Goal: Task Accomplishment & Management: Manage account settings

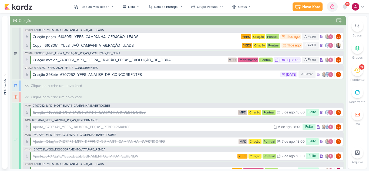
click at [359, 73] on icon at bounding box center [357, 70] width 6 height 6
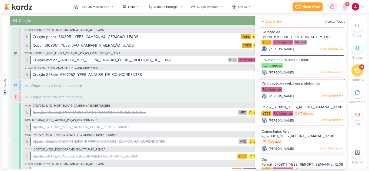
click at [343, 9] on icon at bounding box center [344, 7] width 6 height 6
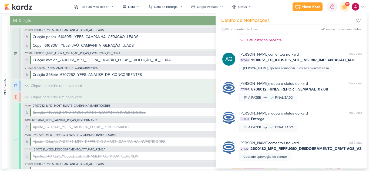
scroll to position [1999, 0]
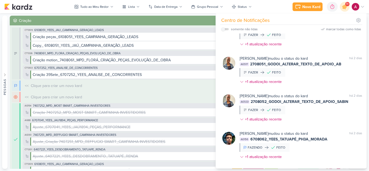
click at [223, 29] on input "checkbox" at bounding box center [223, 29] width 4 height 4
checkbox input "true"
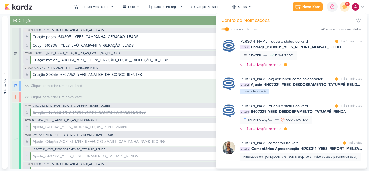
scroll to position [1236, 0]
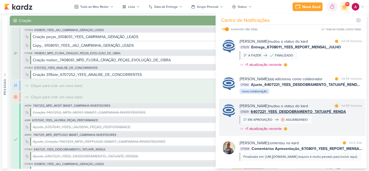
click at [322, 99] on div "Caroline Traven De Andrade mudou o status do kard marcar como lida há 55 minuto…" at bounding box center [292, 117] width 146 height 37
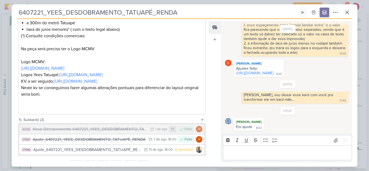
scroll to position [228, 0]
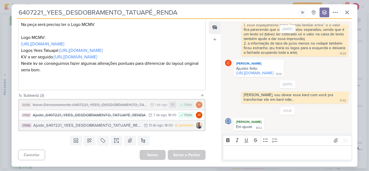
click at [119, 125] on div "Ajuste_6407221_YEES_DESDOBRAMENTO_TATUAPÉ_RENDA_V3" at bounding box center [87, 125] width 108 height 6
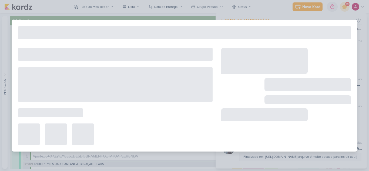
type input "Ajuste_6407221_YEES_DESDOBRAMENTO_TATUAPÉ_RENDA_V3"
type input "[DATE] 18:00"
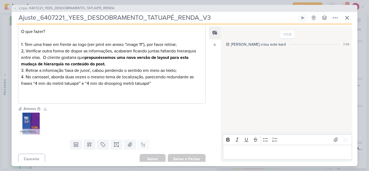
scroll to position [88, 0]
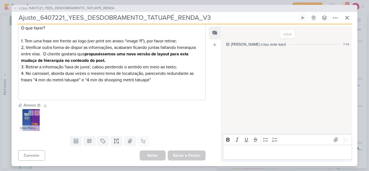
click at [29, 116] on div at bounding box center [33, 112] width 11 height 5
click at [30, 123] on img at bounding box center [30, 120] width 22 height 22
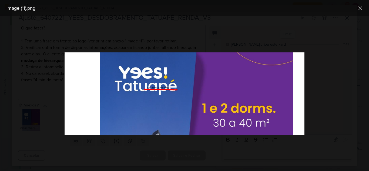
click at [51, 100] on div at bounding box center [184, 93] width 369 height 155
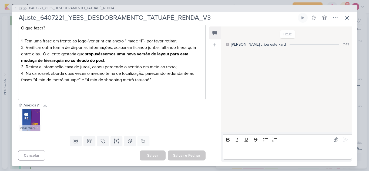
scroll to position [0, 0]
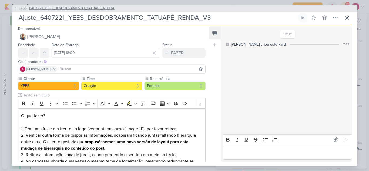
click at [21, 7] on span "CT1201" at bounding box center [23, 8] width 10 height 4
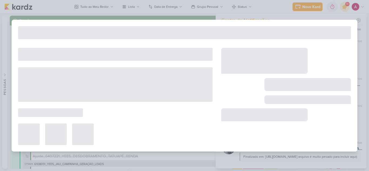
type input "6407221_YEES_DESDOBRAMENTO_TATUAPÉ_RENDA"
type input "30 de julho de 2025 às 12:00"
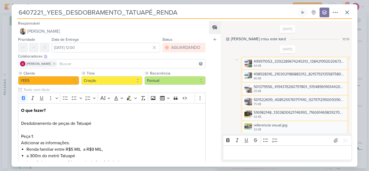
scroll to position [456, 0]
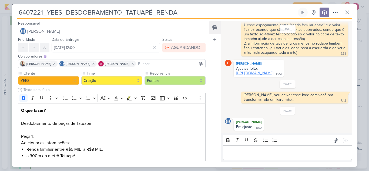
click at [266, 72] on link "https://drive.google.com/drive/folders/14hHtFy2xq-9_wYL5h8wsKKn9XZu-1oY1?usp=dr…" at bounding box center [254, 73] width 37 height 5
click at [273, 74] on link "https://drive.google.com/drive/folders/14hHtFy2xq-9_wYL5h8wsKKn9XZu-1oY1?usp=dr…" at bounding box center [254, 73] width 37 height 5
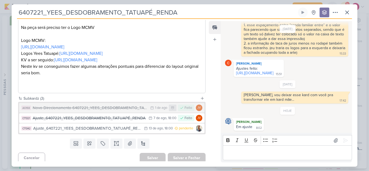
scroll to position [216, 0]
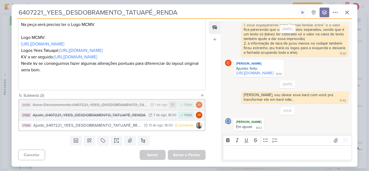
click at [120, 120] on button "CT1321 Ajuste_6407221_YEES_DESDOBRAMENTO_TATUAPÉ_RENDA 7/8 7 de ago , 18:00 Fei…" at bounding box center [111, 115] width 185 height 10
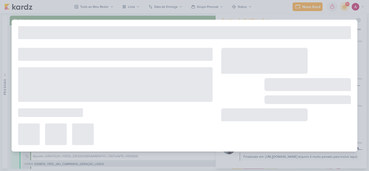
type input "Ajuste_6407221_YEES_DESDOBRAMENTO_TATUAPÉ_RENDA"
type input "7 de agosto de 2025 às 18:00"
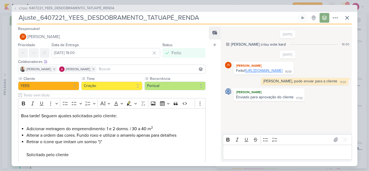
click at [269, 73] on link "https://drive.google.com/drive/folders/1M5tK-UuB_TSYRSA1futJxiwA9ZQqod4k?usp=sh…" at bounding box center [263, 70] width 37 height 5
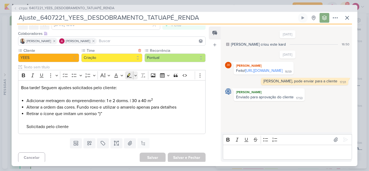
scroll to position [30, 0]
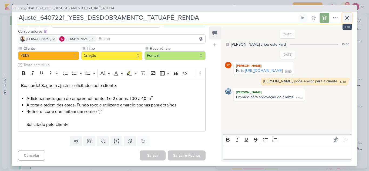
click at [346, 18] on icon at bounding box center [347, 18] width 6 height 6
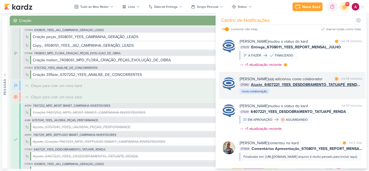
click at [306, 95] on div "Caroline Traven De Andrade o(a) adicionou como colaborador marcar como lida há …" at bounding box center [301, 85] width 123 height 18
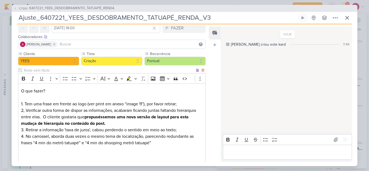
scroll to position [54, 0]
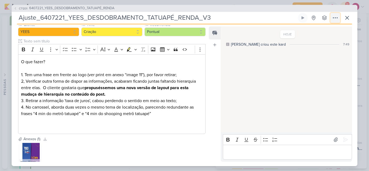
click at [334, 18] on icon at bounding box center [335, 18] width 6 height 6
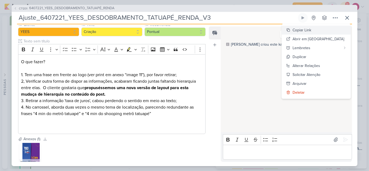
drag, startPoint x: 328, startPoint y: 30, endPoint x: 323, endPoint y: 32, distance: 5.6
click at [311, 29] on div "Copiar Link" at bounding box center [301, 30] width 19 height 6
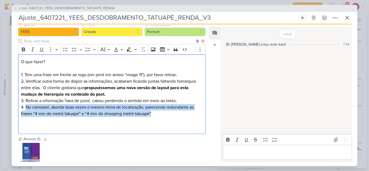
drag, startPoint x: 26, startPoint y: 107, endPoint x: 167, endPoint y: 116, distance: 140.7
click at [167, 116] on p "2, Verificar outra forma de dispor as informações, acabaram ficando juntas falt…" at bounding box center [111, 97] width 181 height 39
copy p "No carrossel, aborda duas vezes o mesmo tema de localização, parecendo redundan…"
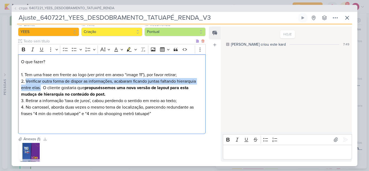
drag, startPoint x: 26, startPoint y: 81, endPoint x: 40, endPoint y: 90, distance: 16.3
click at [40, 90] on p "2, Verificar outra forma de dispor as informações, acabaram ficando juntas falt…" at bounding box center [111, 97] width 181 height 39
copy p "Verificar outra forma de dispor as informações, acabaram ficando juntas faltand…"
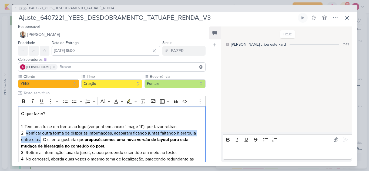
scroll to position [0, 0]
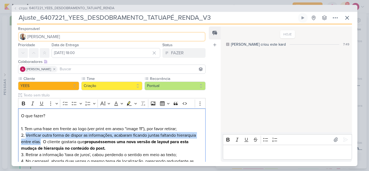
click at [37, 33] on button "[PERSON_NAME]" at bounding box center [111, 37] width 187 height 10
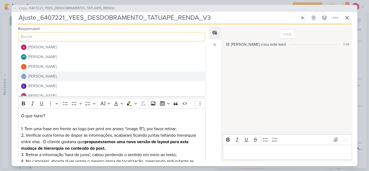
click at [54, 73] on button "[PERSON_NAME]" at bounding box center [111, 77] width 187 height 10
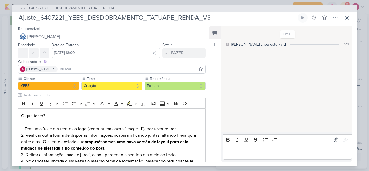
click at [73, 70] on input at bounding box center [132, 69] width 146 height 6
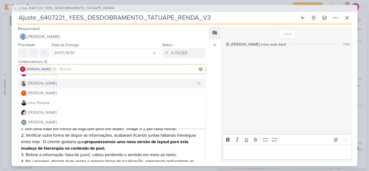
scroll to position [54, 0]
click at [41, 84] on div "[PERSON_NAME]" at bounding box center [42, 84] width 29 height 6
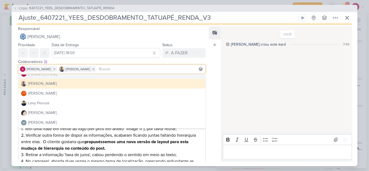
click at [235, 68] on div "HOJE Caroline criou este kard 7:49" at bounding box center [286, 79] width 131 height 105
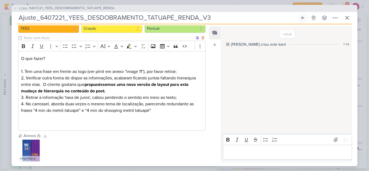
scroll to position [88, 0]
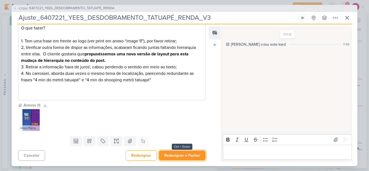
click at [187, 154] on button "Redesignar e Fechar" at bounding box center [182, 155] width 47 height 10
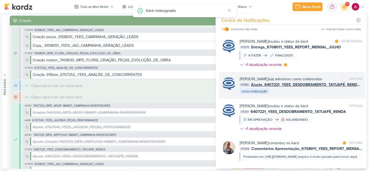
scroll to position [1209, 0]
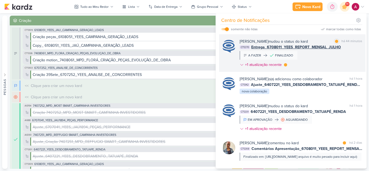
click at [320, 70] on div "Caroline Traven De Andrade mudou o status do kard marcar como lida há 44 minuto…" at bounding box center [301, 54] width 123 height 31
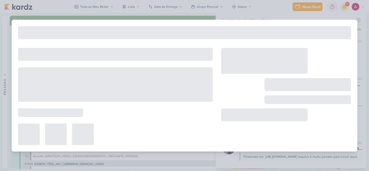
type input "Entrega_6708011_YEES_REPORT_MENSAL_JULHO"
type input "11 de agosto de 2025 às 23:59"
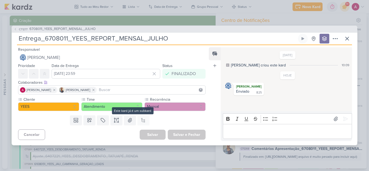
scroll to position [0, 0]
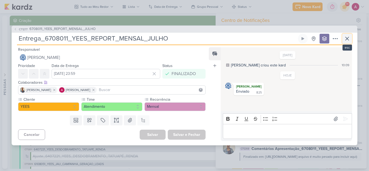
click at [348, 40] on icon at bounding box center [347, 38] width 6 height 6
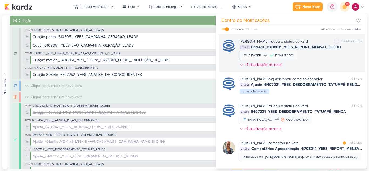
scroll to position [1182, 0]
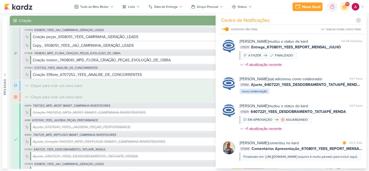
click at [336, 16] on div at bounding box center [337, 14] width 3 height 3
drag, startPoint x: 336, startPoint y: 69, endPoint x: 334, endPoint y: 73, distance: 4.7
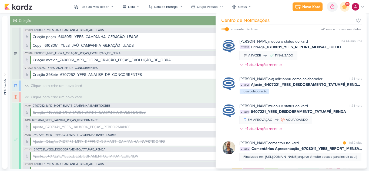
scroll to position [1074, 0]
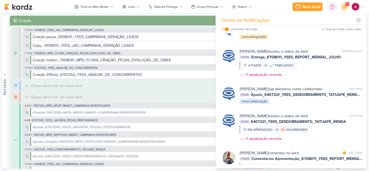
scroll to position [1020, 0]
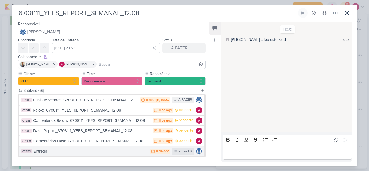
click at [156, 152] on div "11 de ago" at bounding box center [162, 152] width 13 height 4
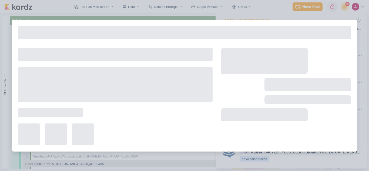
type input "Entrega"
type input "11 de agosto de 2025 às 23:59"
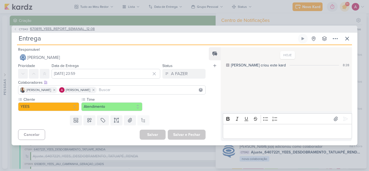
click at [60, 28] on span "6708111_YEES_REPORT_SEMANAL_12.08" at bounding box center [62, 28] width 65 height 5
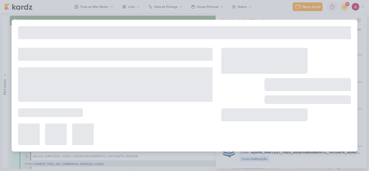
type input "6708111_YEES_REPORT_SEMANAL_12.08"
type input "12 de agosto de 2025 às 23:59"
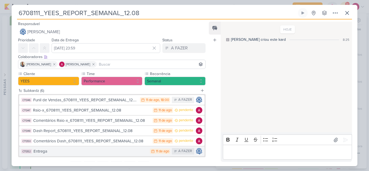
click at [163, 151] on div "11 de ago" at bounding box center [162, 152] width 13 height 4
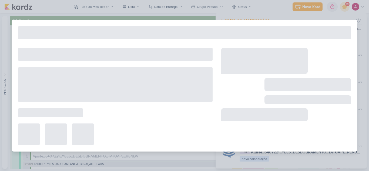
type input "Entrega"
type input "11 de agosto de 2025 às 23:59"
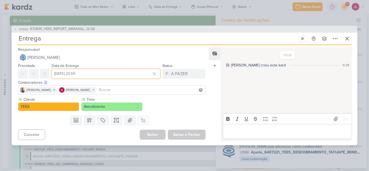
click at [83, 74] on input "11 de agosto de 2025 às 23:59" at bounding box center [106, 74] width 109 height 10
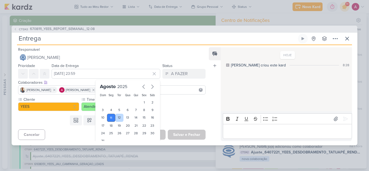
click at [117, 119] on div "12" at bounding box center [119, 118] width 8 height 8
type input "12 de agosto de 2025 às 23:59"
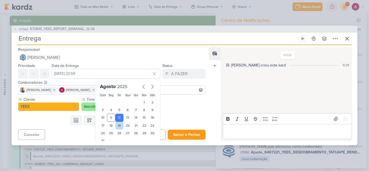
scroll to position [17, 0]
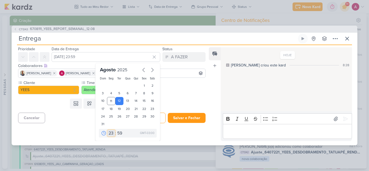
click at [110, 133] on select "00 01 02 03 04 05 06 07 08 09 10 11 12 13 14 15 16 17 18 19 20 21 22 23" at bounding box center [111, 133] width 8 height 6
select select "9"
click at [107, 130] on select "00 01 02 03 04 05 06 07 08 09 10 11 12 13 14 15 16 17 18 19 20 21 22 23" at bounding box center [111, 133] width 8 height 6
type input "12 de agosto de 2025 às 09:59"
click at [119, 133] on select "00 05 10 15 20 25 30 35 40 45 50 55 59" at bounding box center [120, 133] width 8 height 6
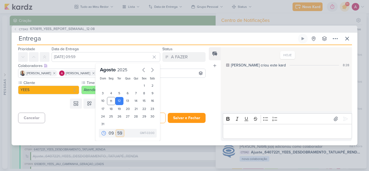
select select "30"
click at [116, 130] on select "00 05 10 15 20 25 30 35 40 45 50 55 59" at bounding box center [120, 133] width 8 height 6
type input "12 de agosto de 2025 às 09:30"
click at [189, 121] on button "Salvar e Fechar" at bounding box center [187, 118] width 38 height 10
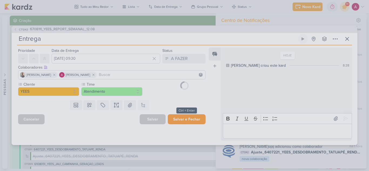
scroll to position [0, 0]
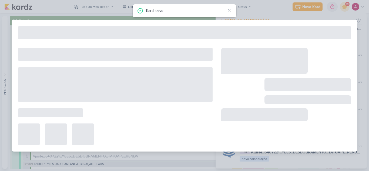
type input "6708111_YEES_REPORT_SEMANAL_12.08"
type input "12 de agosto de 2025 às 23:59"
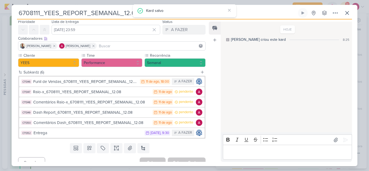
scroll to position [25, 0]
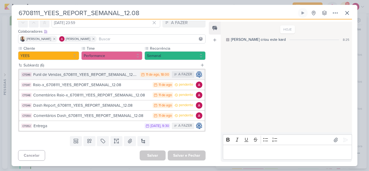
click at [116, 74] on div "Funil de Vendas_6708111_YEES_REPORT_SEMANAL_12.08" at bounding box center [85, 75] width 104 height 6
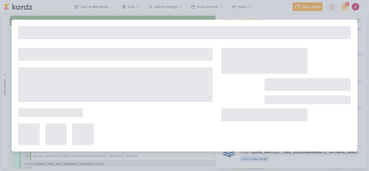
type input "Funil de Vendas_6708111_YEES_REPORT_SEMANAL_12.08"
type input "11 de agosto de 2025 às 18:00"
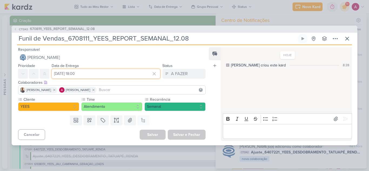
click at [81, 74] on input "11 de agosto de 2025 às 18:00" at bounding box center [106, 74] width 109 height 10
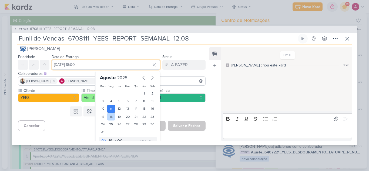
scroll to position [17, 0]
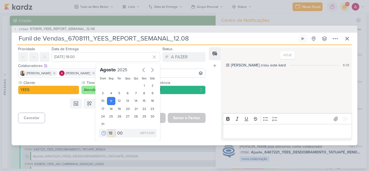
click at [108, 134] on select "00 01 02 03 04 05 06 07 08 09 10 11 12 13 14 15 16 17 18 19 20 21 22 23" at bounding box center [111, 133] width 8 height 6
select select "11"
click at [107, 130] on select "00 01 02 03 04 05 06 07 08 09 10 11 12 13 14 15 16 17 18 19 20 21 22 23" at bounding box center [111, 133] width 8 height 6
type input "11 de agosto de 2025 às 11:00"
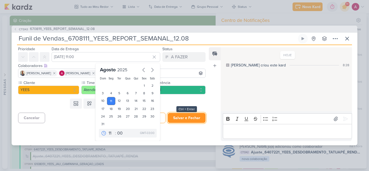
click at [187, 120] on button "Salvar e Fechar" at bounding box center [187, 118] width 38 height 10
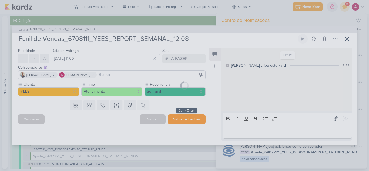
scroll to position [0, 0]
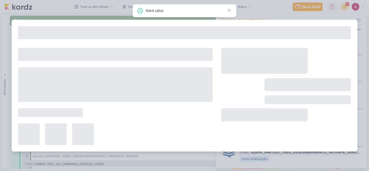
type input "6708111_YEES_REPORT_SEMANAL_12.08"
type input "[DATE] 23:59"
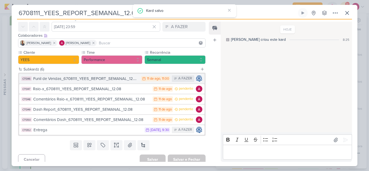
scroll to position [25, 0]
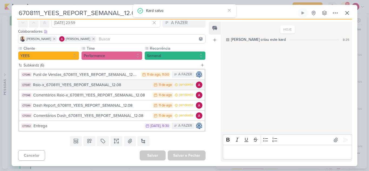
click at [126, 86] on div "Raio-x_6708111_YEES_REPORT_SEMANAL_12.08" at bounding box center [91, 85] width 117 height 6
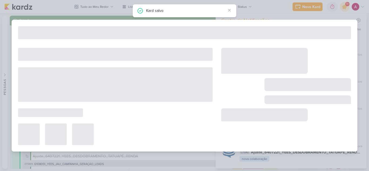
type input "Raio-x_6708111_YEES_REPORT_SEMANAL_12.08"
type input "[DATE] 23:59"
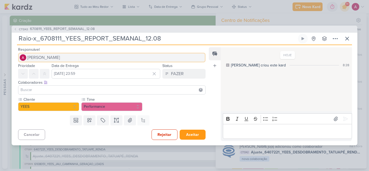
click at [49, 58] on span "[PERSON_NAME]" at bounding box center [43, 57] width 33 height 6
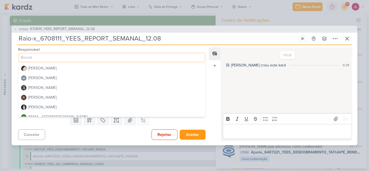
scroll to position [92, 0]
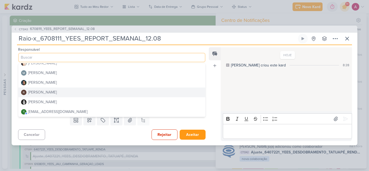
click at [41, 93] on div "[PERSON_NAME]" at bounding box center [42, 92] width 29 height 6
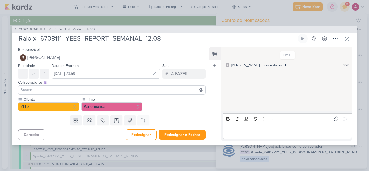
click at [40, 91] on input at bounding box center [111, 90] width 185 height 6
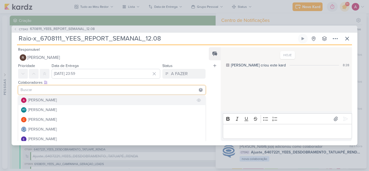
click at [44, 102] on div "[PERSON_NAME]" at bounding box center [42, 100] width 29 height 6
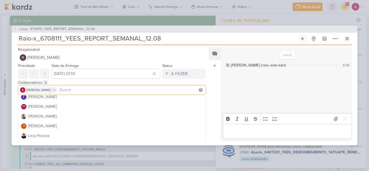
scroll to position [54, 0]
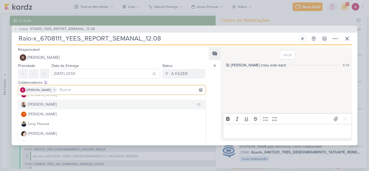
click at [44, 105] on div "[PERSON_NAME]" at bounding box center [42, 105] width 29 height 6
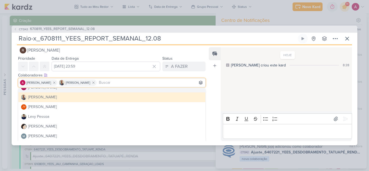
scroll to position [8, 0]
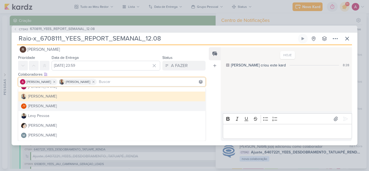
click at [213, 100] on div "Feed Atrelar email Solte o email para atrelar ao kard" at bounding box center [215, 94] width 12 height 94
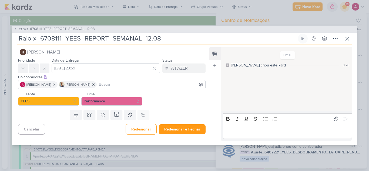
scroll to position [0, 0]
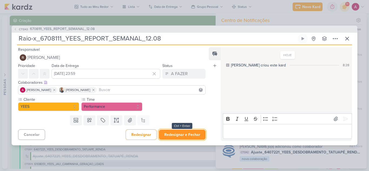
click at [177, 134] on button "Redesignar e Fechar" at bounding box center [182, 135] width 47 height 10
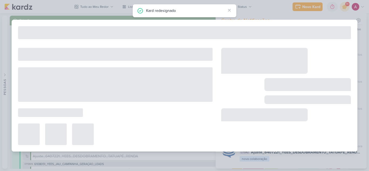
type input "6708111_YEES_REPORT_SEMANAL_12.08"
type input "[DATE] 23:59"
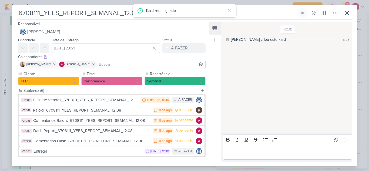
click at [113, 65] on input at bounding box center [151, 64] width 106 height 6
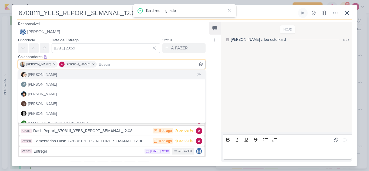
scroll to position [92, 0]
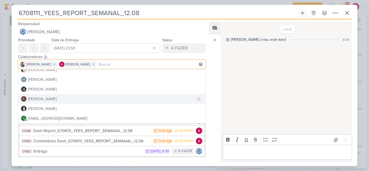
click at [46, 98] on div "[PERSON_NAME]" at bounding box center [42, 99] width 29 height 6
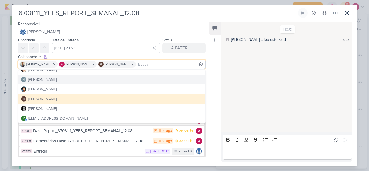
click at [221, 69] on div "HOJE Caroline criou este kard 8:25" at bounding box center [286, 77] width 131 height 110
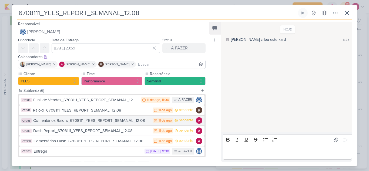
click at [101, 121] on div "Comentários Raio-x_6708111_YEES_REPORT_SEMANAL_12.08" at bounding box center [91, 120] width 117 height 6
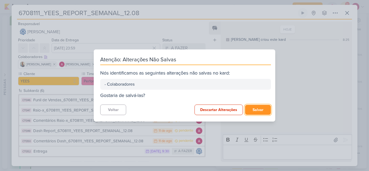
click at [257, 111] on button "Salvar" at bounding box center [258, 110] width 26 height 10
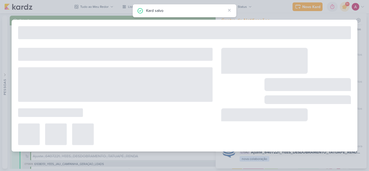
type input "Comentários Raio-x_6708111_YEES_REPORT_SEMANAL_12.08"
type input "[DATE] 23:59"
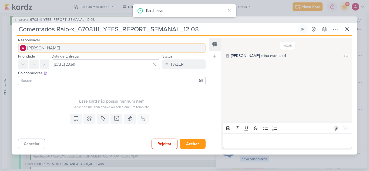
click at [59, 45] on span "[PERSON_NAME]" at bounding box center [43, 48] width 33 height 6
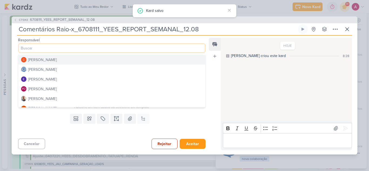
scroll to position [27, 0]
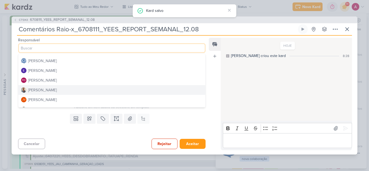
click at [36, 88] on div "[PERSON_NAME]" at bounding box center [42, 90] width 29 height 6
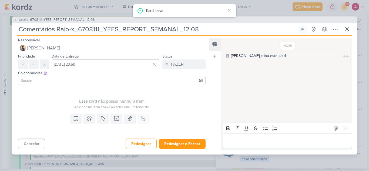
click at [35, 79] on input at bounding box center [111, 80] width 185 height 6
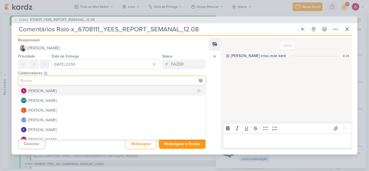
click at [37, 91] on div "[PERSON_NAME]" at bounding box center [42, 91] width 29 height 6
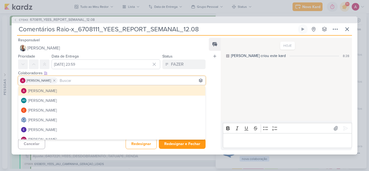
click at [217, 81] on div "Feed Atrelar email Solte o email para atrelar ao kard" at bounding box center [215, 94] width 12 height 112
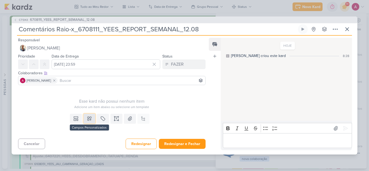
click at [87, 118] on icon at bounding box center [89, 119] width 4 height 4
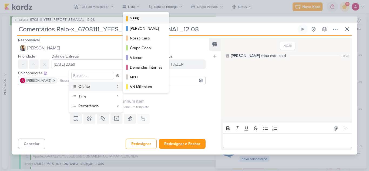
click at [140, 21] on div "YEES" at bounding box center [146, 19] width 32 height 6
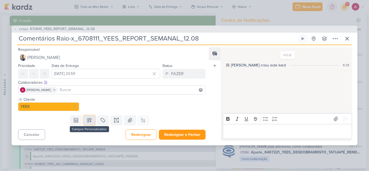
click at [87, 121] on icon at bounding box center [89, 119] width 5 height 5
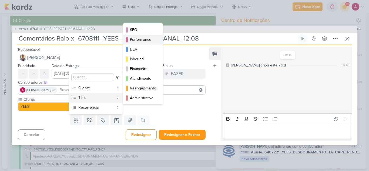
click at [155, 42] on div "Performance" at bounding box center [143, 40] width 26 height 6
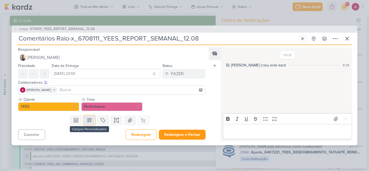
click at [90, 121] on icon at bounding box center [89, 120] width 4 height 4
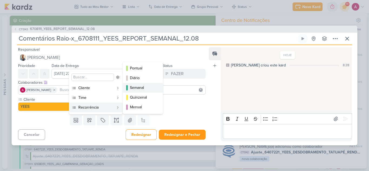
click at [144, 89] on div "Semanal" at bounding box center [143, 88] width 26 height 6
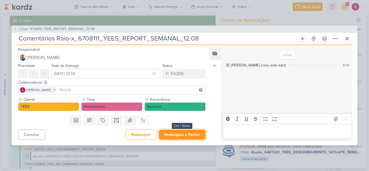
click at [177, 135] on button "Redesignar e Fechar" at bounding box center [182, 135] width 47 height 10
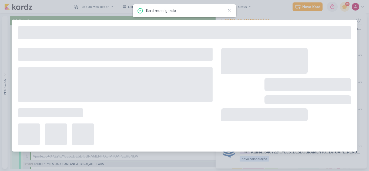
type input "6708111_YEES_REPORT_SEMANAL_12.08"
type input "[DATE] 23:59"
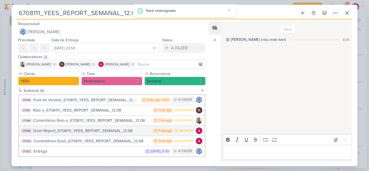
click at [118, 134] on button "CT1349 Dash Report_6708111_YEES_REPORT_SEMANAL_12.08 11/8 11 de ago pendente" at bounding box center [111, 131] width 185 height 10
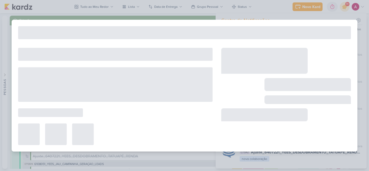
type input "Dash Report_6708111_YEES_REPORT_SEMANAL_12.08"
type input "[DATE] 23:59"
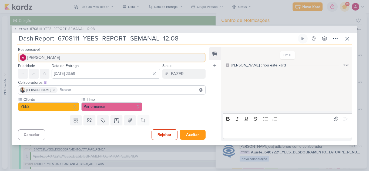
click at [50, 59] on span "[PERSON_NAME]" at bounding box center [43, 57] width 33 height 6
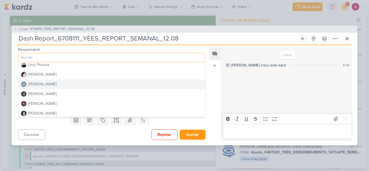
scroll to position [92, 0]
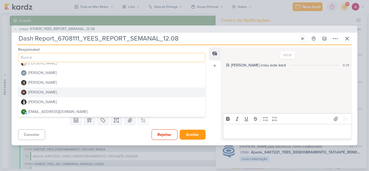
click at [48, 93] on div "[PERSON_NAME]" at bounding box center [42, 92] width 29 height 6
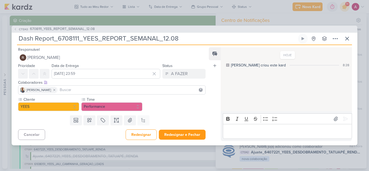
click at [76, 89] on input at bounding box center [132, 90] width 146 height 6
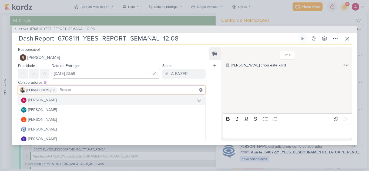
click at [55, 100] on div "[PERSON_NAME]" at bounding box center [42, 100] width 29 height 6
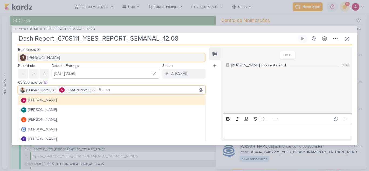
click at [197, 59] on button "[PERSON_NAME]" at bounding box center [111, 58] width 187 height 10
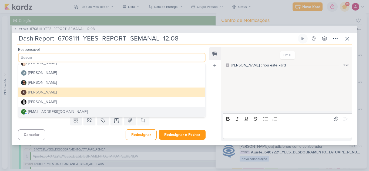
click at [74, 133] on div "Cancelar Redesignar Redesignar e Fechar Ctrl + Enter" at bounding box center [110, 134] width 196 height 14
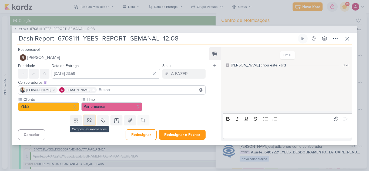
click at [90, 121] on icon at bounding box center [89, 119] width 5 height 5
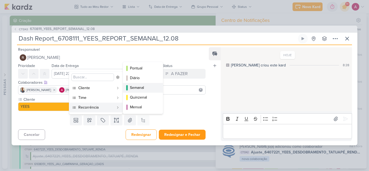
click at [145, 88] on div "Semanal" at bounding box center [143, 88] width 26 height 6
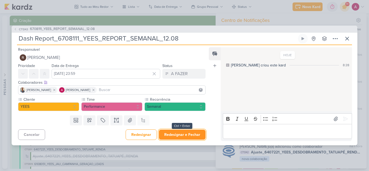
click at [177, 134] on button "Redesignar e Fechar" at bounding box center [182, 135] width 47 height 10
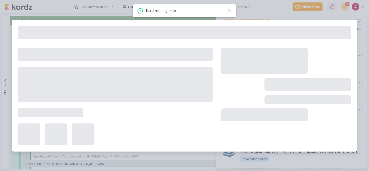
type input "6708111_YEES_REPORT_SEMANAL_12.08"
type input "[DATE] 23:59"
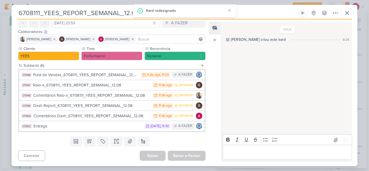
scroll to position [25, 0]
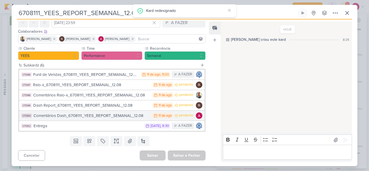
click at [90, 119] on div "Comentários Dash_6708111_YEES_REPORT_SEMANAL_12.08" at bounding box center [91, 116] width 116 height 6
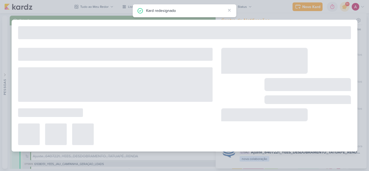
type input "Comentários Dash_6708111_YEES_REPORT_SEMANAL_12.08"
type input "[DATE] 23:59"
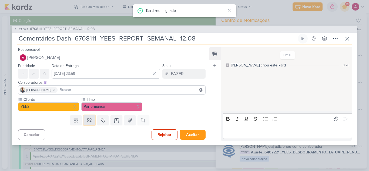
click at [89, 120] on icon at bounding box center [89, 119] width 5 height 5
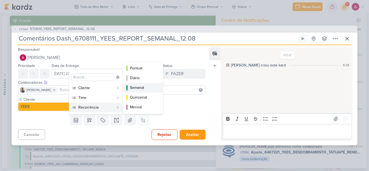
click at [142, 88] on div "Semanal" at bounding box center [143, 88] width 26 height 6
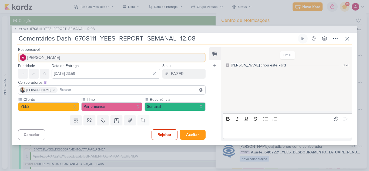
click at [67, 61] on button "[PERSON_NAME]" at bounding box center [111, 58] width 187 height 10
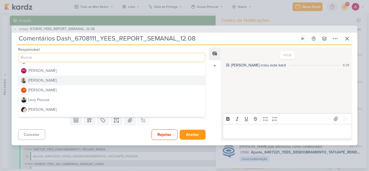
scroll to position [54, 0]
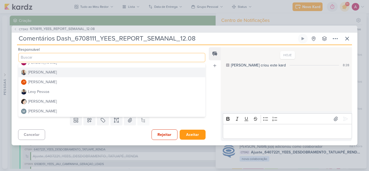
click at [48, 76] on button "[PERSON_NAME]" at bounding box center [111, 73] width 187 height 10
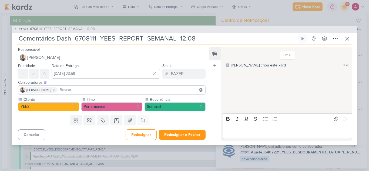
click at [73, 91] on input at bounding box center [132, 90] width 146 height 6
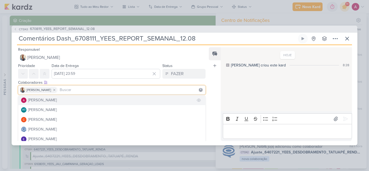
click at [42, 101] on div "[PERSON_NAME]" at bounding box center [42, 100] width 29 height 6
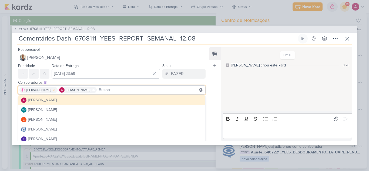
click at [52, 92] on icon at bounding box center [54, 90] width 4 height 4
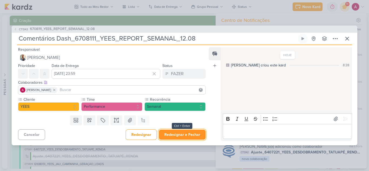
click at [184, 136] on button "Redesignar e Fechar" at bounding box center [182, 135] width 47 height 10
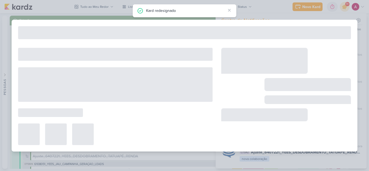
type input "6708111_YEES_REPORT_SEMANAL_12.08"
type input "[DATE] 23:59"
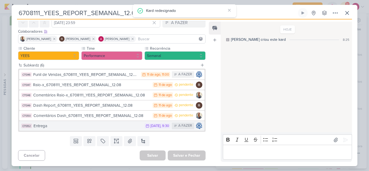
scroll to position [0, 0]
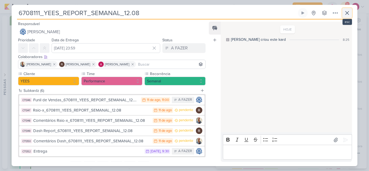
click at [346, 14] on icon at bounding box center [346, 12] width 3 height 3
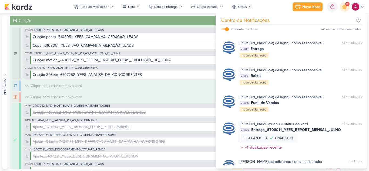
scroll to position [966, 0]
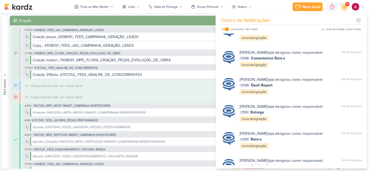
scroll to position [912, 0]
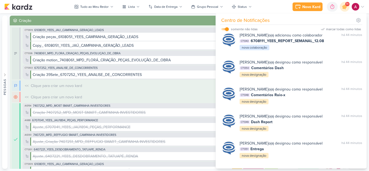
scroll to position [858, 0]
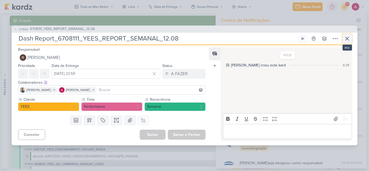
click at [348, 40] on icon at bounding box center [347, 38] width 6 height 6
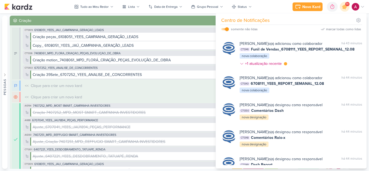
scroll to position [804, 0]
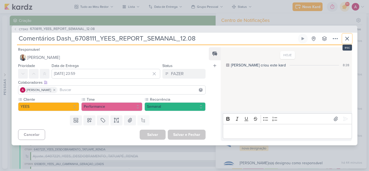
click at [348, 41] on icon at bounding box center [347, 38] width 6 height 6
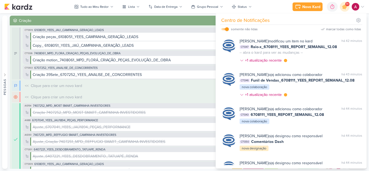
scroll to position [777, 0]
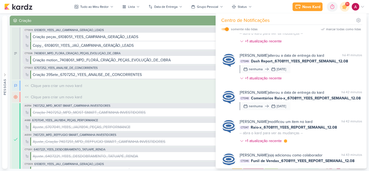
scroll to position [723, 0]
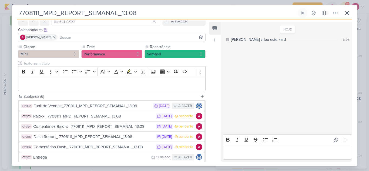
scroll to position [0, 0]
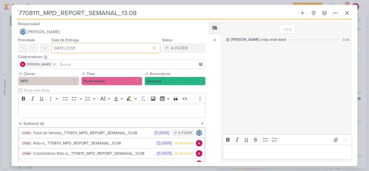
click at [92, 48] on input "[DATE] 23:59" at bounding box center [106, 48] width 109 height 10
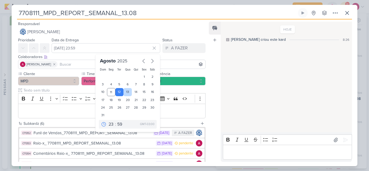
click at [126, 92] on div "13" at bounding box center [127, 92] width 8 height 8
type input "13 de agosto de 2025 às 23:59"
click at [112, 124] on select "00 01 02 03 04 05 06 07 08 09 10 11 12 13 14 15 16 17 18 19 20 21 22 23" at bounding box center [111, 124] width 8 height 6
select select "14"
click at [107, 121] on select "00 01 02 03 04 05 06 07 08 09 10 11 12 13 14 15 16 17 18 19 20 21 22 23" at bounding box center [111, 124] width 8 height 6
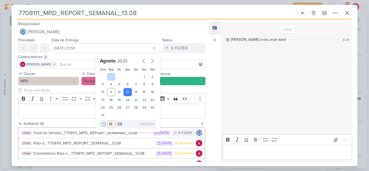
type input "13 de agosto de 2025 às 14:59"
click at [119, 126] on select "00 05 10 15 20 25 30 35 40 45 50 55 59" at bounding box center [120, 124] width 8 height 6
select select "0"
click at [116, 121] on select "00 05 10 15 20 25 30 35 40 45 50 55 59" at bounding box center [120, 124] width 8 height 6
type input "13 de agosto de 2025 às 14:00"
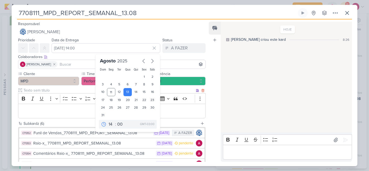
click at [65, 111] on p "Editor editing area: main" at bounding box center [111, 111] width 181 height 6
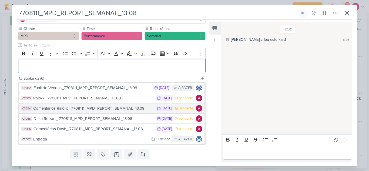
scroll to position [54, 0]
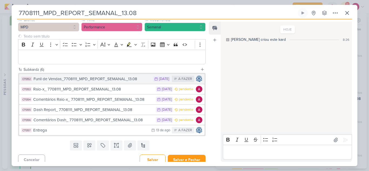
click at [107, 80] on div "Funil de Vendas_7708111_MPD_REPORT_SEMANAL_13.08" at bounding box center [91, 79] width 117 height 6
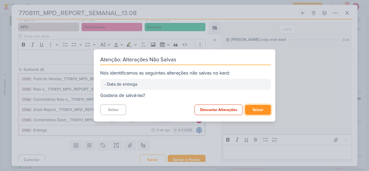
click at [258, 110] on button "Salvar" at bounding box center [258, 110] width 26 height 10
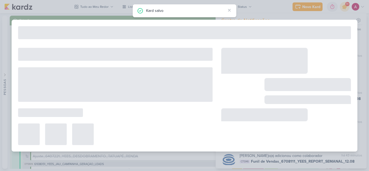
type input "Funil de Vendas_7708111_MPD_REPORT_SEMANAL_13.08"
type input "[DATE] 23:59"
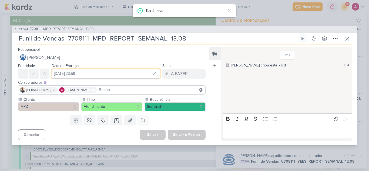
click at [82, 72] on input "[DATE] 23:59" at bounding box center [106, 74] width 109 height 10
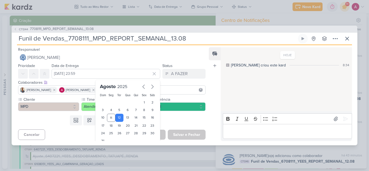
click at [222, 92] on div "HOJE Caroline criou este kard 8:34" at bounding box center [286, 80] width 131 height 64
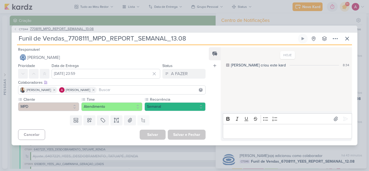
click at [17, 31] on button "CT1344 7708111_MPD_REPORT_SEMANAL_13.08" at bounding box center [54, 28] width 80 height 5
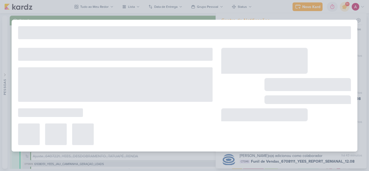
type input "7708111_MPD_REPORT_SEMANAL_13.08"
type input "13 de agosto de 2025 às 14:00"
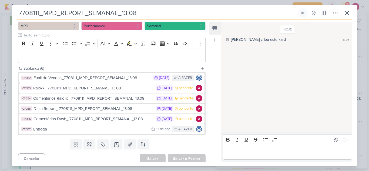
scroll to position [58, 0]
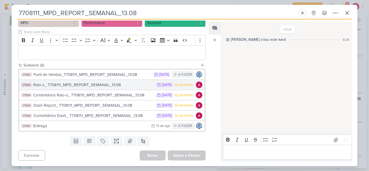
click at [103, 88] on button "CT1353 Raio-x_ 7708111_MPD_REPORT_SEMANAL_13.08 12/8 12 de ago pendente" at bounding box center [111, 85] width 185 height 10
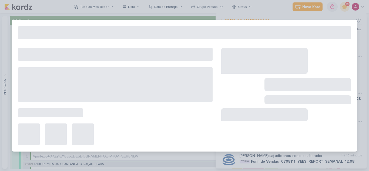
type input "Raio-x_ 7708111_MPD_REPORT_SEMANAL_13.08"
type input "[DATE] 23:59"
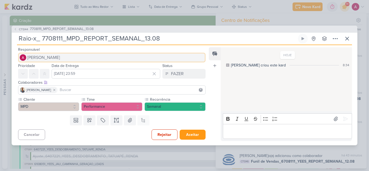
click at [45, 59] on span "[PERSON_NAME]" at bounding box center [43, 57] width 33 height 6
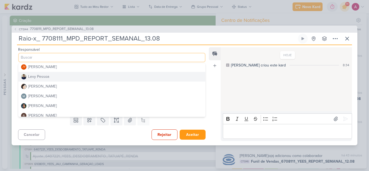
scroll to position [81, 0]
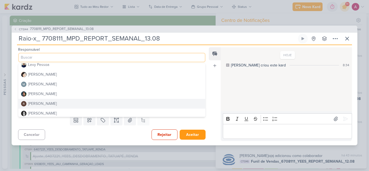
click at [43, 101] on div "[PERSON_NAME]" at bounding box center [42, 104] width 29 height 6
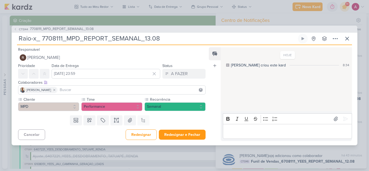
click at [74, 91] on input at bounding box center [132, 90] width 146 height 6
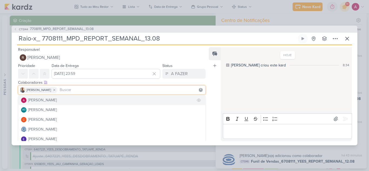
click at [53, 102] on div "[PERSON_NAME]" at bounding box center [42, 100] width 29 height 6
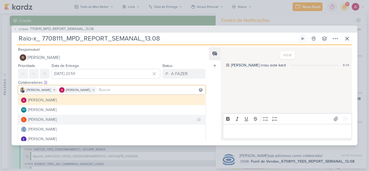
scroll to position [54, 0]
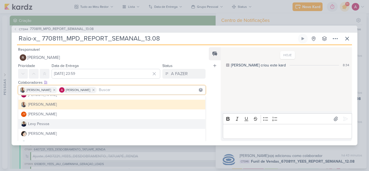
click at [210, 117] on div "Feed Atrelar email Solte o email para atrelar ao kard" at bounding box center [215, 94] width 12 height 94
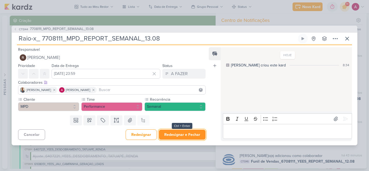
click at [188, 135] on button "Redesignar e Fechar" at bounding box center [182, 135] width 47 height 10
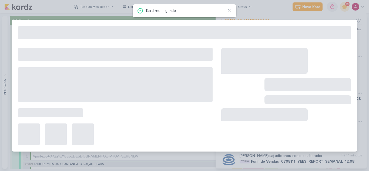
type input "7708111_MPD_REPORT_SEMANAL_13.08"
type input "13 de agosto de 2025 às 14:00"
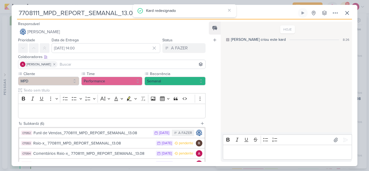
click at [109, 65] on input at bounding box center [132, 64] width 146 height 6
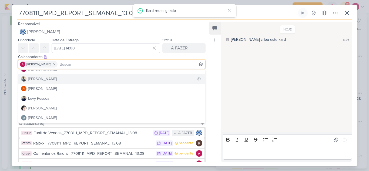
click at [63, 79] on button "[PERSON_NAME]" at bounding box center [111, 79] width 187 height 10
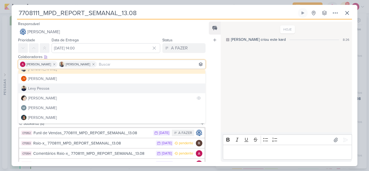
scroll to position [81, 0]
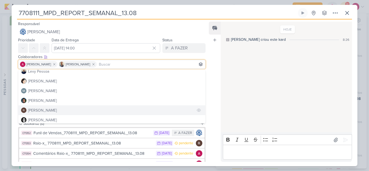
click at [51, 109] on div "[PERSON_NAME]" at bounding box center [42, 110] width 29 height 6
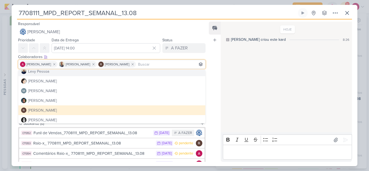
click at [228, 56] on div "HOJE Caroline criou este kard 8:26" at bounding box center [286, 77] width 131 height 110
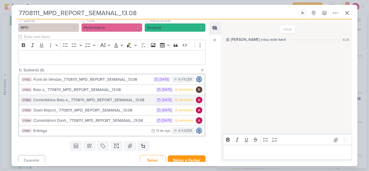
scroll to position [54, 0]
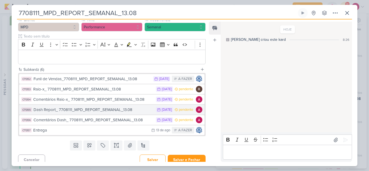
click at [134, 109] on div "Dash Report_ 7708111_MPD_REPORT_SEMANAL_13.08" at bounding box center [93, 110] width 120 height 6
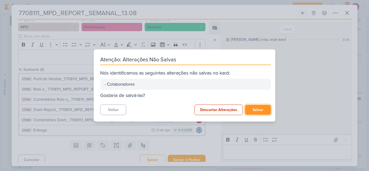
click at [258, 110] on button "Salvar" at bounding box center [258, 110] width 26 height 10
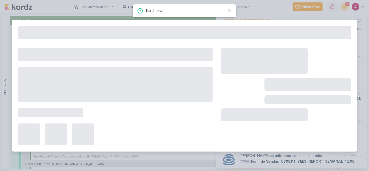
type input "Dash Report_ 7708111_MPD_REPORT_SEMANAL_13.08"
type input "12 de agosto de 2025 às 23:59"
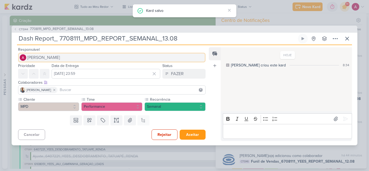
click at [58, 59] on span "[PERSON_NAME]" at bounding box center [43, 57] width 33 height 6
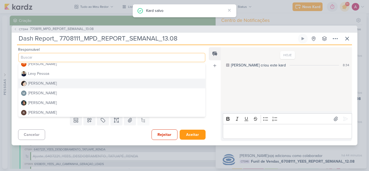
scroll to position [81, 0]
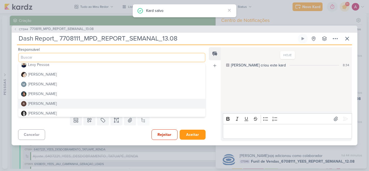
click at [46, 105] on div "[PERSON_NAME]" at bounding box center [42, 104] width 29 height 6
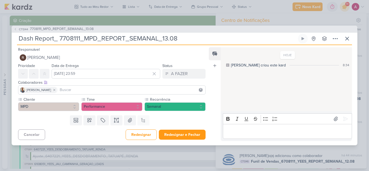
click at [78, 90] on input at bounding box center [132, 90] width 146 height 6
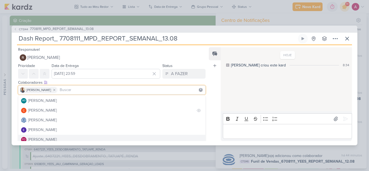
scroll to position [0, 0]
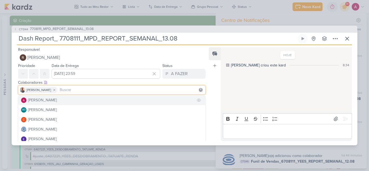
click at [55, 100] on div "[PERSON_NAME]" at bounding box center [42, 100] width 29 height 6
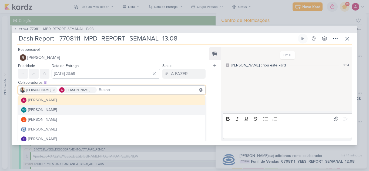
click at [234, 96] on div "HOJE Caroline criou este kard 8:34" at bounding box center [286, 80] width 131 height 64
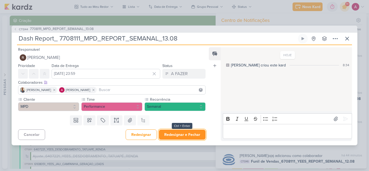
click at [189, 135] on button "Redesignar e Fechar" at bounding box center [182, 135] width 47 height 10
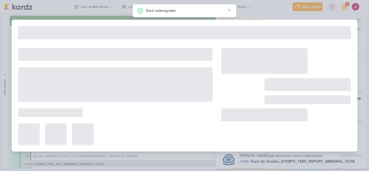
type input "7708111_MPD_REPORT_SEMANAL_13.08"
type input "13 de agosto de 2025 às 14:00"
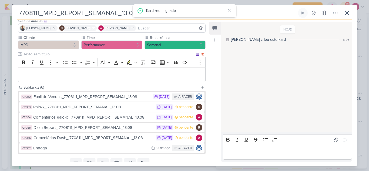
scroll to position [58, 0]
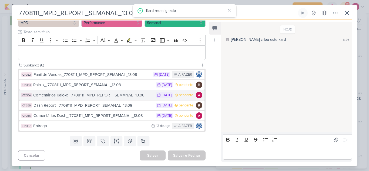
click at [131, 95] on div "Comentários Raio-x_ 7708111_MPD_REPORT_SEMANAL_13.08" at bounding box center [93, 95] width 120 height 6
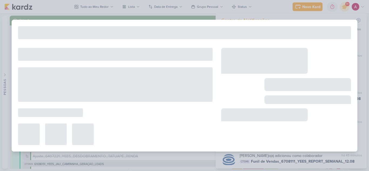
type input "Comentários Raio-x_ 7708111_MPD_REPORT_SEMANAL_13.08"
type input "12 de agosto de 2025 às 23:59"
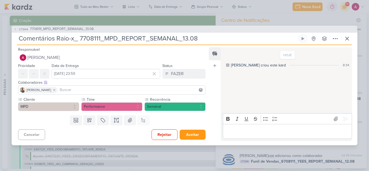
click at [59, 89] on input at bounding box center [132, 90] width 146 height 6
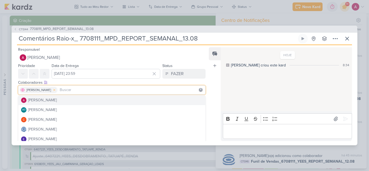
click at [52, 89] on icon at bounding box center [54, 90] width 4 height 4
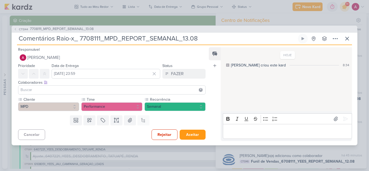
click at [57, 90] on input at bounding box center [111, 90] width 185 height 6
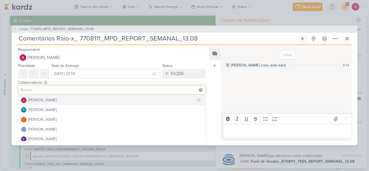
click at [48, 100] on div "[PERSON_NAME]" at bounding box center [42, 100] width 29 height 6
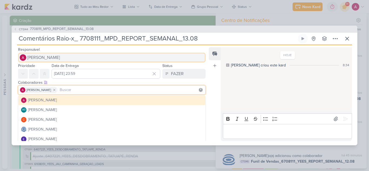
click at [50, 60] on span "[PERSON_NAME]" at bounding box center [43, 57] width 33 height 6
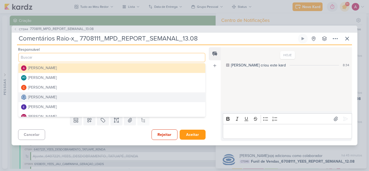
scroll to position [54, 0]
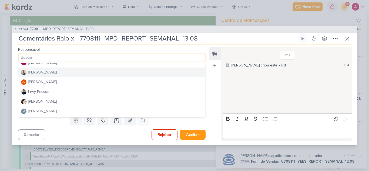
click at [49, 73] on button "[PERSON_NAME]" at bounding box center [111, 73] width 187 height 10
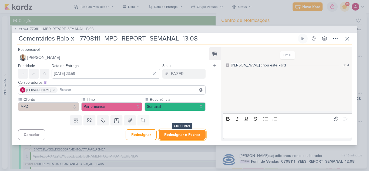
click at [195, 134] on button "Redesignar e Fechar" at bounding box center [182, 135] width 47 height 10
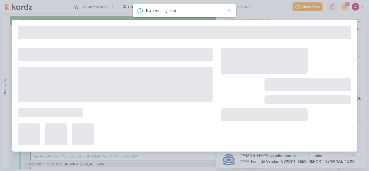
type input "7708111_MPD_REPORT_SEMANAL_13.08"
type input "13 de agosto de 2025 às 14:00"
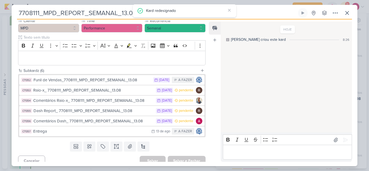
scroll to position [58, 0]
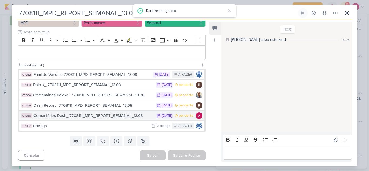
click at [128, 118] on div "Comentários Dash_ 7708111_MPD_REPORT_SEMANAL_13.08" at bounding box center [93, 116] width 120 height 6
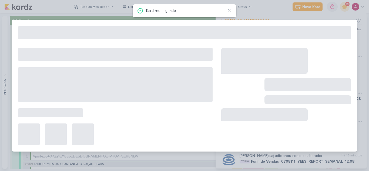
type input "Comentários Dash_ 7708111_MPD_REPORT_SEMANAL_13.08"
type input "12 de agosto de 2025 às 23:59"
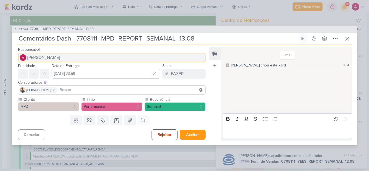
click at [57, 61] on button "[PERSON_NAME]" at bounding box center [111, 58] width 187 height 10
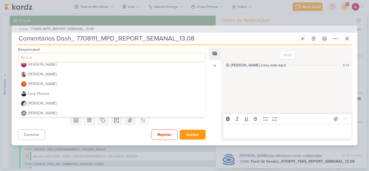
scroll to position [54, 0]
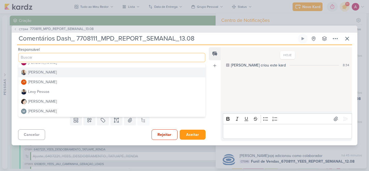
click at [53, 70] on button "[PERSON_NAME]" at bounding box center [111, 73] width 187 height 10
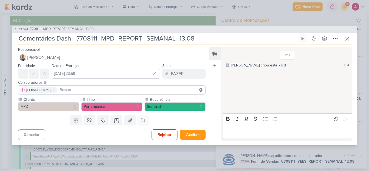
click at [52, 90] on icon at bounding box center [54, 90] width 4 height 4
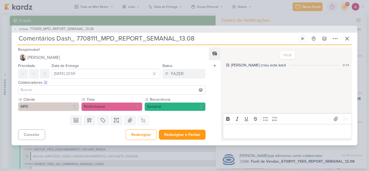
click at [46, 90] on input at bounding box center [111, 90] width 185 height 6
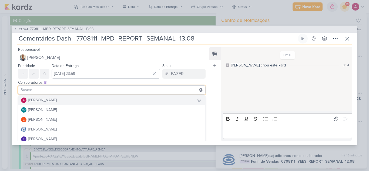
click at [44, 99] on div "[PERSON_NAME]" at bounding box center [42, 100] width 29 height 6
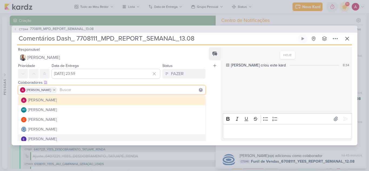
click at [223, 112] on div "Rich Text Editor Bold Italic Underline Strikethrough Bulleted List Numbered Lis…" at bounding box center [286, 125] width 131 height 29
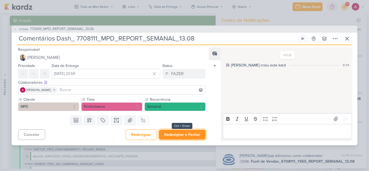
click at [196, 135] on button "Redesignar e Fechar" at bounding box center [182, 135] width 47 height 10
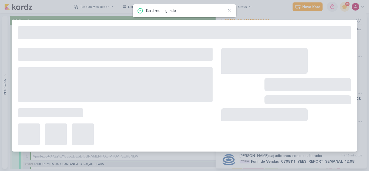
type input "7708111_MPD_REPORT_SEMANAL_13.08"
type input "13 de agosto de 2025 às 14:00"
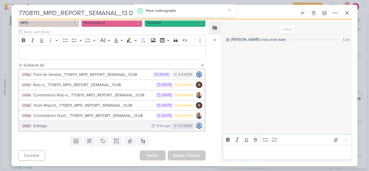
scroll to position [0, 0]
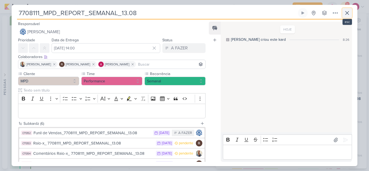
click at [346, 14] on icon at bounding box center [346, 12] width 3 height 3
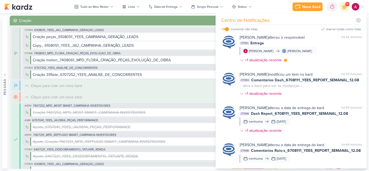
scroll to position [669, 0]
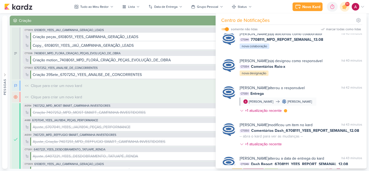
scroll to position [615, 0]
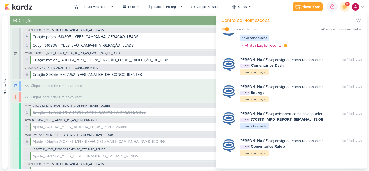
scroll to position [507, 0]
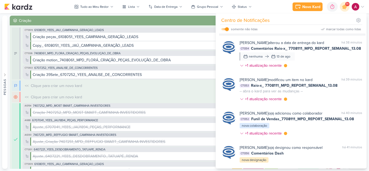
click at [335, 15] on div at bounding box center [336, 13] width 3 height 3
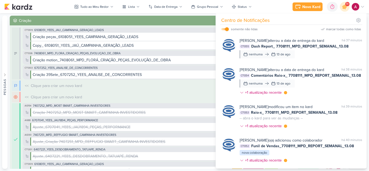
click at [335, 9] on div at bounding box center [336, 6] width 3 height 3
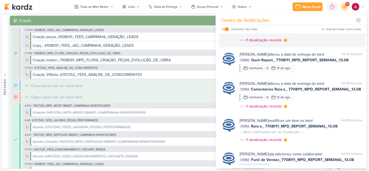
scroll to position [399, 0]
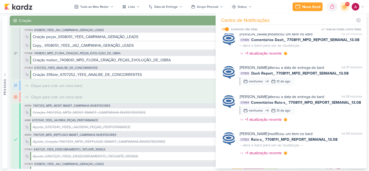
click at [335, 1] on div at bounding box center [336, -1] width 3 height 3
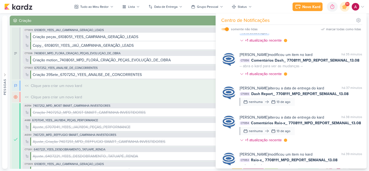
scroll to position [345, 0]
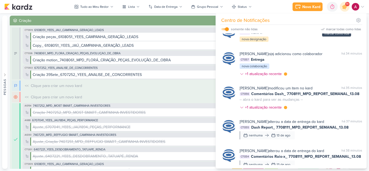
drag, startPoint x: 335, startPoint y: 89, endPoint x: 334, endPoint y: 70, distance: 18.6
click at [335, 28] on div at bounding box center [336, 26] width 3 height 3
click at [335, 1] on div at bounding box center [336, -1] width 3 height 3
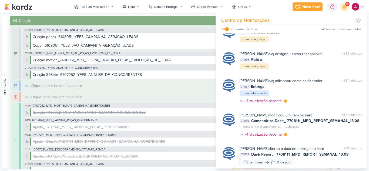
click at [335, 2] on div "marcar como lida" at bounding box center [336, -1] width 5 height 5
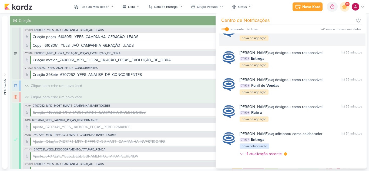
scroll to position [264, 0]
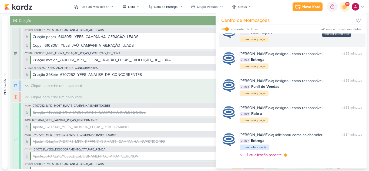
click at [335, 28] on div at bounding box center [336, 26] width 3 height 3
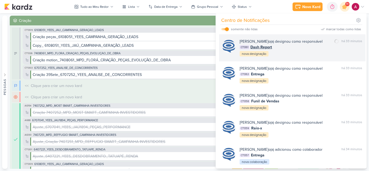
scroll to position [237, 0]
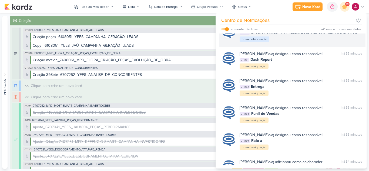
click at [303, 42] on div "Caroline Traven De Andrade o(a) adicionou como colaborador marcar como lida há …" at bounding box center [301, 33] width 123 height 18
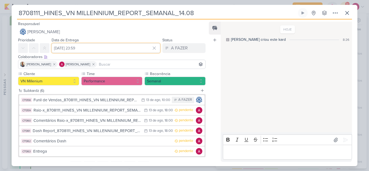
click at [102, 50] on input "14 de agosto de 2025 às 23:59" at bounding box center [106, 48] width 109 height 10
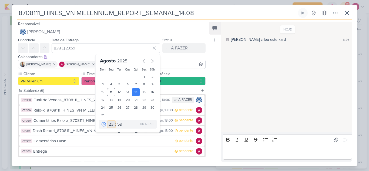
click at [108, 122] on select "00 01 02 03 04 05 06 07 08 09 10 11 12 13 14 15 16 17 18 19 20 21 22 23" at bounding box center [111, 124] width 8 height 6
select select "15"
click at [107, 121] on select "00 01 02 03 04 05 06 07 08 09 10 11 12 13 14 15 16 17 18 19 20 21 22 23" at bounding box center [111, 124] width 8 height 6
type input "14 de agosto de 2025 às 15:59"
click at [117, 125] on select "00 05 10 15 20 25 30 35 40 45 50 55 59" at bounding box center [120, 124] width 8 height 6
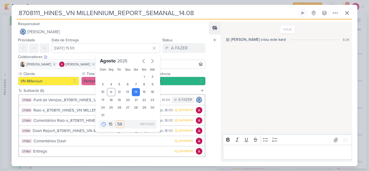
select select "0"
click at [116, 121] on select "00 05 10 15 20 25 30 35 40 45 50 55 59" at bounding box center [120, 124] width 8 height 6
type input "14 de agosto de 2025 às 15:00"
click at [205, 71] on div "Colaboradores Este kard pode ser visível a usuários da sua organização Este kar…" at bounding box center [110, 62] width 196 height 18
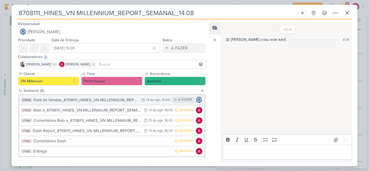
click at [155, 99] on div "13 de ago" at bounding box center [153, 100] width 14 height 4
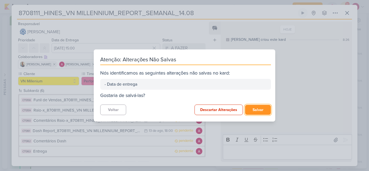
click at [260, 110] on button "Salvar" at bounding box center [258, 110] width 26 height 10
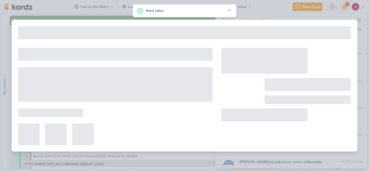
type input "Funil de Vendas_8708111_HINES_VN MILLENNIUM_REPORT_SEMANAL_14.08"
type input "13 de agosto de 2025 às 10:00"
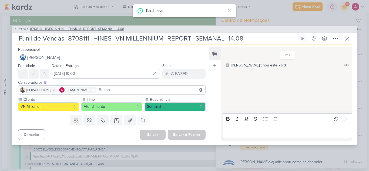
click at [21, 31] on span "CT1345" at bounding box center [23, 29] width 11 height 4
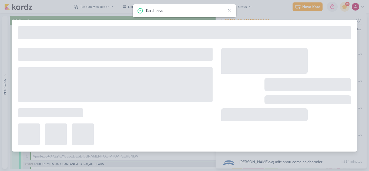
type input "8708111_HINES_VN MILLENNIUM_REPORT_SEMANAL_14.08"
type input "14 de agosto de 2025 às 15:00"
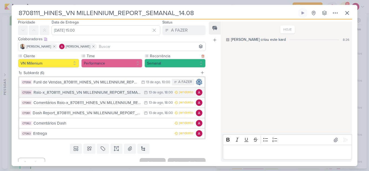
scroll to position [25, 0]
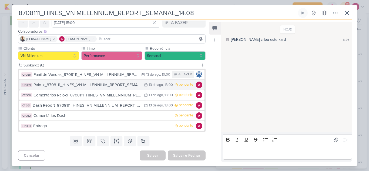
click at [96, 86] on div "Raio-x_8708111_HINES_VN MILLENNIUM_REPORT_SEMANAL_14.08" at bounding box center [87, 85] width 108 height 6
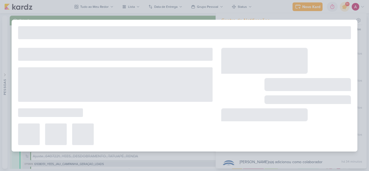
type input "Raio-x_8708111_HINES_VN MILLENNIUM_REPORT_SEMANAL_14.08"
type input "13 de agosto de 2025 às 18:00"
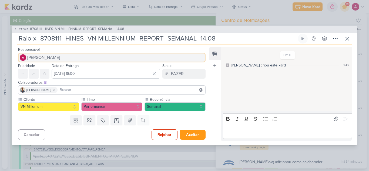
click at [39, 56] on span "[PERSON_NAME]" at bounding box center [43, 57] width 33 height 6
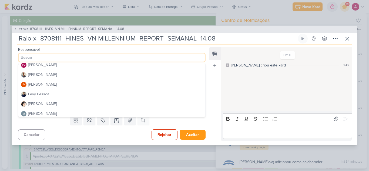
scroll to position [81, 0]
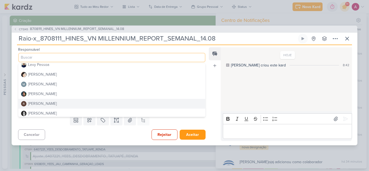
click at [43, 102] on div "[PERSON_NAME]" at bounding box center [42, 104] width 29 height 6
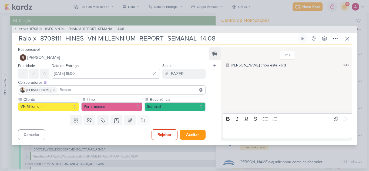
click at [72, 87] on input at bounding box center [132, 90] width 146 height 6
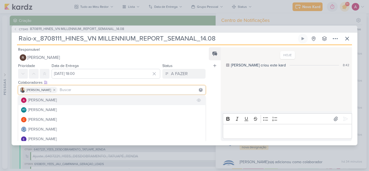
click at [57, 101] on div "[PERSON_NAME]" at bounding box center [42, 100] width 29 height 6
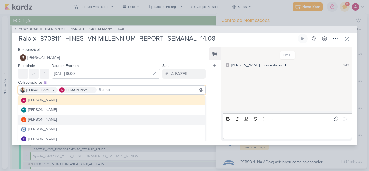
click at [266, 99] on div "HOJE Caroline criou este kard 8:42" at bounding box center [286, 80] width 131 height 64
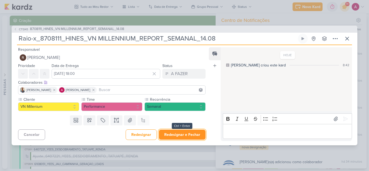
click at [176, 136] on button "Redesignar e Fechar" at bounding box center [182, 135] width 47 height 10
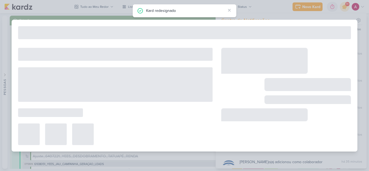
type input "8708111_HINES_VN MILLENNIUM_REPORT_SEMANAL_14.08"
type input "14 de agosto de 2025 às 15:00"
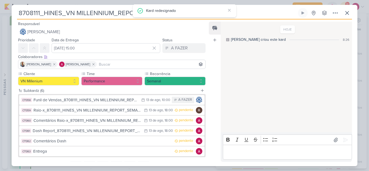
click at [117, 61] on div "Iara Santos Alessandra Gomes" at bounding box center [111, 64] width 187 height 9
click at [116, 66] on input at bounding box center [151, 64] width 106 height 6
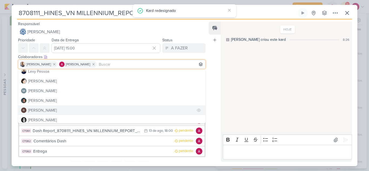
click at [53, 109] on div "[PERSON_NAME]" at bounding box center [42, 110] width 29 height 6
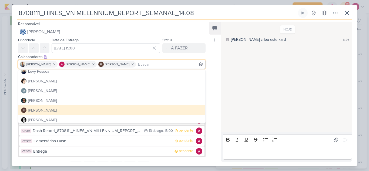
click at [239, 64] on div "HOJE Caroline criou este kard 8:26" at bounding box center [286, 77] width 131 height 110
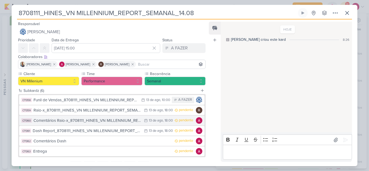
click at [117, 120] on div "Comentários Raio-x_8708111_HINES_VN MILLENNIUM_REPORT_SEMANAL_14.08" at bounding box center [87, 120] width 108 height 6
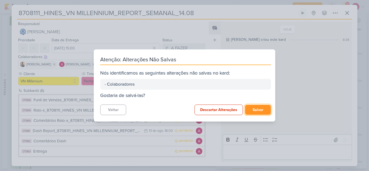
click at [253, 107] on button "Salvar" at bounding box center [258, 110] width 26 height 10
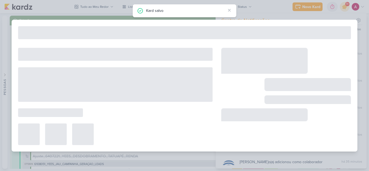
type input "Comentários Raio-x_8708111_HINES_VN MILLENNIUM_REPORT_SEMANAL_14.08"
type input "13 de agosto de 2025 às 18:00"
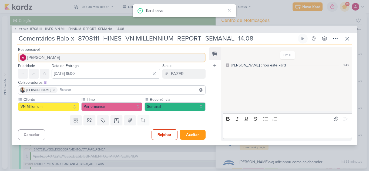
click at [72, 59] on button "[PERSON_NAME]" at bounding box center [111, 58] width 187 height 10
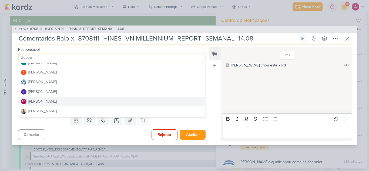
scroll to position [27, 0]
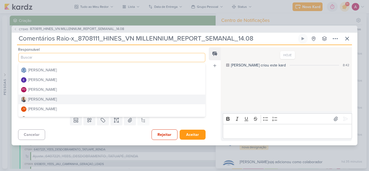
click at [45, 102] on div "[PERSON_NAME]" at bounding box center [42, 99] width 29 height 6
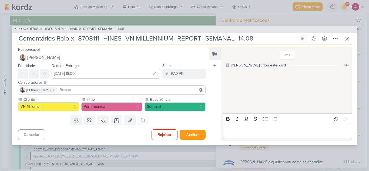
click at [59, 90] on input at bounding box center [132, 90] width 146 height 6
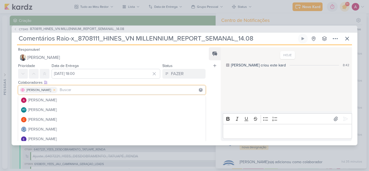
click at [52, 90] on icon at bounding box center [54, 90] width 4 height 4
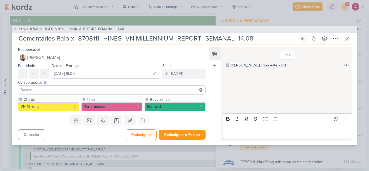
click at [43, 91] on input at bounding box center [111, 90] width 185 height 6
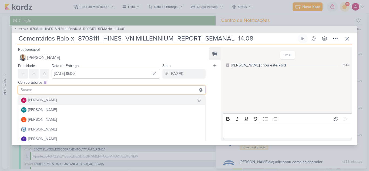
click at [42, 103] on div "[PERSON_NAME]" at bounding box center [42, 100] width 29 height 6
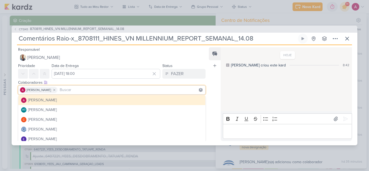
click at [248, 99] on div "HOJE Caroline criou este kard 8:42" at bounding box center [286, 80] width 131 height 64
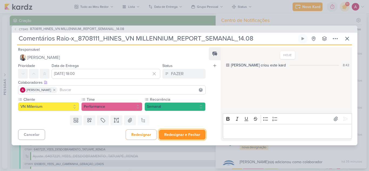
click at [178, 136] on button "Redesignar e Fechar" at bounding box center [182, 135] width 47 height 10
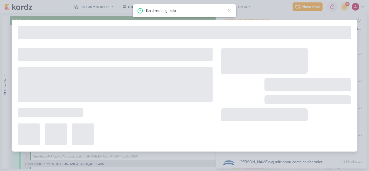
type input "8708111_HINES_VN MILLENNIUM_REPORT_SEMANAL_14.08"
type input "14 de agosto de 2025 às 15:00"
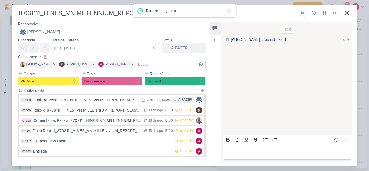
click at [98, 132] on div "Dash Report_8708111_HINES_VN MILLENNIUM_REPORT_SEMANAL_14.08" at bounding box center [87, 131] width 109 height 6
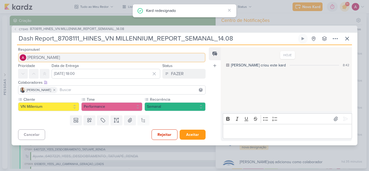
click at [48, 57] on span "[PERSON_NAME]" at bounding box center [43, 57] width 33 height 6
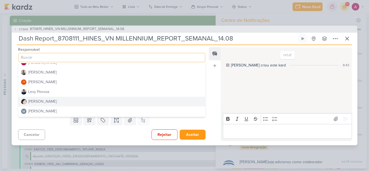
scroll to position [81, 0]
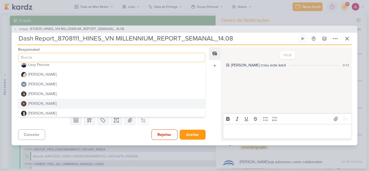
click at [40, 103] on div "[PERSON_NAME]" at bounding box center [42, 104] width 29 height 6
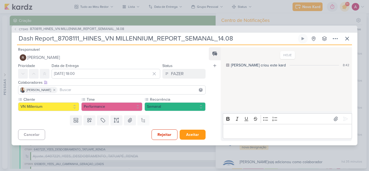
click at [63, 90] on input at bounding box center [132, 90] width 146 height 6
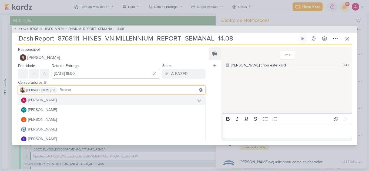
click at [47, 100] on div "[PERSON_NAME]" at bounding box center [42, 100] width 29 height 6
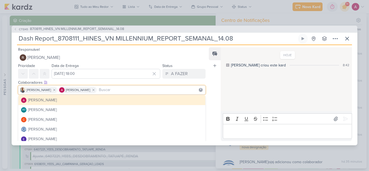
drag, startPoint x: 238, startPoint y: 85, endPoint x: 236, endPoint y: 87, distance: 3.3
click at [239, 85] on div "HOJE Caroline criou este kard 8:42" at bounding box center [286, 80] width 131 height 64
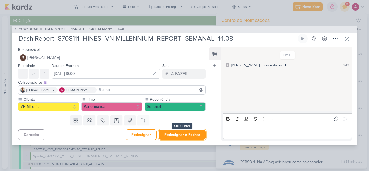
click at [179, 136] on button "Redesignar e Fechar" at bounding box center [182, 135] width 47 height 10
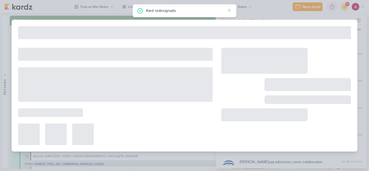
type input "8708111_HINES_VN MILLENNIUM_REPORT_SEMANAL_14.08"
type input "14 de agosto de 2025 às 15:00"
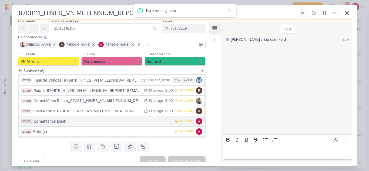
scroll to position [25, 0]
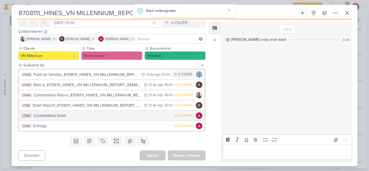
click at [113, 115] on div "Comentários Dash" at bounding box center [102, 116] width 138 height 6
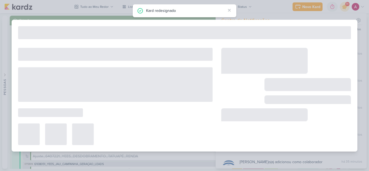
type input "Comentários Dash"
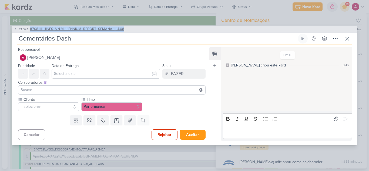
drag, startPoint x: 144, startPoint y: 29, endPoint x: 28, endPoint y: 31, distance: 115.9
click at [28, 31] on div "CT1345 8708111_HINES_VN MILLENNIUM_REPORT_SEMANAL_14.08" at bounding box center [185, 29] width 346 height 7
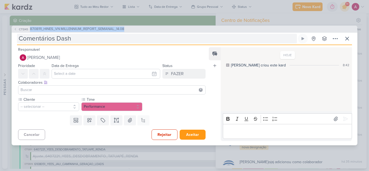
copy button "8708111_HINES_VN MILLENNIUM_REPORT_SEMANAL_14.08"
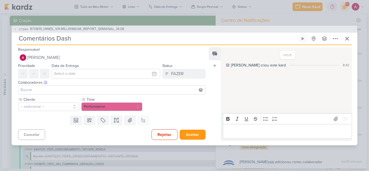
click at [85, 38] on input "Comentários Dash" at bounding box center [157, 39] width 280 height 10
paste input "8708111_HINES_VN MILLENNIUM_REPORT_SEMANAL_14.08"
type input "Comentários Dash_ 8708111_HINES_VN MILLENNIUM_REPORT_SEMANAL_14.08"
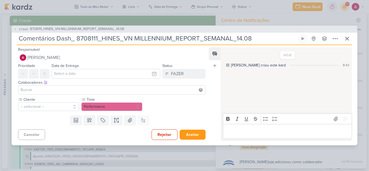
type input "Comentários Dash_ 8708111_HINES_VN MILLENNIUM_REPORT_SEMANAL_14.08"
click at [75, 75] on input "text" at bounding box center [106, 74] width 109 height 10
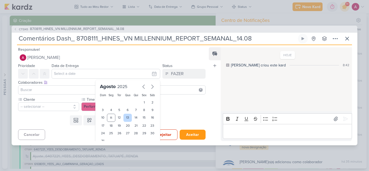
click at [126, 117] on div "13" at bounding box center [127, 118] width 8 height 8
type input "13 de agosto de 2025 às 23:59"
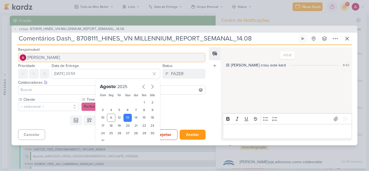
click at [45, 60] on span "[PERSON_NAME]" at bounding box center [43, 57] width 33 height 6
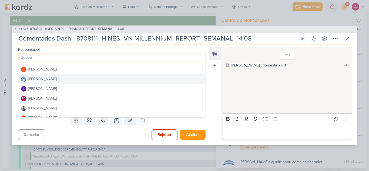
scroll to position [27, 0]
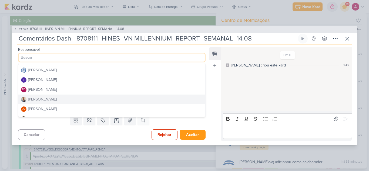
click at [50, 98] on button "[PERSON_NAME]" at bounding box center [111, 100] width 187 height 10
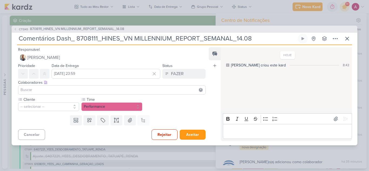
click at [43, 89] on input at bounding box center [111, 90] width 185 height 6
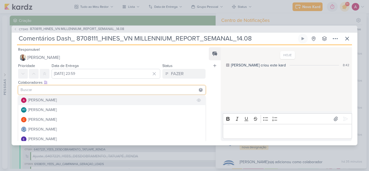
click at [46, 98] on div "[PERSON_NAME]" at bounding box center [42, 100] width 29 height 6
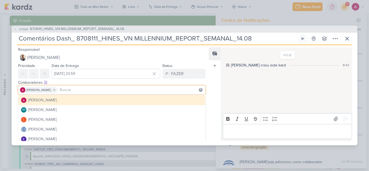
click at [129, 84] on div "Colaboradores Este kard pode ser visível a usuários da sua organização Este kar…" at bounding box center [111, 83] width 187 height 6
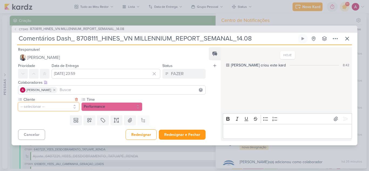
click at [66, 104] on button "-- selecionar --" at bounding box center [48, 106] width 61 height 9
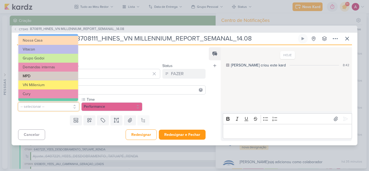
scroll to position [16, 0]
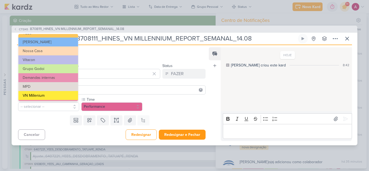
click at [41, 95] on button "VN Millenium" at bounding box center [48, 95] width 60 height 9
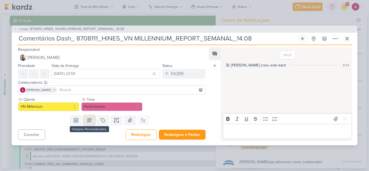
click at [89, 123] on icon at bounding box center [89, 119] width 5 height 5
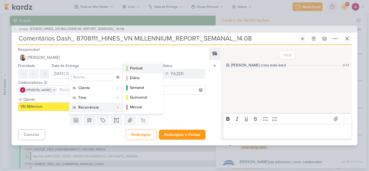
click at [143, 69] on div "Pontual" at bounding box center [143, 68] width 26 height 6
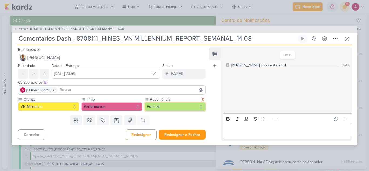
click at [161, 109] on button "Pontual" at bounding box center [174, 106] width 61 height 9
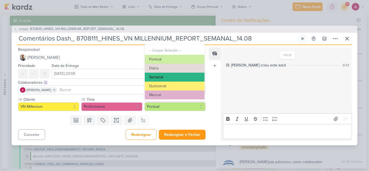
click at [158, 79] on button "Semanal" at bounding box center [175, 77] width 60 height 9
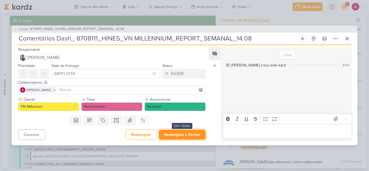
click at [180, 135] on button "Redesignar e Fechar" at bounding box center [182, 135] width 47 height 10
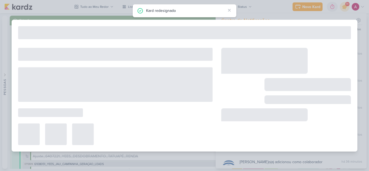
type input "8708111_HINES_VN MILLENNIUM_REPORT_SEMANAL_14.08"
type input "14 de agosto de 2025 às 15:00"
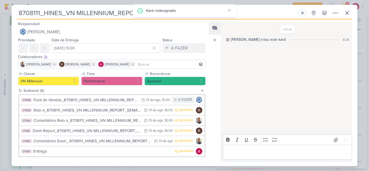
scroll to position [7, 0]
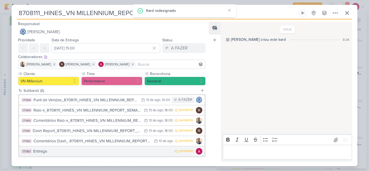
click at [102, 148] on div "Entrega" at bounding box center [102, 151] width 139 height 6
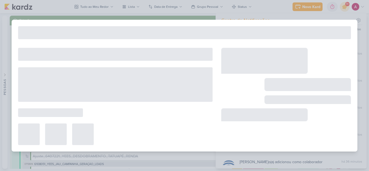
type input "Entrega"
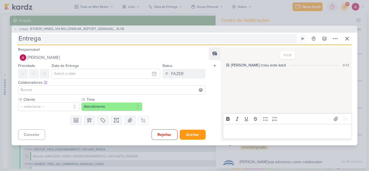
click at [46, 41] on input "Entrega" at bounding box center [157, 39] width 280 height 10
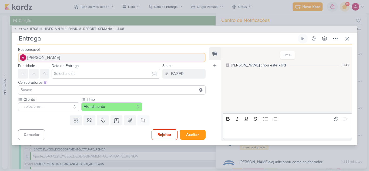
click at [45, 59] on span "[PERSON_NAME]" at bounding box center [43, 57] width 33 height 6
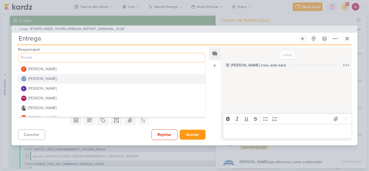
scroll to position [27, 0]
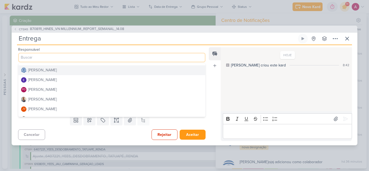
click at [49, 73] on div "[PERSON_NAME]" at bounding box center [42, 70] width 29 height 6
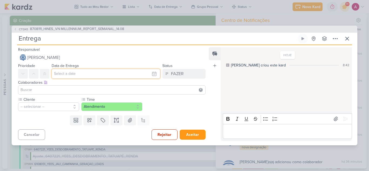
click at [95, 75] on input "text" at bounding box center [106, 74] width 109 height 10
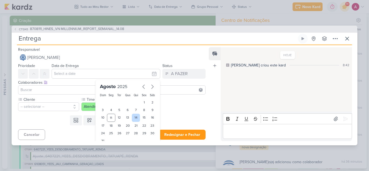
click at [135, 117] on div "14" at bounding box center [136, 118] width 8 height 8
type input "14 de agosto de 2025 às 23:59"
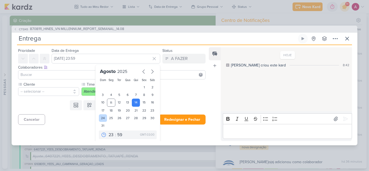
scroll to position [17, 0]
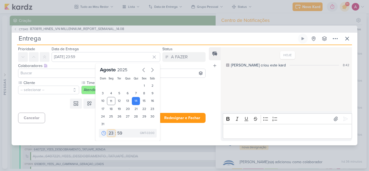
click at [109, 135] on select "00 01 02 03 04 05 06 07 08 09 10 11 12 13 14 15 16 17 18 19 20 21 22 23" at bounding box center [111, 133] width 8 height 6
select select "15"
click at [107, 130] on select "00 01 02 03 04 05 06 07 08 09 10 11 12 13 14 15 16 17 18 19 20 21 22 23" at bounding box center [111, 133] width 8 height 6
type input "14 de agosto de 2025 às 15:59"
click at [116, 130] on select "00 05 10 15 20 25 30 35 40 45 50 55 59" at bounding box center [120, 133] width 8 height 6
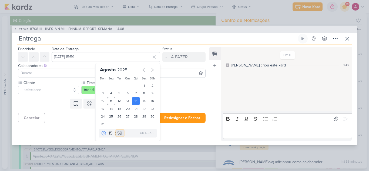
select select "0"
click at [116, 130] on select "00 05 10 15 20 25 30 35 40 45 50 55 59" at bounding box center [120, 133] width 8 height 6
type input "14 de agosto de 2025 às 15:00"
click at [178, 119] on button "Redesignar e Fechar" at bounding box center [182, 118] width 47 height 10
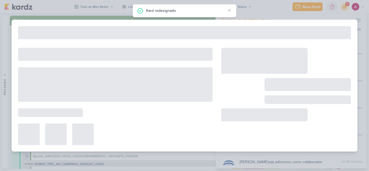
type input "8708111_HINES_VN MILLENNIUM_REPORT_SEMANAL_14.08"
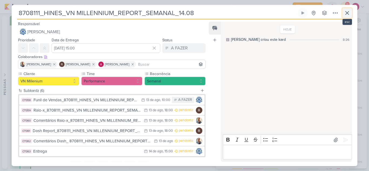
click at [348, 14] on icon at bounding box center [346, 12] width 3 height 3
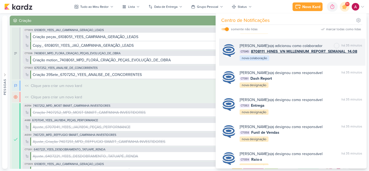
scroll to position [210, 0]
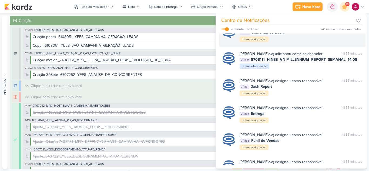
click at [334, 29] on div "marcar como lida" at bounding box center [336, 26] width 5 height 5
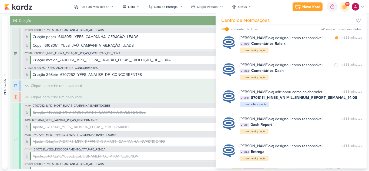
scroll to position [156, 0]
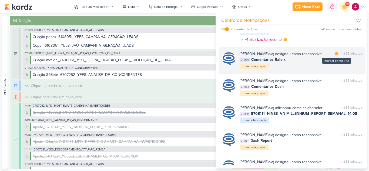
click at [335, 55] on div at bounding box center [336, 53] width 3 height 3
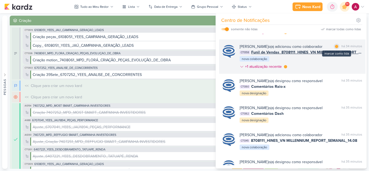
click at [335, 48] on div at bounding box center [336, 46] width 3 height 3
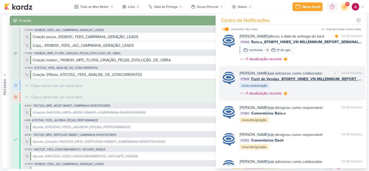
scroll to position [75, 0]
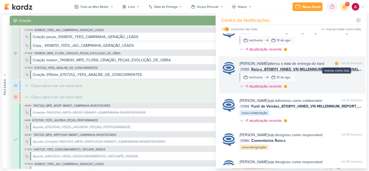
click at [335, 65] on div at bounding box center [336, 63] width 3 height 3
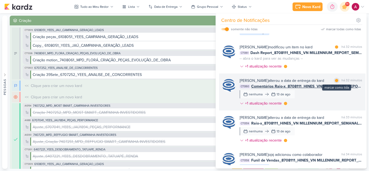
click at [336, 82] on div at bounding box center [336, 80] width 3 height 3
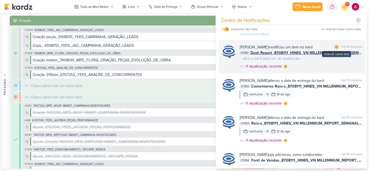
click at [337, 50] on div "marcar como lida" at bounding box center [336, 46] width 5 height 5
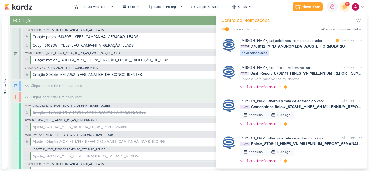
click at [325, 60] on div "Caroline Traven De Andrade o(a) adicionou como colaborador marcar como lida há …" at bounding box center [292, 46] width 146 height 27
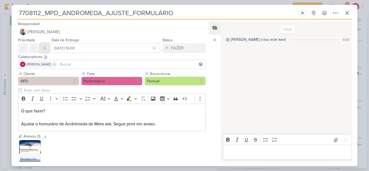
click at [43, 45] on button at bounding box center [45, 48] width 10 height 10
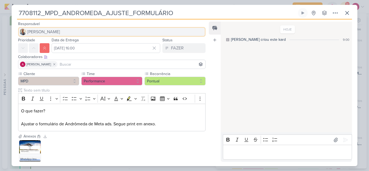
click at [47, 34] on span "[PERSON_NAME]" at bounding box center [43, 32] width 33 height 6
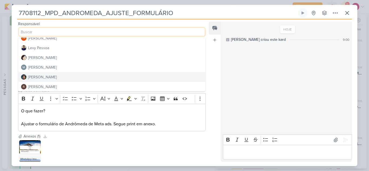
scroll to position [81, 0]
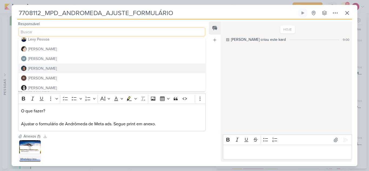
click at [46, 73] on button "Nelito Junior" at bounding box center [111, 68] width 187 height 10
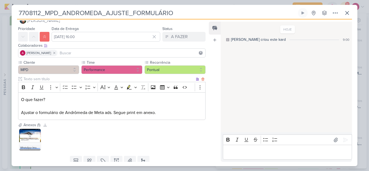
scroll to position [0, 0]
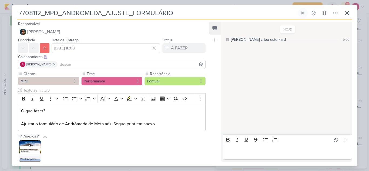
click at [75, 66] on input at bounding box center [132, 64] width 146 height 6
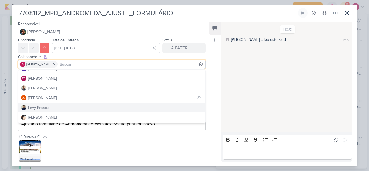
scroll to position [54, 0]
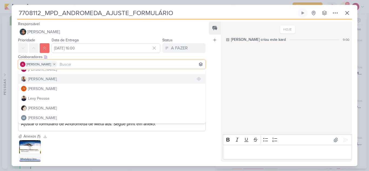
click at [42, 81] on div "[PERSON_NAME]" at bounding box center [42, 79] width 29 height 6
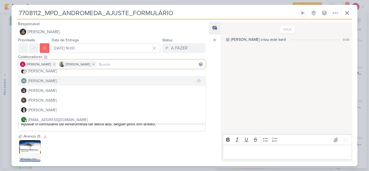
scroll to position [92, 0]
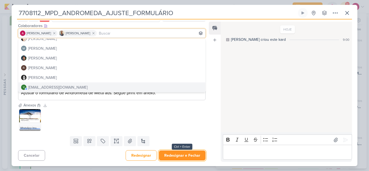
click at [183, 156] on button "Redesignar e Fechar" at bounding box center [182, 155] width 47 height 10
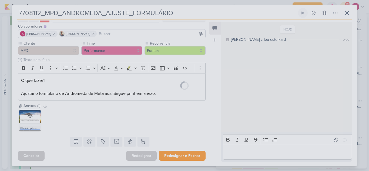
scroll to position [31, 0]
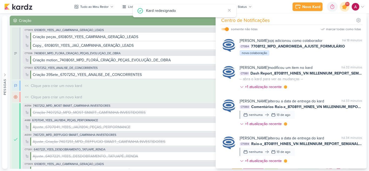
click at [344, 9] on icon at bounding box center [344, 7] width 6 height 6
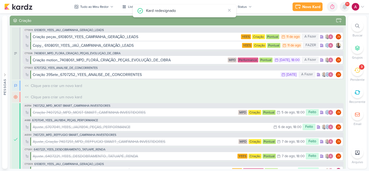
click at [344, 9] on icon at bounding box center [344, 6] width 4 height 5
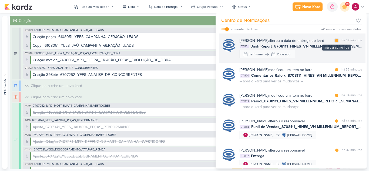
click at [336, 41] on div at bounding box center [336, 40] width 3 height 3
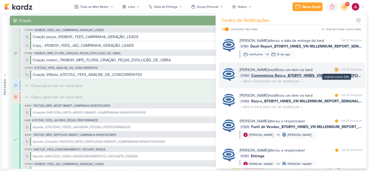
click at [335, 71] on div at bounding box center [336, 69] width 3 height 3
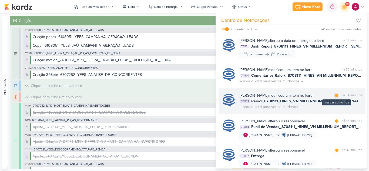
click at [335, 97] on div at bounding box center [336, 95] width 3 height 3
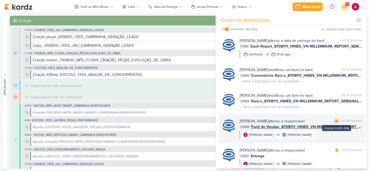
click at [336, 123] on div at bounding box center [336, 120] width 3 height 3
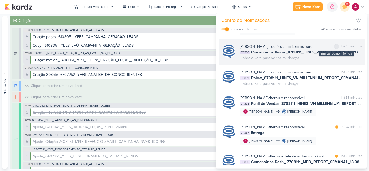
scroll to position [108, 0]
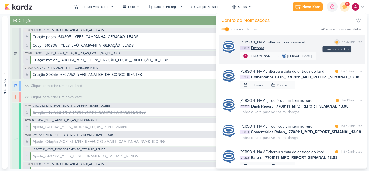
click at [337, 45] on div "marcar como lida" at bounding box center [336, 41] width 5 height 5
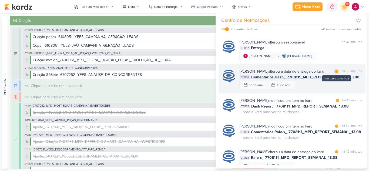
click at [335, 73] on div at bounding box center [336, 71] width 3 height 3
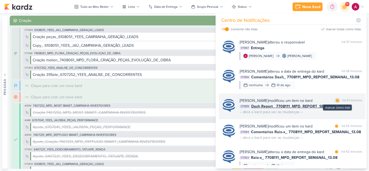
click at [336, 102] on div at bounding box center [337, 100] width 3 height 3
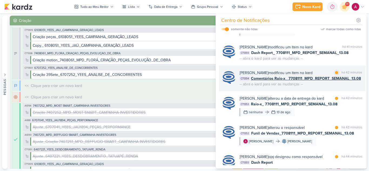
scroll to position [162, 0]
click at [334, 75] on div "marcar como lida" at bounding box center [336, 71] width 5 height 5
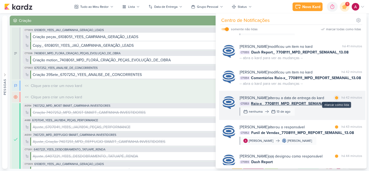
drag, startPoint x: 335, startPoint y: 133, endPoint x: 335, endPoint y: 129, distance: 4.6
click at [335, 99] on div at bounding box center [336, 97] width 3 height 3
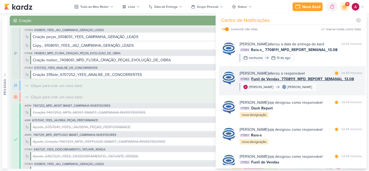
scroll to position [216, 0]
click at [335, 76] on div "marcar como lida" at bounding box center [336, 72] width 5 height 5
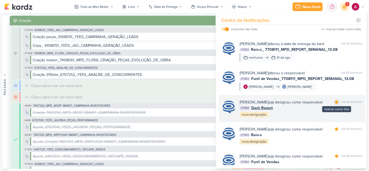
click at [335, 104] on div at bounding box center [336, 101] width 3 height 3
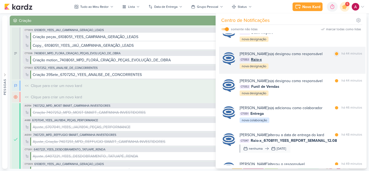
scroll to position [297, 0]
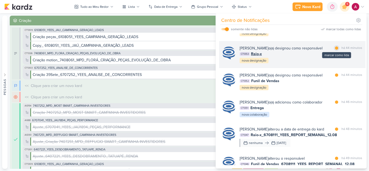
click at [336, 50] on div at bounding box center [336, 47] width 3 height 3
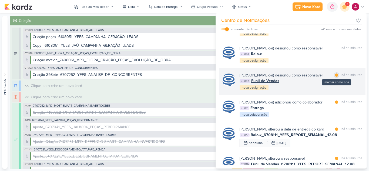
click at [335, 77] on div at bounding box center [336, 74] width 3 height 3
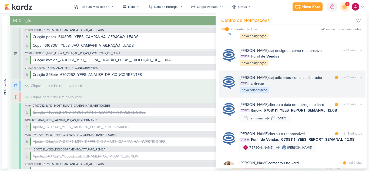
scroll to position [351, 0]
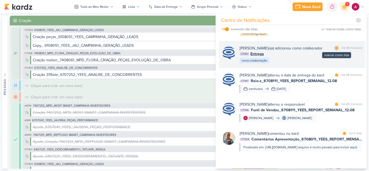
click at [335, 50] on div at bounding box center [336, 47] width 3 height 3
drag, startPoint x: 335, startPoint y: 137, endPoint x: 334, endPoint y: 123, distance: 14.9
click at [336, 77] on div at bounding box center [336, 74] width 3 height 3
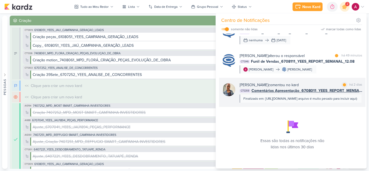
scroll to position [459, 0]
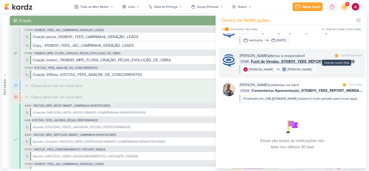
click at [336, 57] on div at bounding box center [336, 55] width 3 height 3
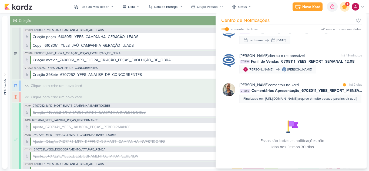
click at [344, 8] on icon at bounding box center [344, 7] width 6 height 6
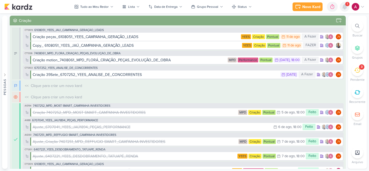
click at [345, 9] on icon at bounding box center [344, 7] width 6 height 6
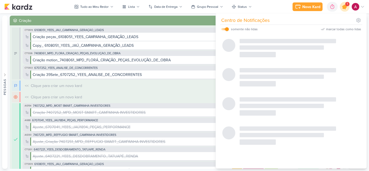
scroll to position [0, 0]
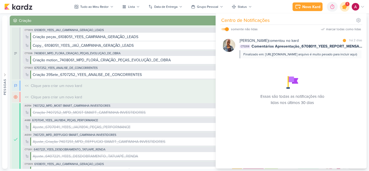
click at [347, 7] on icon at bounding box center [344, 6] width 9 height 9
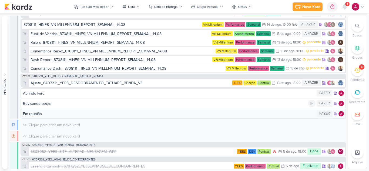
scroll to position [2248, 0]
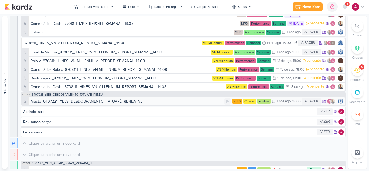
click at [158, 103] on div "Ajuste_6407221_YEES_DESDOBRAMENTO_TATUAPÉ_RENDA_V3" at bounding box center [127, 102] width 193 height 6
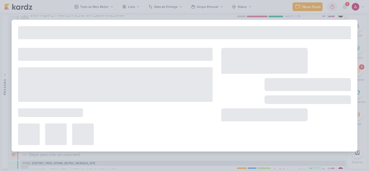
type input "Ajuste_6407221_YEES_DESDOBRAMENTO_TATUAPÉ_RENDA_V3"
type input "[DATE] 18:00"
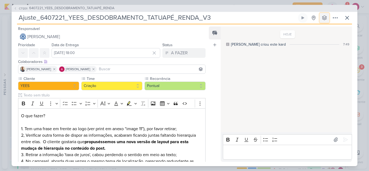
click at [325, 18] on icon at bounding box center [324, 17] width 5 height 5
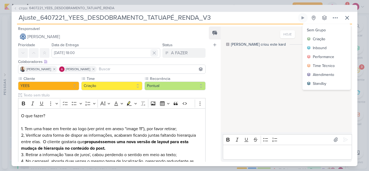
click at [153, 54] on icon at bounding box center [153, 52] width 5 height 5
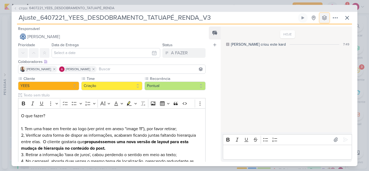
click at [326, 15] on button at bounding box center [324, 18] width 10 height 10
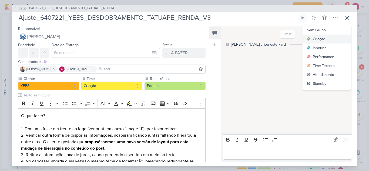
click at [317, 39] on div "Criação" at bounding box center [319, 39] width 12 height 6
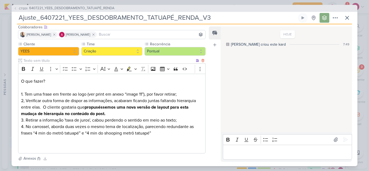
scroll to position [88, 0]
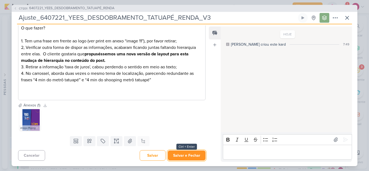
click at [182, 156] on button "Salvar e Fechar" at bounding box center [187, 155] width 38 height 10
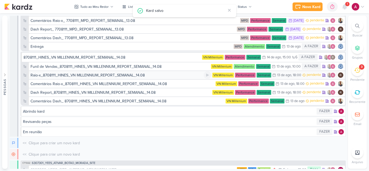
scroll to position [2235, 0]
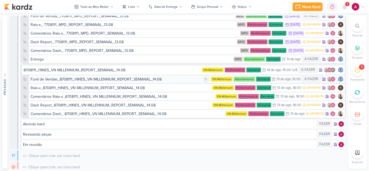
click at [169, 79] on div "Funil de Vendas_8708111_HINES_VN MILLENNIUM_REPORT_SEMANAL_14.08" at bounding box center [117, 79] width 172 height 6
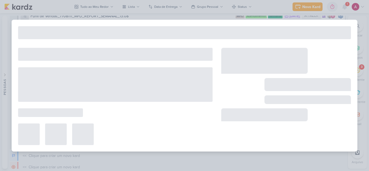
type input "Funil de Vendas_8708111_HINES_VN MILLENNIUM_REPORT_SEMANAL_14.08"
type input "13 de agosto de 2025 às 10:00"
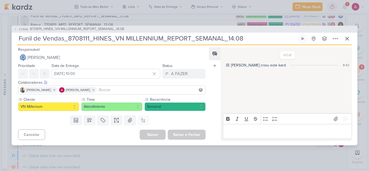
scroll to position [0, 0]
click at [322, 42] on button at bounding box center [324, 39] width 10 height 10
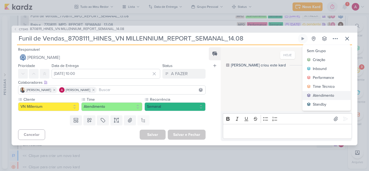
click at [324, 96] on div "Atendimento" at bounding box center [323, 96] width 21 height 6
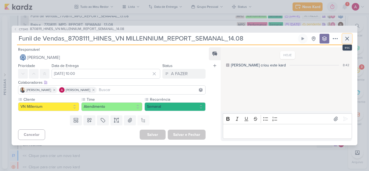
click at [346, 38] on icon at bounding box center [347, 38] width 6 height 6
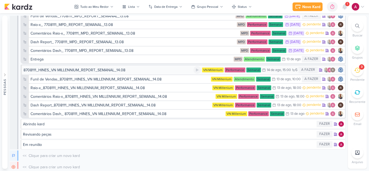
click at [125, 70] on div "8708111_HINES_VN MILLENNIUM_REPORT_SEMANAL_14.08" at bounding box center [108, 70] width 170 height 6
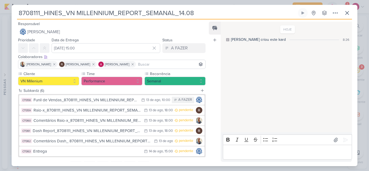
scroll to position [2250, 0]
click at [324, 15] on icon at bounding box center [324, 13] width 4 height 4
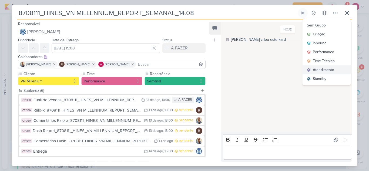
click at [319, 70] on div "Atendimento" at bounding box center [323, 70] width 21 height 6
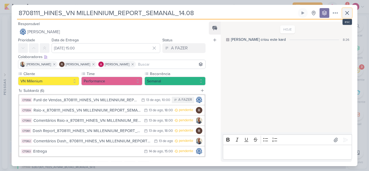
click at [346, 13] on icon at bounding box center [347, 13] width 6 height 6
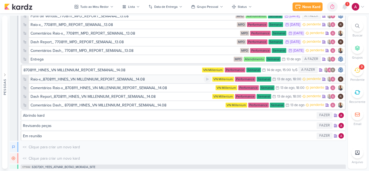
click at [102, 83] on div "Comentários Raio-x_8708111_HINES_VN MILLENNIUM_REPORT_SEMANAL_14.08 VN Milleniu…" at bounding box center [186, 87] width 317 height 9
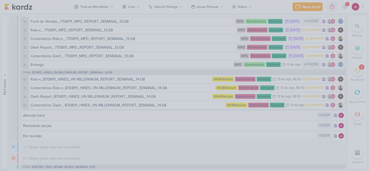
scroll to position [2255, 0]
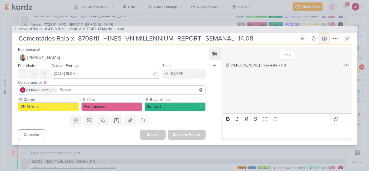
click at [326, 36] on icon at bounding box center [324, 38] width 5 height 5
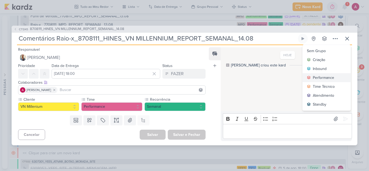
click at [323, 77] on div "Performance" at bounding box center [323, 78] width 21 height 6
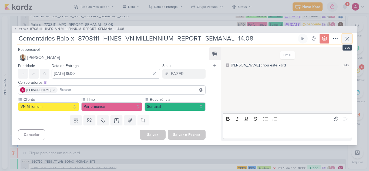
click at [346, 40] on icon at bounding box center [347, 38] width 6 height 6
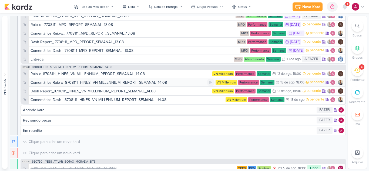
click at [126, 84] on div "Comentários Raio-x_8708111_HINES_VN MILLENNIUM_REPORT_SEMANAL_14.08" at bounding box center [99, 83] width 136 height 6
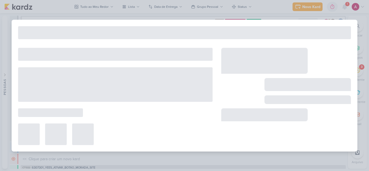
scroll to position [2270, 0]
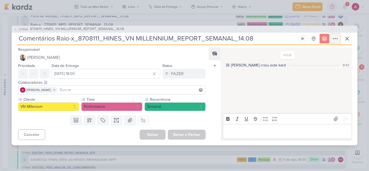
click at [337, 38] on icon at bounding box center [335, 38] width 6 height 6
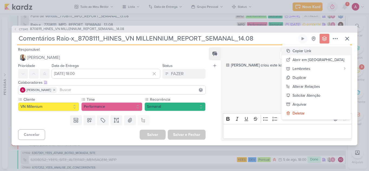
click at [311, 51] on div "Copiar Link" at bounding box center [301, 51] width 19 height 6
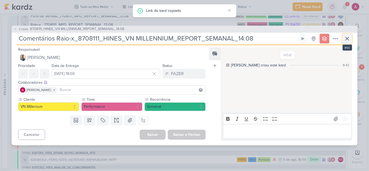
click at [346, 38] on icon at bounding box center [346, 38] width 3 height 3
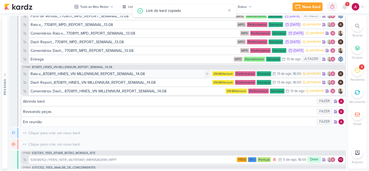
click at [107, 73] on div "Raio-x_8708111_HINES_VN MILLENNIUM_REPORT_SEMANAL_14.08" at bounding box center [88, 74] width 114 height 6
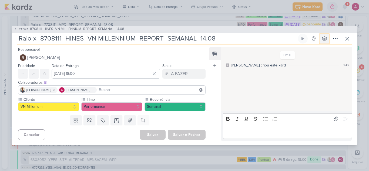
click at [325, 41] on icon at bounding box center [324, 38] width 5 height 5
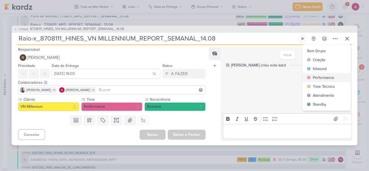
click at [323, 77] on div "Performance" at bounding box center [323, 78] width 21 height 6
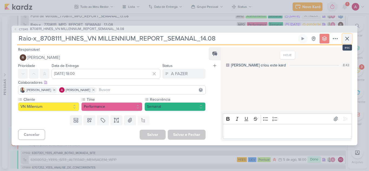
click at [348, 38] on icon at bounding box center [347, 38] width 6 height 6
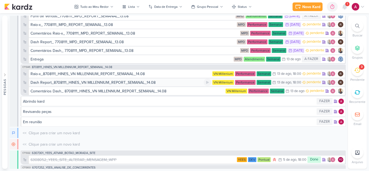
click at [99, 82] on div "Dash Report_8708111_HINES_VN MILLENNIUM_REPORT_SEMANAL_14.08" at bounding box center [93, 83] width 125 height 6
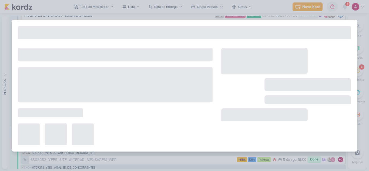
scroll to position [2278, 0]
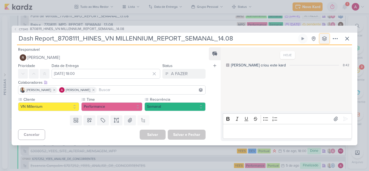
click at [321, 41] on button at bounding box center [324, 39] width 10 height 10
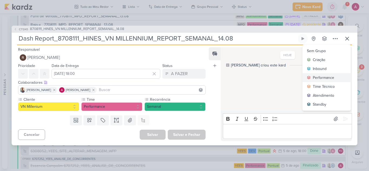
click at [322, 76] on div "Performance" at bounding box center [323, 78] width 21 height 6
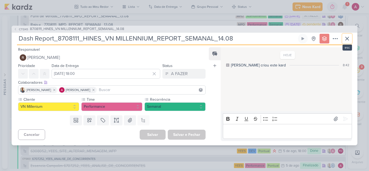
click at [347, 38] on icon at bounding box center [346, 38] width 3 height 3
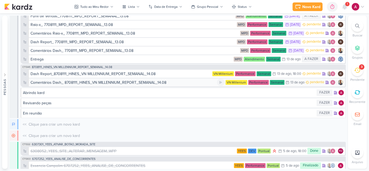
click at [99, 83] on div "Comentários Dash_ 8708111_HINES_VN MILLENNIUM_REPORT_SEMANAL_14.08" at bounding box center [99, 83] width 136 height 6
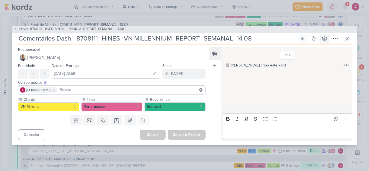
scroll to position [2287, 0]
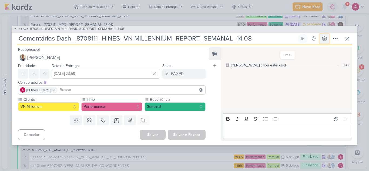
click at [326, 39] on icon at bounding box center [324, 38] width 5 height 5
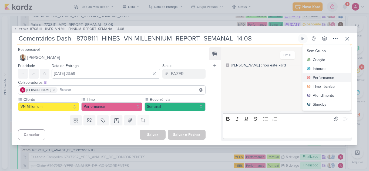
click at [326, 76] on div "Performance" at bounding box center [323, 78] width 21 height 6
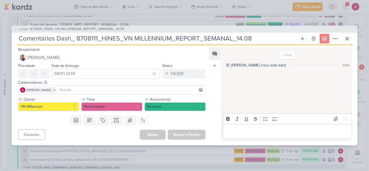
scroll to position [2296, 0]
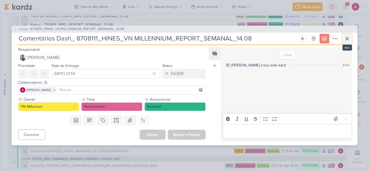
click at [349, 40] on icon at bounding box center [347, 38] width 6 height 6
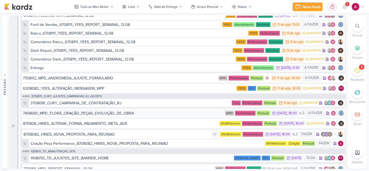
scroll to position [2107, 0]
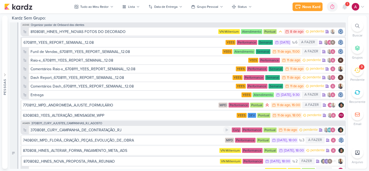
click at [171, 131] on div "3708081_CURY_CAMPANHA_DE_CONTRATAÇÃO_RJ" at bounding box center [127, 130] width 193 height 6
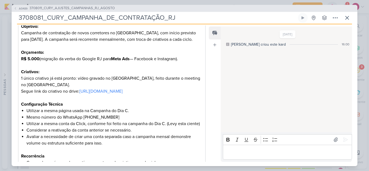
scroll to position [108, 0]
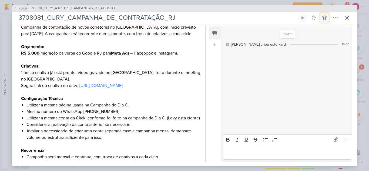
click at [324, 17] on icon at bounding box center [324, 17] width 5 height 5
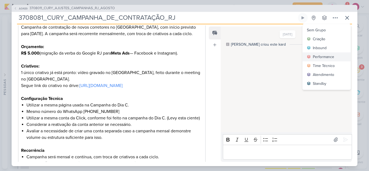
click at [324, 57] on div "Performance" at bounding box center [323, 57] width 21 height 6
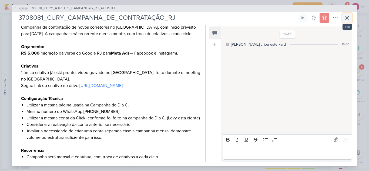
click at [347, 18] on icon at bounding box center [346, 17] width 3 height 3
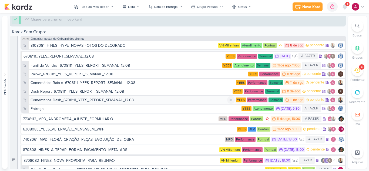
scroll to position [2094, 0]
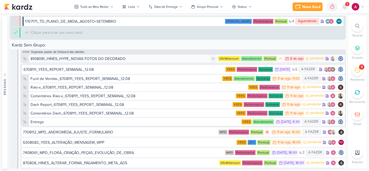
click at [152, 60] on div "8108081_HINES_HYPE_NOVAS FOTOS DO DECORADO" at bounding box center [120, 59] width 179 height 6
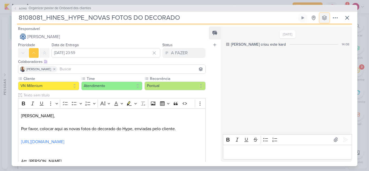
click at [323, 18] on icon at bounding box center [324, 17] width 5 height 5
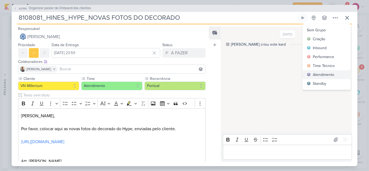
click at [309, 74] on icon at bounding box center [308, 74] width 3 height 3
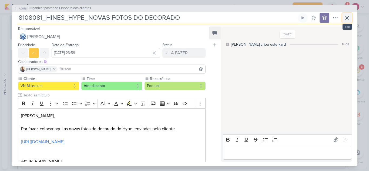
click at [346, 19] on icon at bounding box center [347, 18] width 6 height 6
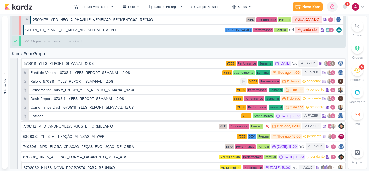
click at [130, 77] on div "Raio-x_6708111_YEES_REPORT_SEMANAL_12.08 YEES Performance 11/8 11 de ago penden…" at bounding box center [186, 81] width 317 height 9
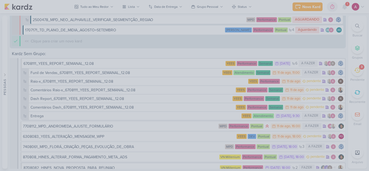
scroll to position [2103, 0]
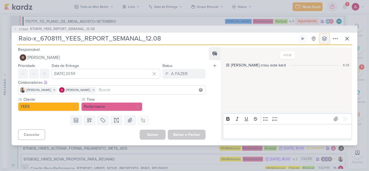
click at [325, 38] on icon at bounding box center [324, 38] width 5 height 5
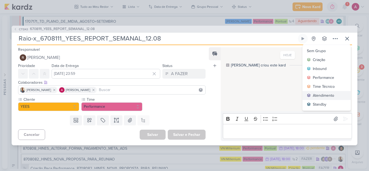
click at [319, 95] on div "Atendimento" at bounding box center [323, 96] width 21 height 6
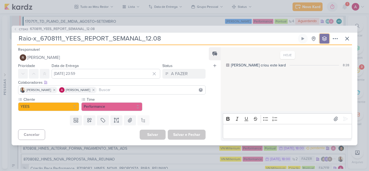
click at [320, 38] on button at bounding box center [324, 39] width 10 height 10
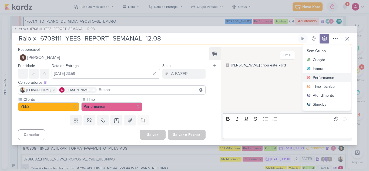
click at [316, 76] on div "Performance" at bounding box center [323, 78] width 21 height 6
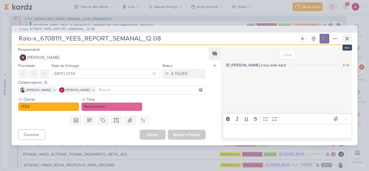
scroll to position [2117, 0]
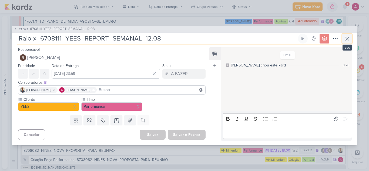
click at [346, 38] on icon at bounding box center [347, 38] width 6 height 6
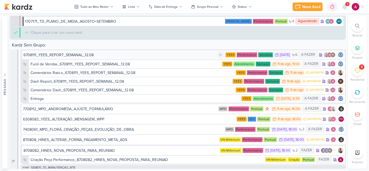
click at [109, 53] on div "6708111_YEES_REPORT_SEMANAL_12.08" at bounding box center [119, 55] width 193 height 6
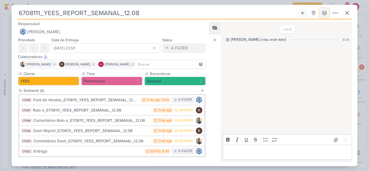
click at [324, 15] on icon at bounding box center [324, 13] width 4 height 4
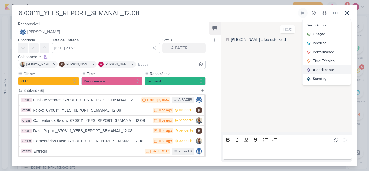
click at [315, 69] on div "Atendimento" at bounding box center [323, 70] width 21 height 6
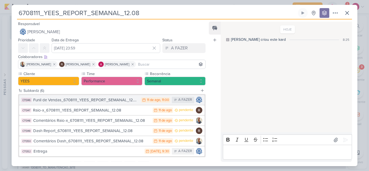
click at [108, 100] on div "Funil de Vendas_6708111_YEES_REPORT_SEMANAL_12.08" at bounding box center [85, 100] width 105 height 6
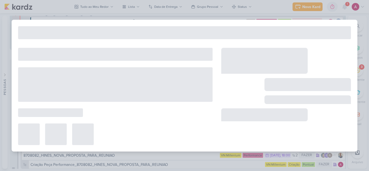
type input "Funil de Vendas_6708111_YEES_REPORT_SEMANAL_12.08"
type input "11 de agosto de 2025 às 11:00"
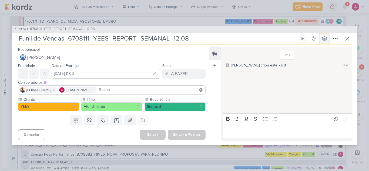
click at [324, 39] on icon at bounding box center [324, 38] width 4 height 4
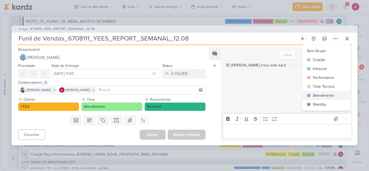
click at [321, 96] on div "Atendimento" at bounding box center [323, 96] width 21 height 6
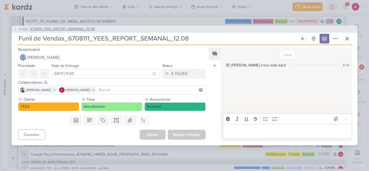
click at [20, 31] on span "CT1343" at bounding box center [23, 29] width 11 height 4
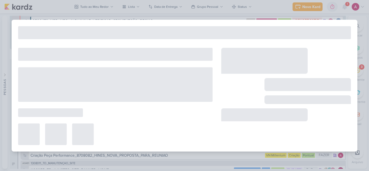
type input "6708111_YEES_REPORT_SEMANAL_12.08"
type input "[DATE] 23:59"
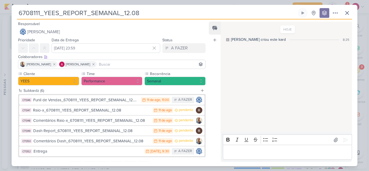
scroll to position [2137, 0]
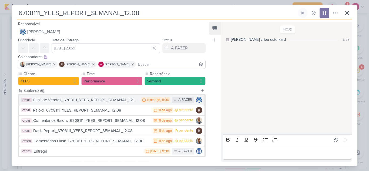
click at [102, 101] on div "Funil de Vendas_6708111_YEES_REPORT_SEMANAL_12.08" at bounding box center [85, 100] width 105 height 6
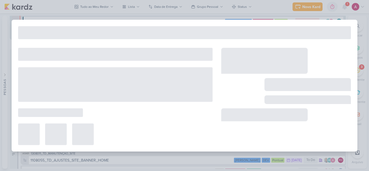
type input "Funil de Vendas_6708111_YEES_REPORT_SEMANAL_12.08"
type input "11 de agosto de 2025 às 11:00"
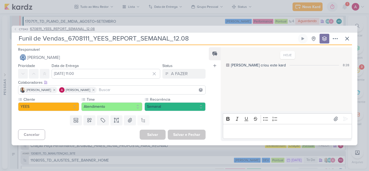
click at [15, 30] on icon at bounding box center [15, 29] width 3 height 3
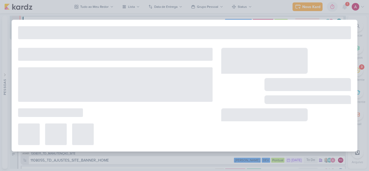
type input "6708111_YEES_REPORT_SEMANAL_12.08"
type input "[DATE] 23:59"
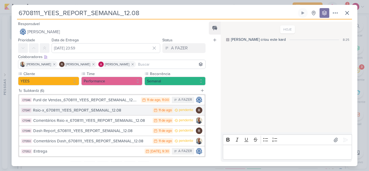
click at [124, 109] on div "Raio-x_6708111_YEES_REPORT_SEMANAL_12.08" at bounding box center [91, 110] width 117 height 6
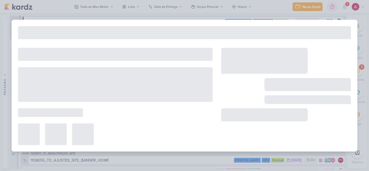
type input "Raio-x_6708111_YEES_REPORT_SEMANAL_12.08"
type input "[DATE] 23:59"
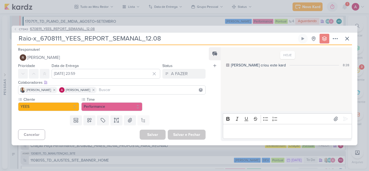
click at [15, 28] on icon at bounding box center [15, 29] width 3 height 3
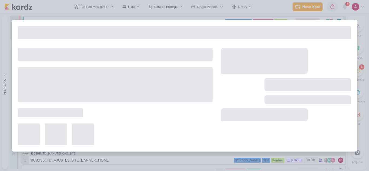
type input "6708111_YEES_REPORT_SEMANAL_12.08"
type input "[DATE] 23:59"
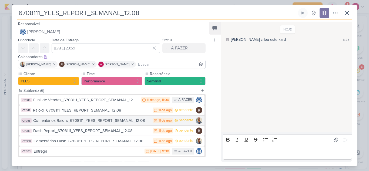
click at [134, 121] on div "Comentários Raio-x_6708111_YEES_REPORT_SEMANAL_12.08" at bounding box center [91, 120] width 117 height 6
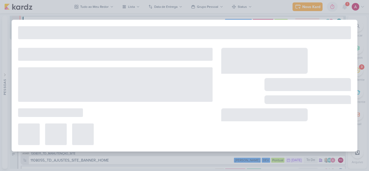
type input "Comentários Raio-x_6708111_YEES_REPORT_SEMANAL_12.08"
type input "[DATE] 23:59"
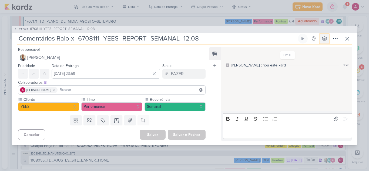
click at [325, 40] on icon at bounding box center [324, 38] width 5 height 5
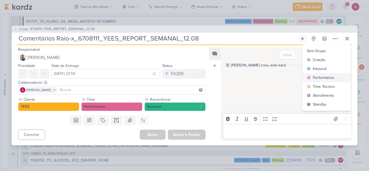
drag, startPoint x: 322, startPoint y: 77, endPoint x: 228, endPoint y: 80, distance: 94.3
click at [322, 77] on div "Performance" at bounding box center [323, 78] width 21 height 6
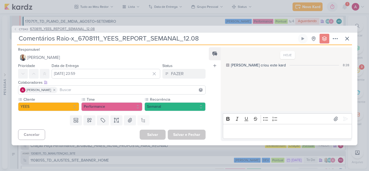
click at [15, 29] on icon at bounding box center [15, 29] width 3 height 3
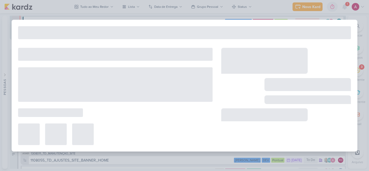
type input "6708111_YEES_REPORT_SEMANAL_12.08"
type input "[DATE] 23:59"
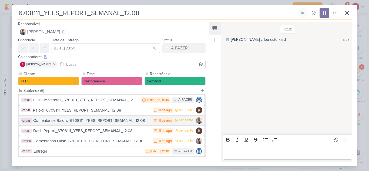
scroll to position [2146, 0]
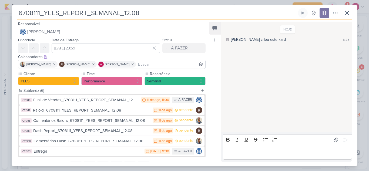
click at [116, 132] on div "Dash Report_6708111_YEES_REPORT_SEMANAL_12.08" at bounding box center [91, 131] width 117 height 6
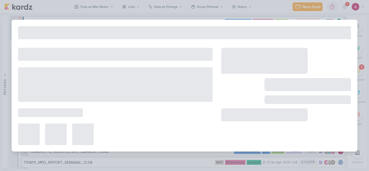
type input "Dash Report_6708111_YEES_REPORT_SEMANAL_12.08"
type input "[DATE] 23:59"
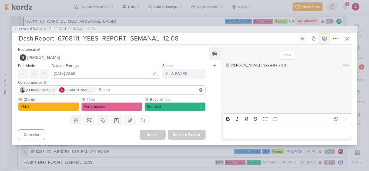
click at [322, 41] on icon at bounding box center [324, 38] width 5 height 5
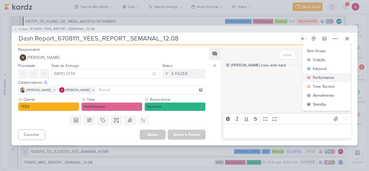
click at [326, 78] on div "Performance" at bounding box center [323, 78] width 21 height 6
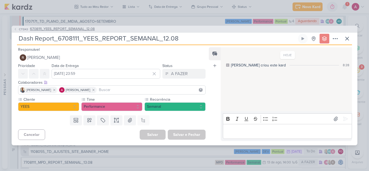
click at [18, 31] on button "CT1343 6708111_YEES_REPORT_SEMANAL_12.08" at bounding box center [54, 28] width 81 height 5
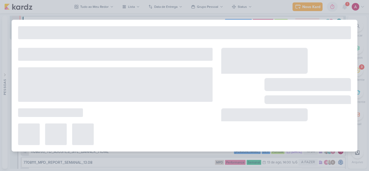
type input "6708111_YEES_REPORT_SEMANAL_12.08"
type input "[DATE] 23:59"
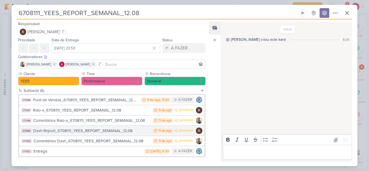
scroll to position [2155, 0]
click at [130, 133] on div "Dash Report_6708111_YEES_REPORT_SEMANAL_12.08" at bounding box center [91, 131] width 117 height 6
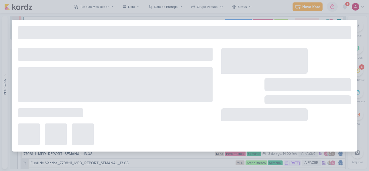
type input "Dash Report_6708111_YEES_REPORT_SEMANAL_12.08"
type input "[DATE] 23:59"
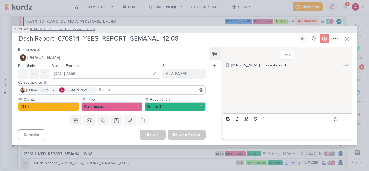
click at [22, 29] on span "CT1343" at bounding box center [23, 29] width 11 height 4
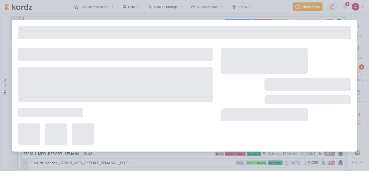
type input "6708111_YEES_REPORT_SEMANAL_12.08"
type input "[DATE] 23:59"
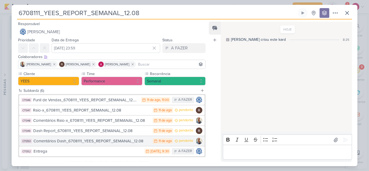
click at [116, 142] on div "Comentários Dash_6708111_YEES_REPORT_SEMANAL_12.08" at bounding box center [91, 141] width 116 height 6
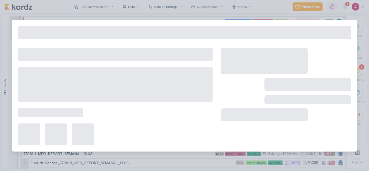
type input "Comentários Dash_6708111_YEES_REPORT_SEMANAL_12.08"
type input "11 de agosto de 2025 às 23:59"
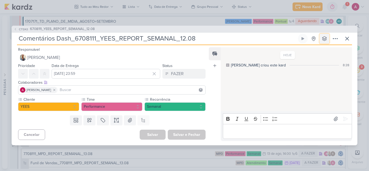
drag, startPoint x: 324, startPoint y: 39, endPoint x: 321, endPoint y: 43, distance: 5.0
click at [323, 38] on icon at bounding box center [324, 38] width 5 height 5
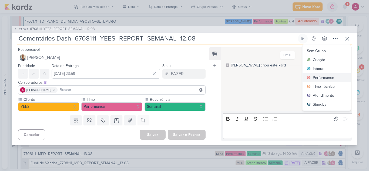
click at [317, 78] on div "Performance" at bounding box center [323, 78] width 21 height 6
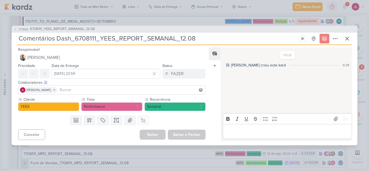
click at [16, 29] on icon at bounding box center [15, 29] width 3 height 3
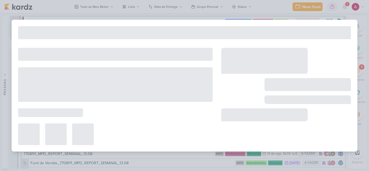
type input "6708111_YEES_REPORT_SEMANAL_12.08"
type input "12 de agosto de 2025 às 23:59"
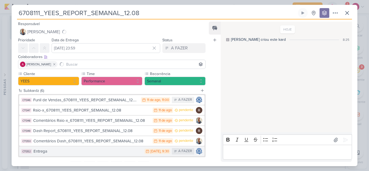
click at [82, 150] on div "Entrega" at bounding box center [87, 151] width 108 height 6
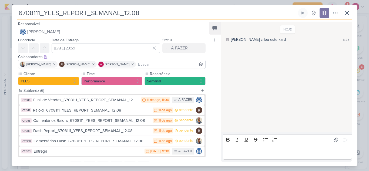
scroll to position [2163, 0]
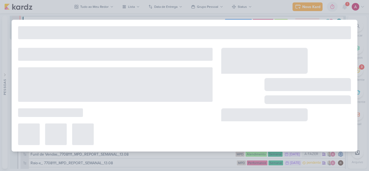
type input "Entrega"
type input "12 de agosto de 2025 às 09:30"
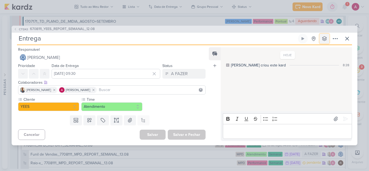
click at [326, 38] on icon at bounding box center [324, 38] width 5 height 5
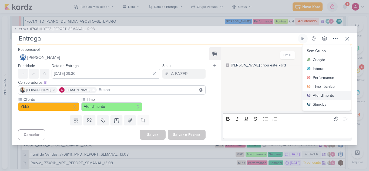
drag, startPoint x: 319, startPoint y: 95, endPoint x: 285, endPoint y: 116, distance: 40.4
click at [319, 96] on div "Atendimento" at bounding box center [323, 96] width 21 height 6
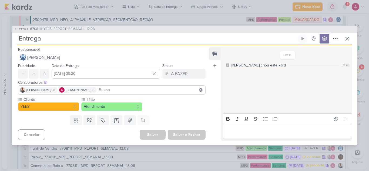
scroll to position [2172, 0]
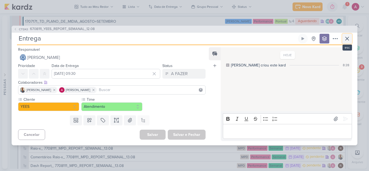
click at [345, 40] on icon at bounding box center [347, 38] width 6 height 6
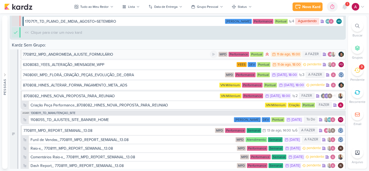
click at [103, 54] on div "7708112_MPD_ANDROMEDA_AJUSTE_FORMULÁRIO" at bounding box center [68, 55] width 90 height 6
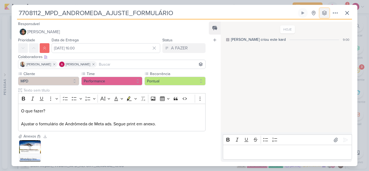
click at [324, 15] on icon at bounding box center [324, 13] width 4 height 4
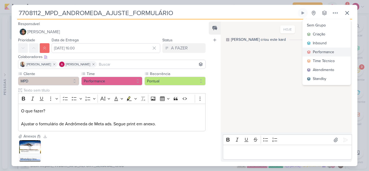
click at [329, 53] on div "Performance" at bounding box center [323, 52] width 21 height 6
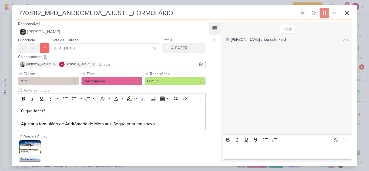
scroll to position [2182, 0]
click at [348, 16] on icon at bounding box center [347, 13] width 6 height 6
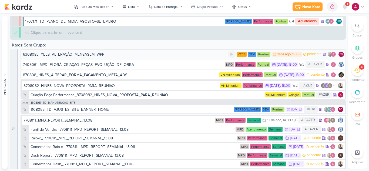
click at [81, 54] on div "6308083_YEES_ALTERAÇÃO_MENSAGEM_WPP" at bounding box center [63, 55] width 81 height 6
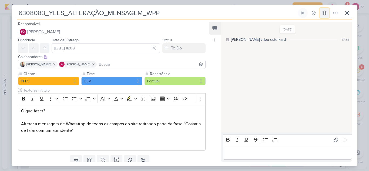
click at [320, 13] on button at bounding box center [324, 13] width 10 height 10
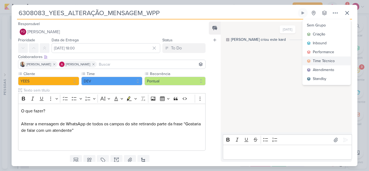
click at [320, 60] on div "Time Técnico" at bounding box center [324, 61] width 22 height 6
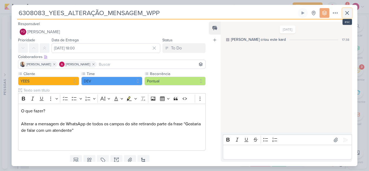
click at [348, 12] on icon at bounding box center [347, 13] width 6 height 6
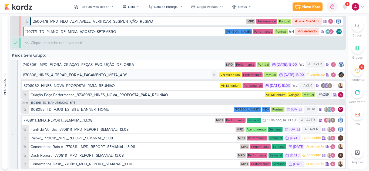
scroll to position [2192, 0]
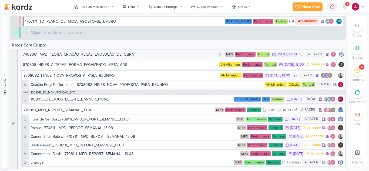
click at [124, 55] on div "7408061_MPD_FLORÁ_CRIAÇÃO_PEÇAS_EVOLUÇÃO_DE_OBRA" at bounding box center [78, 55] width 111 height 6
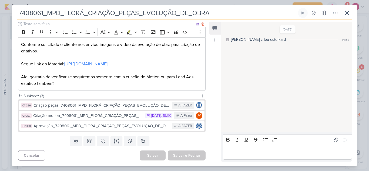
scroll to position [73, 0]
click at [319, 14] on div "Criado por Caroline Sem Grupo Criação Inbound Performance" at bounding box center [319, 13] width 42 height 10
click at [321, 14] on button at bounding box center [324, 13] width 10 height 10
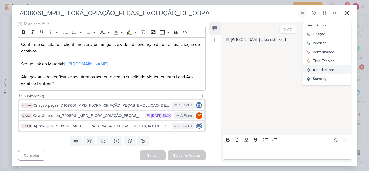
click at [321, 70] on div "Atendimento" at bounding box center [323, 70] width 21 height 6
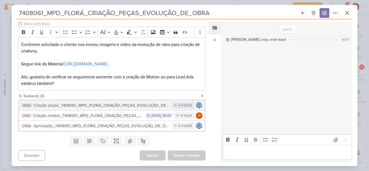
click at [84, 107] on div "Criação peças_7408061_MPD_FLORÁ_CRIAÇÃO_PEÇAS_EVOLUÇÃO_DE_OBRA" at bounding box center [101, 105] width 136 height 6
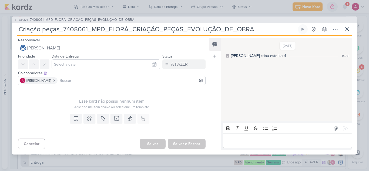
scroll to position [2203, 0]
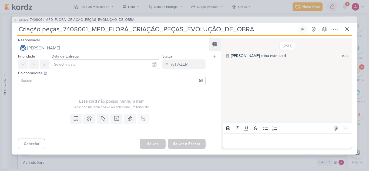
click at [14, 21] on icon at bounding box center [15, 19] width 3 height 3
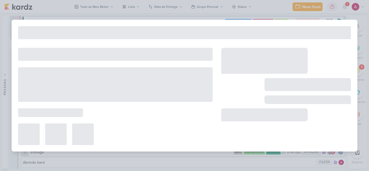
type input "7408061_MPD_FLORÁ_CRIAÇÃO_PEÇAS_EVOLUÇÃO_DE_OBRA"
type input "12 de agosto de 2025 às 18:00"
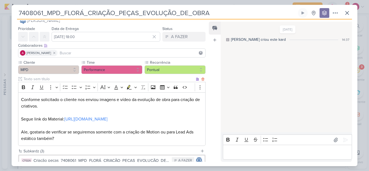
scroll to position [73, 0]
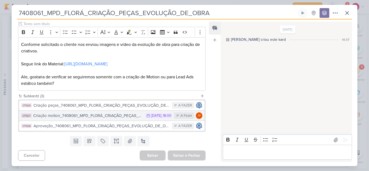
click at [107, 116] on div "Criação motion_7408061_MPD_FLORÁ_CRIAÇÃO_PEÇAS_EVOLUÇÃO_DE_OBRA" at bounding box center [87, 116] width 109 height 6
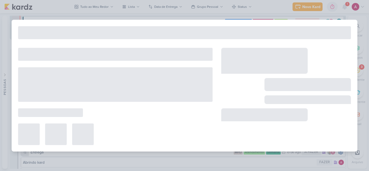
type input "Criação motion_7408061_MPD_FLORÁ_CRIAÇÃO_PEÇAS_EVOLUÇÃO_DE_OBRA"
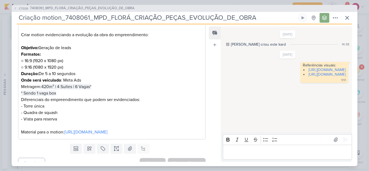
scroll to position [108, 0]
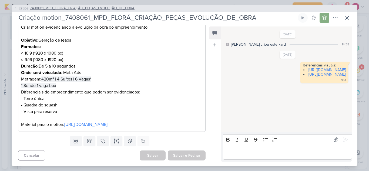
click at [16, 10] on button "CT1326 7408061_MPD_FLORÁ_CRIAÇÃO_PEÇAS_EVOLUÇÃO_DE_OBRA" at bounding box center [74, 8] width 121 height 5
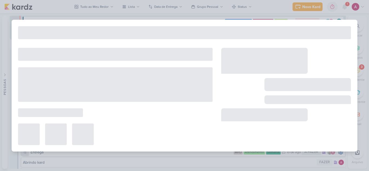
type input "7408061_MPD_FLORÁ_CRIAÇÃO_PEÇAS_EVOLUÇÃO_DE_OBRA"
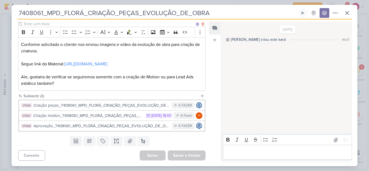
scroll to position [73, 0]
click at [242, 151] on p "Editor editing area: main" at bounding box center [286, 152] width 123 height 6
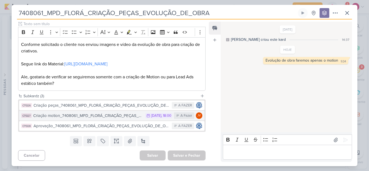
click at [103, 117] on div "Criação motion_7408061_MPD_FLORÁ_CRIAÇÃO_PEÇAS_EVOLUÇÃO_DE_OBRA" at bounding box center [87, 116] width 109 height 6
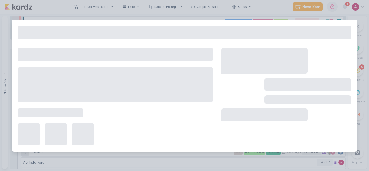
type input "Criação motion_7408061_MPD_FLORÁ_CRIAÇÃO_PEÇAS_EVOLUÇÃO_DE_OBRA"
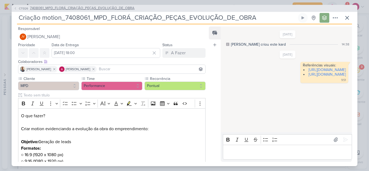
click at [19, 8] on span "CT1326" at bounding box center [23, 8] width 11 height 4
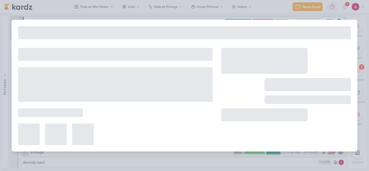
type input "7408061_MPD_FLORÁ_CRIAÇÃO_PEÇAS_EVOLUÇÃO_DE_OBRA"
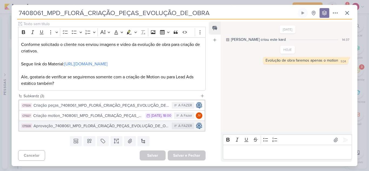
click at [144, 126] on div "Aprovação_7408061_MPD_FLORÁ_CRIAÇÃO_PEÇAS_EVOLUÇÃO_DE_OBRA" at bounding box center [101, 126] width 136 height 6
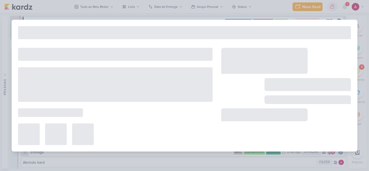
type input "Aprovação_7408061_MPD_FLORÁ_CRIAÇÃO_PEÇAS_EVOLUÇÃO_DE_OBRA"
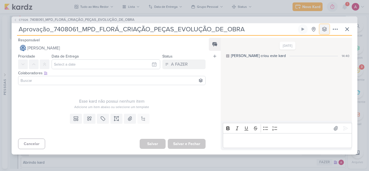
click at [325, 30] on icon at bounding box center [324, 29] width 4 height 4
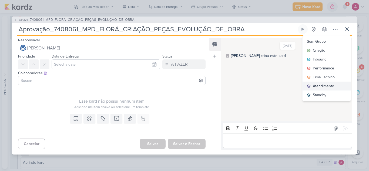
click at [321, 86] on div "Atendimento" at bounding box center [323, 86] width 21 height 6
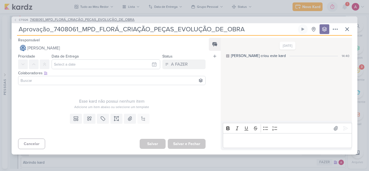
click at [18, 21] on span "CT1326" at bounding box center [23, 20] width 11 height 4
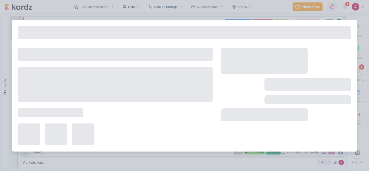
type input "7408061_MPD_FLORÁ_CRIAÇÃO_PEÇAS_EVOLUÇÃO_DE_OBRA"
type input "12 de agosto de 2025 às 18:00"
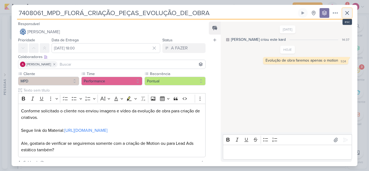
click at [349, 16] on icon at bounding box center [347, 13] width 6 height 6
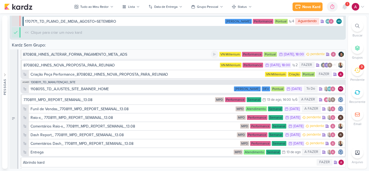
click at [137, 55] on div "870808_HINES_ALTERAR_FORMA_PAGAMENTO_META_ADS" at bounding box center [117, 55] width 188 height 6
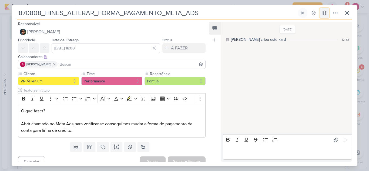
click at [323, 14] on icon at bounding box center [324, 12] width 5 height 5
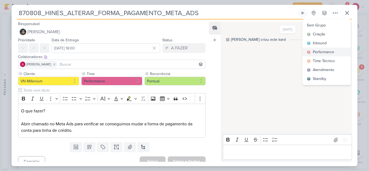
click at [322, 50] on div "Performance" at bounding box center [323, 52] width 21 height 6
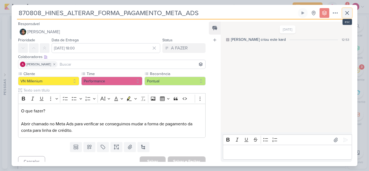
click at [348, 12] on icon at bounding box center [346, 12] width 3 height 3
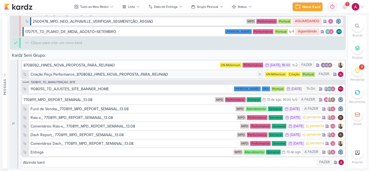
scroll to position [2213, 0]
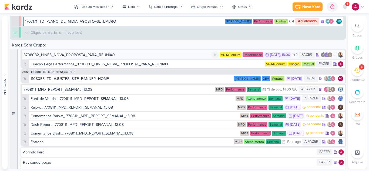
click at [131, 57] on div "8708082_HINES_NOVA_PROPOSTA_PARA_REUNIAO" at bounding box center [117, 55] width 188 height 6
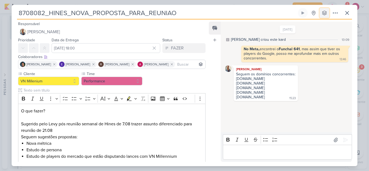
click at [324, 15] on icon at bounding box center [324, 13] width 4 height 4
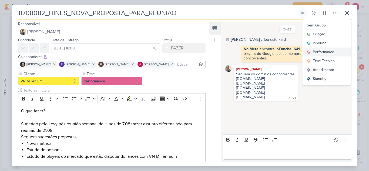
drag, startPoint x: 320, startPoint y: 53, endPoint x: 311, endPoint y: 56, distance: 9.2
click at [320, 53] on div "Performance" at bounding box center [323, 52] width 21 height 6
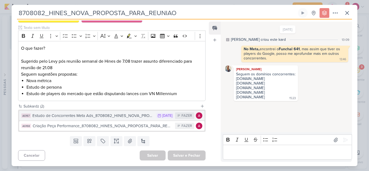
scroll to position [2223, 0]
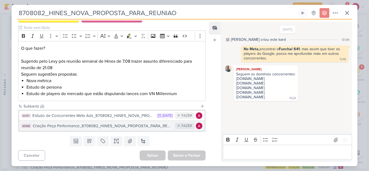
click at [103, 129] on button "AG168 Criação Peça Performance_8708082_HINES_NOVA_PROPOSTA_PARA_REUNIAO FAZER" at bounding box center [111, 126] width 185 height 10
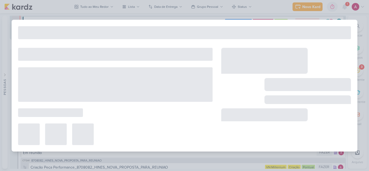
type input "Criação Peça Performance_8708082_HINES_NOVA_PROPOSTA_PARA_REUNIAO"
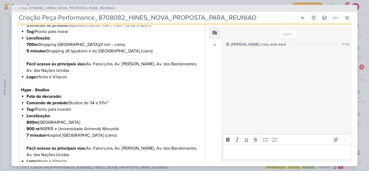
scroll to position [225, 0]
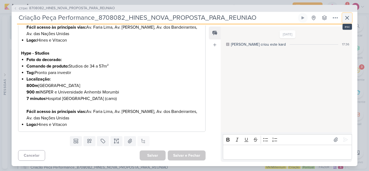
click at [345, 18] on icon at bounding box center [347, 18] width 6 height 6
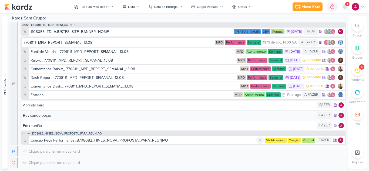
scroll to position [2277, 0]
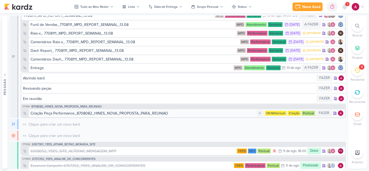
click at [150, 115] on div "Criação Peça Performance_8708082_HINES_NOVA_PROPOSTA_PARA_REUNIAO" at bounding box center [99, 113] width 137 height 6
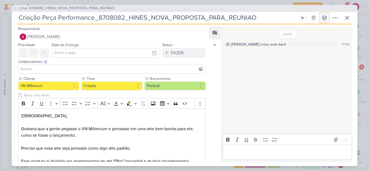
click at [325, 20] on icon at bounding box center [324, 17] width 5 height 5
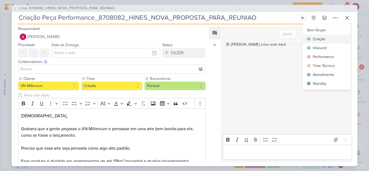
click at [324, 36] on div "Criação" at bounding box center [319, 39] width 12 height 6
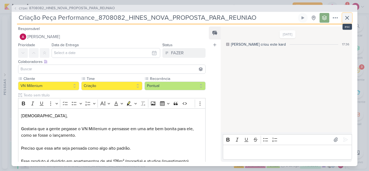
click at [349, 19] on icon at bounding box center [346, 17] width 3 height 3
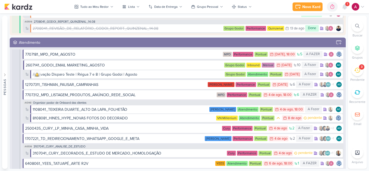
scroll to position [1529, 0]
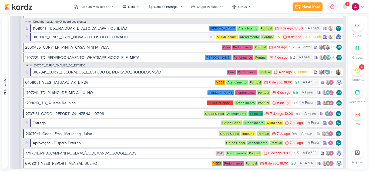
click at [103, 39] on div "8108081_HINES_HYPE_NOVAS FOTOS DO DECORADO" at bounding box center [80, 37] width 95 height 6
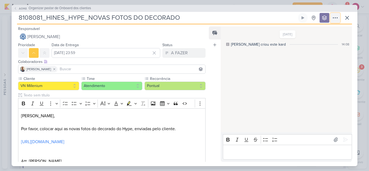
click at [336, 15] on icon at bounding box center [335, 18] width 6 height 6
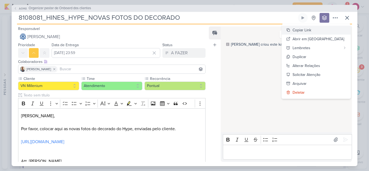
click at [311, 30] on div "Copiar Link" at bounding box center [301, 30] width 19 height 6
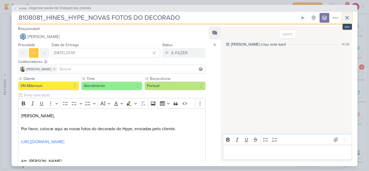
click at [349, 15] on icon at bounding box center [347, 18] width 6 height 6
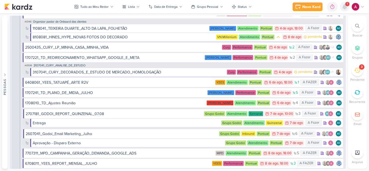
click at [344, 8] on icon at bounding box center [344, 6] width 4 height 5
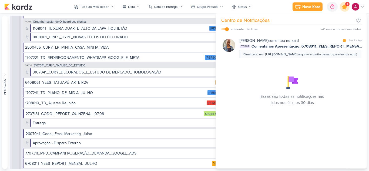
click at [346, 9] on icon at bounding box center [344, 6] width 9 height 9
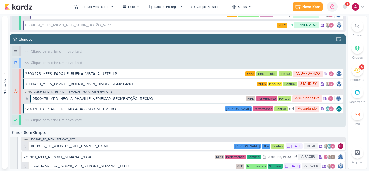
scroll to position [2258, 0]
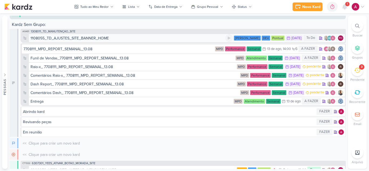
click at [93, 40] on div "1108055_TD_AJUSTES_SITE_BANNER_HOME" at bounding box center [70, 38] width 78 height 6
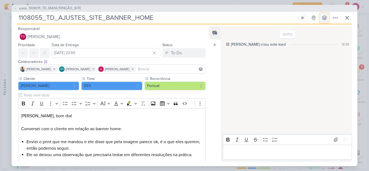
click at [324, 19] on icon at bounding box center [324, 17] width 5 height 5
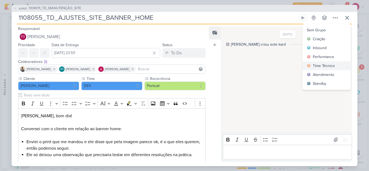
click at [327, 64] on div "Time Técnico" at bounding box center [324, 66] width 22 height 6
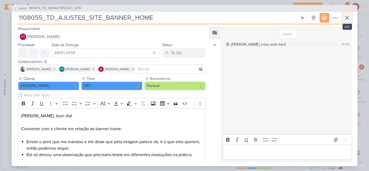
click at [346, 19] on icon at bounding box center [347, 18] width 6 height 6
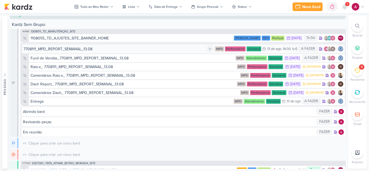
click at [113, 51] on div "7708111_MPD_REPORT_SEMANAL_13.08" at bounding box center [114, 49] width 183 height 6
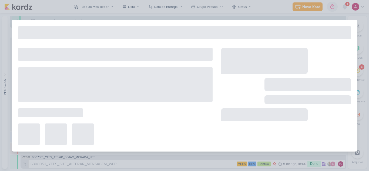
scroll to position [2267, 0]
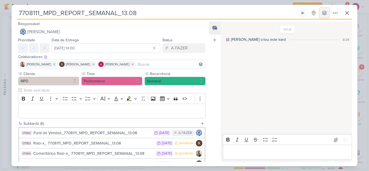
click at [325, 17] on button at bounding box center [324, 13] width 10 height 10
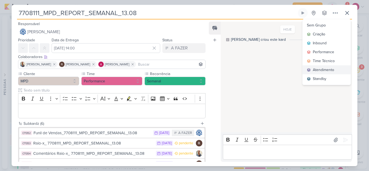
click at [319, 69] on div "Atendimento" at bounding box center [323, 70] width 21 height 6
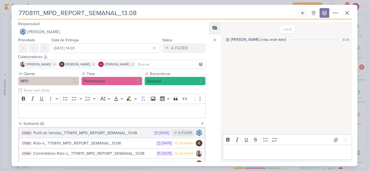
scroll to position [54, 0]
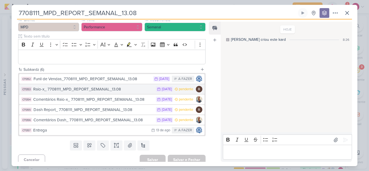
click at [119, 89] on div "Raio-x_ 7708111_MPD_REPORT_SEMANAL_13.08" at bounding box center [93, 89] width 120 height 6
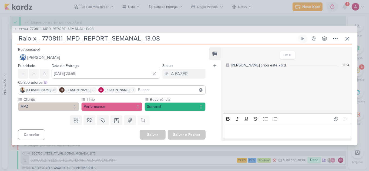
scroll to position [2277, 0]
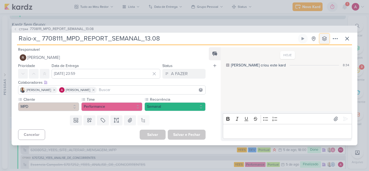
click at [325, 35] on button at bounding box center [324, 39] width 10 height 10
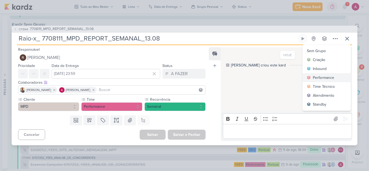
click at [331, 76] on div "Performance" at bounding box center [323, 78] width 21 height 6
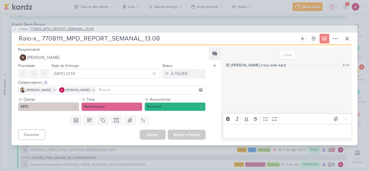
click at [16, 29] on icon at bounding box center [15, 29] width 3 height 3
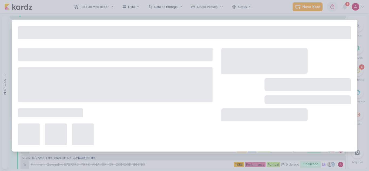
type input "7708111_MPD_REPORT_SEMANAL_13.08"
type input "13 de agosto de 2025 às 14:00"
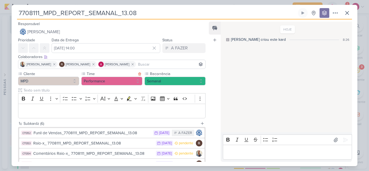
scroll to position [54, 0]
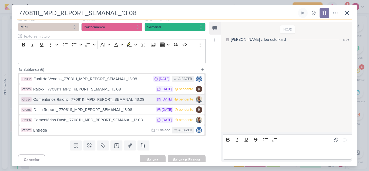
click at [123, 100] on div "Comentários Raio-x_ 7708111_MPD_REPORT_SEMANAL_13.08" at bounding box center [93, 99] width 120 height 6
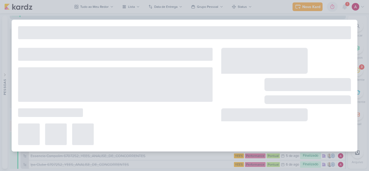
type input "Comentários Raio-x_ 7708111_MPD_REPORT_SEMANAL_13.08"
type input "12 de agosto de 2025 às 23:59"
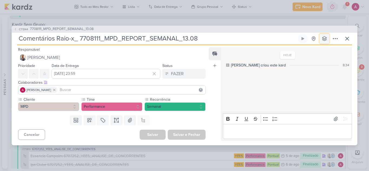
click at [326, 40] on icon at bounding box center [324, 38] width 5 height 5
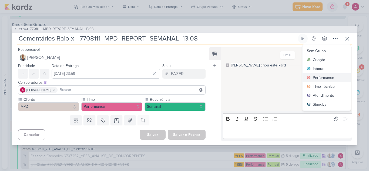
drag, startPoint x: 324, startPoint y: 78, endPoint x: 235, endPoint y: 91, distance: 89.3
click at [323, 78] on div "Performance" at bounding box center [323, 78] width 21 height 6
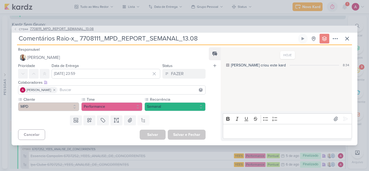
click at [14, 27] on button "CT1344 7708111_MPD_REPORT_SEMANAL_13.08" at bounding box center [54, 28] width 80 height 5
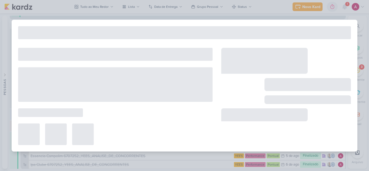
type input "7708111_MPD_REPORT_SEMANAL_13.08"
type input "13 de agosto de 2025 às 14:00"
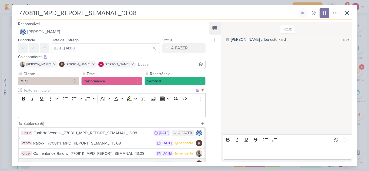
scroll to position [2301, 0]
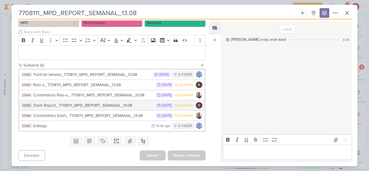
click at [127, 107] on div "Dash Report_ 7708111_MPD_REPORT_SEMANAL_13.08" at bounding box center [93, 105] width 120 height 6
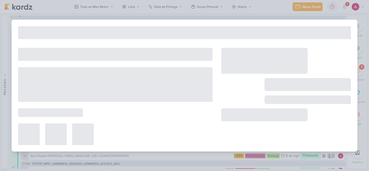
type input "Dash Report_ 7708111_MPD_REPORT_SEMANAL_13.08"
type input "12 de agosto de 2025 às 23:59"
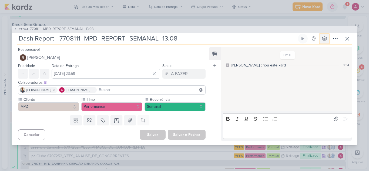
click at [325, 39] on icon at bounding box center [324, 38] width 4 height 4
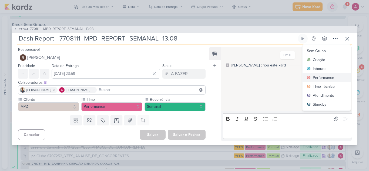
click at [320, 77] on div "Performance" at bounding box center [323, 78] width 21 height 6
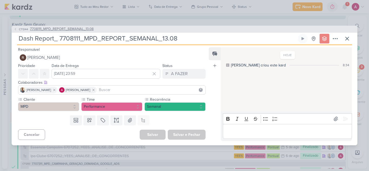
click at [16, 30] on icon at bounding box center [15, 29] width 1 height 2
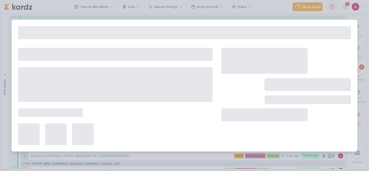
type input "7708111_MPD_REPORT_SEMANAL_13.08"
type input "13 de agosto de 2025 às 14:00"
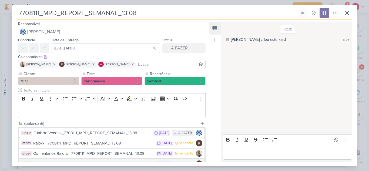
scroll to position [54, 0]
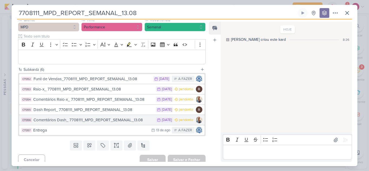
click at [132, 123] on div "Comentários Dash_ 7708111_MPD_REPORT_SEMANAL_13.08" at bounding box center [93, 120] width 120 height 6
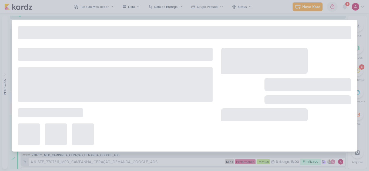
type input "Comentários Dash_ 7708111_MPD_REPORT_SEMANAL_13.08"
type input "12 de agosto de 2025 às 23:59"
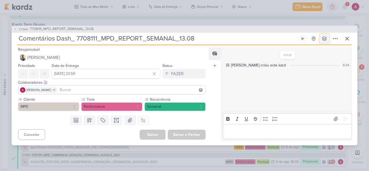
click at [325, 37] on icon at bounding box center [324, 38] width 5 height 5
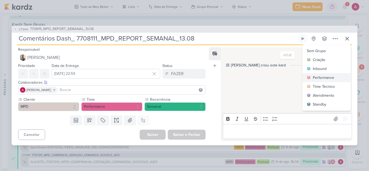
click at [321, 79] on div "Performance" at bounding box center [323, 78] width 21 height 6
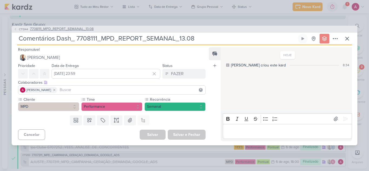
click at [19, 27] on span "CT1344" at bounding box center [23, 29] width 11 height 4
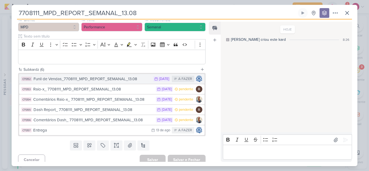
click at [132, 80] on div "Funil de Vendas_7708111_MPD_REPORT_SEMANAL_13.08" at bounding box center [91, 79] width 117 height 6
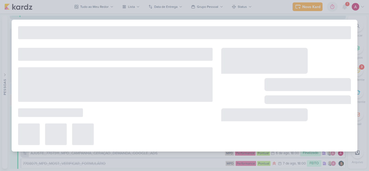
type input "Funil de Vendas_7708111_MPD_REPORT_SEMANAL_13.08"
type input "12 de agosto de 2025 às 23:59"
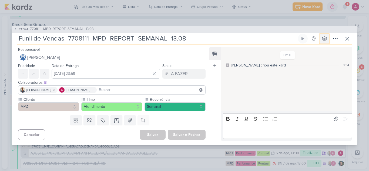
click at [323, 38] on icon at bounding box center [324, 38] width 4 height 4
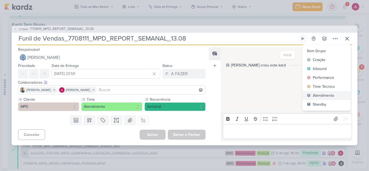
drag, startPoint x: 324, startPoint y: 96, endPoint x: 258, endPoint y: 97, distance: 65.9
click at [324, 96] on div "Atendimento" at bounding box center [323, 96] width 21 height 6
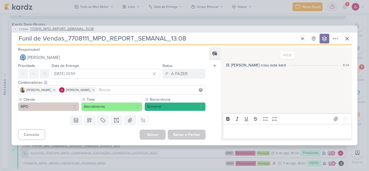
click at [15, 31] on icon at bounding box center [15, 29] width 3 height 3
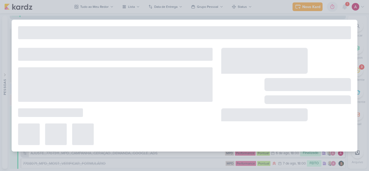
type input "7708111_MPD_REPORT_SEMANAL_13.08"
type input "13 de agosto de 2025 às 14:00"
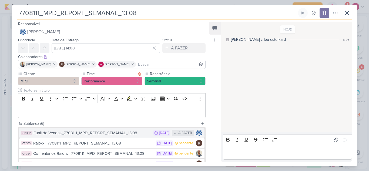
scroll to position [58, 0]
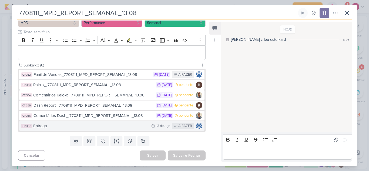
click at [125, 126] on div "Entrega" at bounding box center [90, 126] width 115 height 6
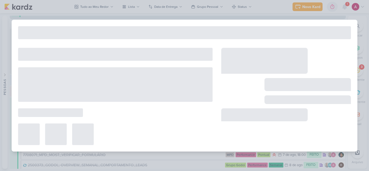
type input "Entrega"
type input "13 de agosto de 2025 às 23:59"
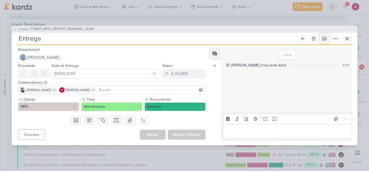
click at [326, 41] on icon at bounding box center [324, 38] width 5 height 5
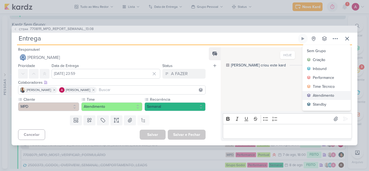
click at [320, 96] on div "Atendimento" at bounding box center [323, 96] width 21 height 6
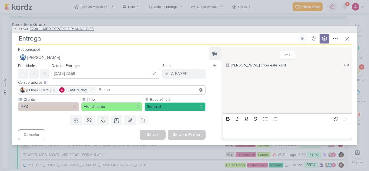
click at [16, 30] on icon at bounding box center [15, 29] width 3 height 3
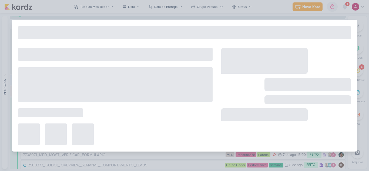
type input "7708111_MPD_REPORT_SEMANAL_13.08"
type input "13 de agosto de 2025 às 14:00"
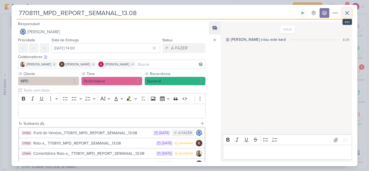
click at [347, 14] on icon at bounding box center [347, 13] width 6 height 6
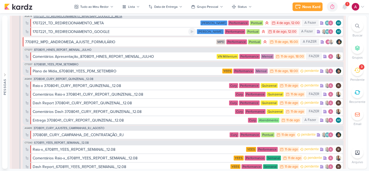
scroll to position [338, 0]
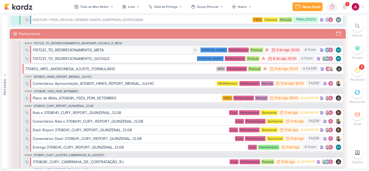
click at [92, 50] on div "1707221_TD_REDIRECIONAMENTO_META" at bounding box center [68, 50] width 71 height 6
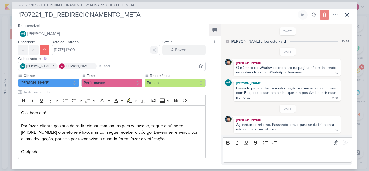
click at [152, 52] on icon at bounding box center [153, 49] width 5 height 5
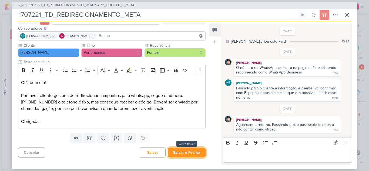
click at [192, 153] on button "Salvar e Fechar" at bounding box center [187, 152] width 38 height 10
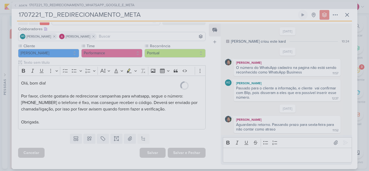
scroll to position [30, 0]
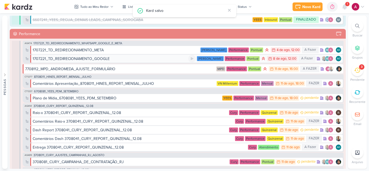
click at [119, 59] on div "1707221_TD_REDIRECIONAMENTO_GOOGLE" at bounding box center [111, 59] width 156 height 6
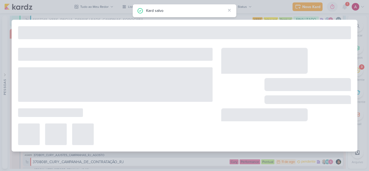
type input "1707221_TD_REDIRECIONAMENTO_GOOGLE"
type input "8 de agosto de 2025 às 12:00"
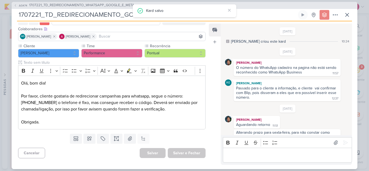
scroll to position [8, 0]
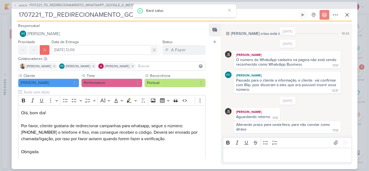
click at [151, 50] on icon at bounding box center [153, 49] width 5 height 5
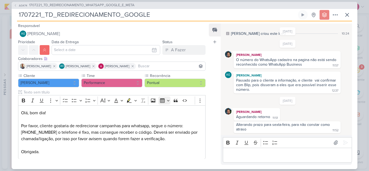
scroll to position [30, 0]
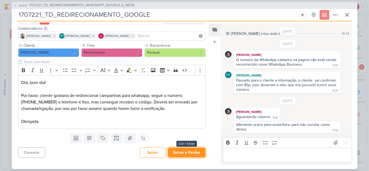
click at [194, 153] on button "Salvar e Fechar" at bounding box center [187, 152] width 38 height 10
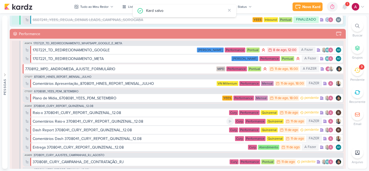
scroll to position [0, 0]
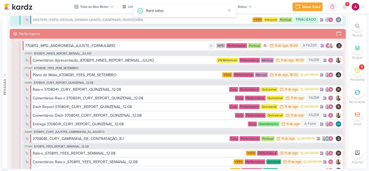
click at [167, 49] on div "7708112_MPD_ANDROMEDA_AJUSTE_FORMULÁRIO MPD Performance Pontual 11/8 11 de ago …" at bounding box center [183, 46] width 321 height 10
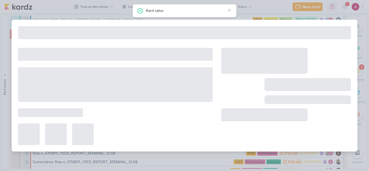
type input "7708112_MPD_ANDROMEDA_AJUSTE_FORMULÁRIO"
type input "11 de agosto de 2025 às 16:00"
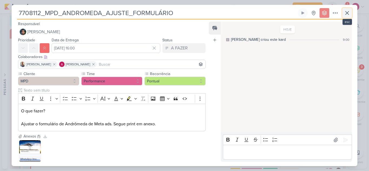
click at [350, 14] on button at bounding box center [347, 13] width 10 height 10
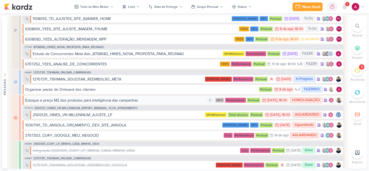
scroll to position [1283, 0]
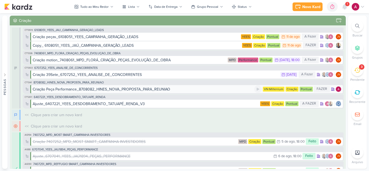
click at [147, 91] on div "Criação Peça Performance_8708082_HINES_NOVA_PROPOSTA_PARA_REUNIAO" at bounding box center [101, 89] width 137 height 6
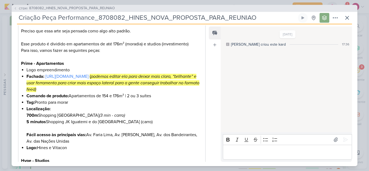
scroll to position [117, 0]
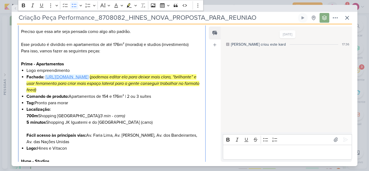
click at [89, 78] on link "[URL][DOMAIN_NAME]" at bounding box center [66, 76] width 43 height 5
click at [346, 16] on icon at bounding box center [347, 18] width 6 height 6
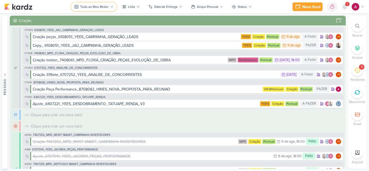
click at [91, 6] on div "Tudo ao Meu Redor" at bounding box center [94, 6] width 28 height 5
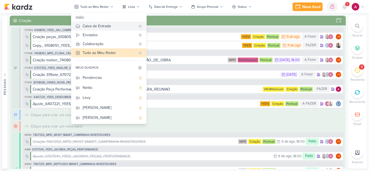
click at [112, 27] on div "Caixa de Entrada" at bounding box center [109, 26] width 53 height 6
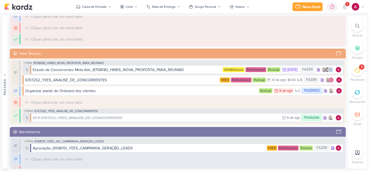
scroll to position [243, 0]
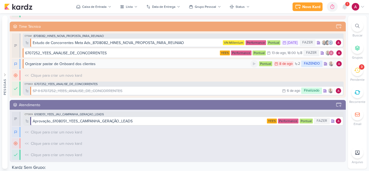
click at [307, 64] on div "FAZENDO" at bounding box center [311, 63] width 21 height 6
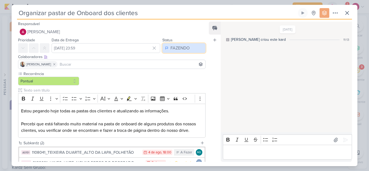
click at [178, 49] on div "FAZENDO" at bounding box center [179, 48] width 19 height 6
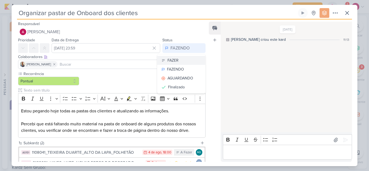
click at [167, 62] on div "FAZER" at bounding box center [172, 61] width 11 height 6
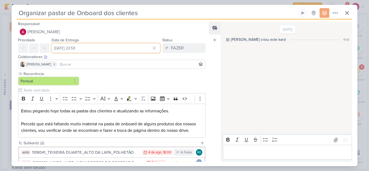
click at [122, 48] on input "8 de agosto de 2025 às 23:59" at bounding box center [106, 48] width 109 height 10
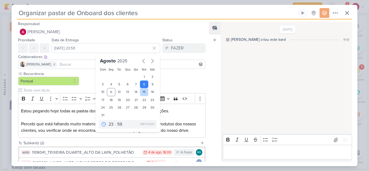
click at [143, 93] on div "15" at bounding box center [144, 92] width 8 height 8
type input "15 de agosto de 2025 às 23:59"
click at [173, 78] on div "Recorrência Pontual" at bounding box center [111, 104] width 187 height 67
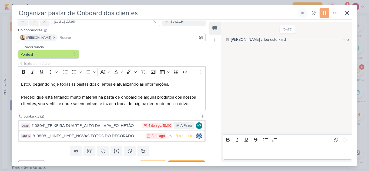
scroll to position [37, 0]
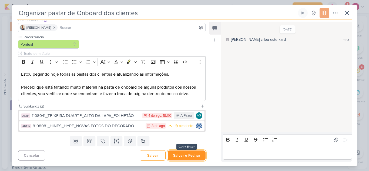
click at [181, 154] on button "Salvar e Fechar" at bounding box center [187, 155] width 38 height 10
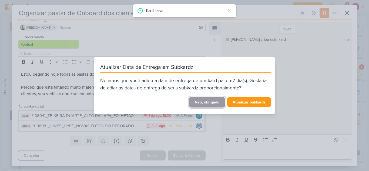
click at [207, 105] on button "Não, obrigado" at bounding box center [207, 102] width 36 height 11
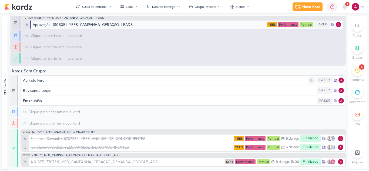
scroll to position [296, 0]
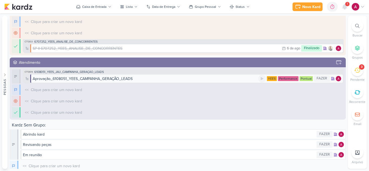
click at [136, 79] on div "Aprovação_6108051_YEES_CAMPANHA_GERAÇÃO_LEADS" at bounding box center [145, 79] width 225 height 6
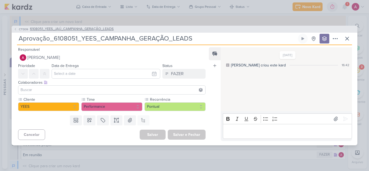
click at [92, 29] on span "6108051_YEES_JAÚ_CAMPANHA_GERAÇÃO_LEADS" at bounding box center [72, 28] width 84 height 5
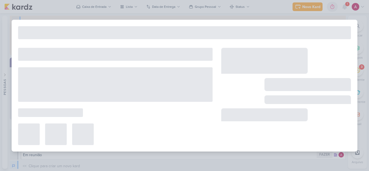
type input "6108051_YEES_JAÚ_CAMPANHA_GERAÇÃO_LEADS"
type input "12 de agosto de 2025 às 18:00"
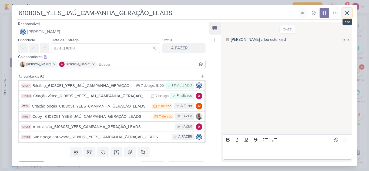
click at [345, 16] on icon at bounding box center [347, 13] width 6 height 6
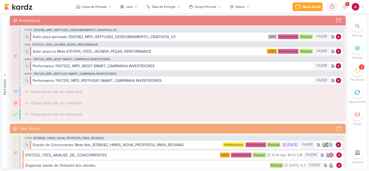
scroll to position [134, 0]
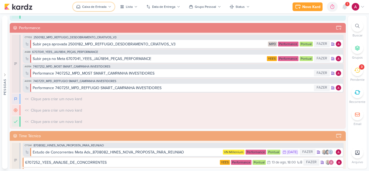
click at [91, 6] on div "Caixa de Entrada" at bounding box center [94, 6] width 24 height 5
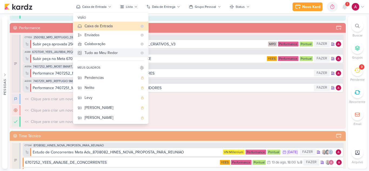
click at [106, 52] on div "Tudo ao Meu Redor" at bounding box center [111, 53] width 53 height 6
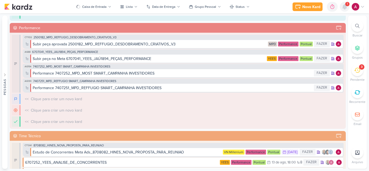
click at [344, 8] on icon at bounding box center [344, 6] width 4 height 5
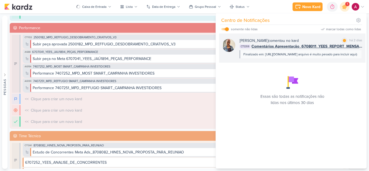
click at [301, 39] on div "Iara Santos comentou no kard marcar como lida há 2 dias" at bounding box center [301, 41] width 123 height 6
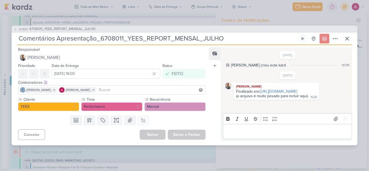
scroll to position [259, 0]
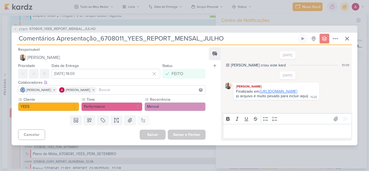
click at [260, 93] on link "https://www.canva.com/design/DAGu2lMYV8E/Y_nJa6qW-4O_lPUdBzQPxQ/edit?utm_conten…" at bounding box center [278, 91] width 37 height 5
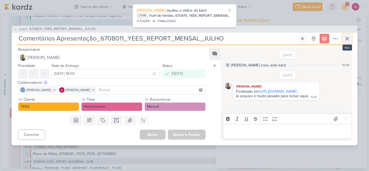
click at [348, 35] on icon at bounding box center [347, 38] width 6 height 6
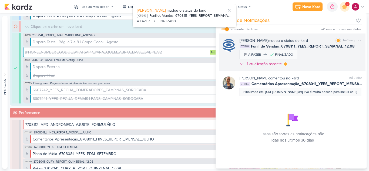
click at [334, 56] on div "Caroline Traven De Andrade mudou o status do kard marcar como lida há 1 segundo…" at bounding box center [301, 53] width 123 height 31
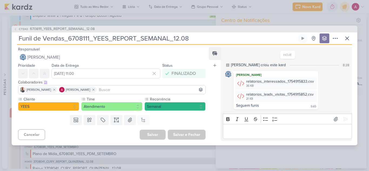
click at [127, 88] on input at bounding box center [151, 89] width 106 height 6
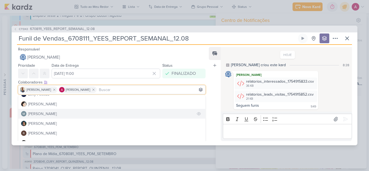
scroll to position [92, 0]
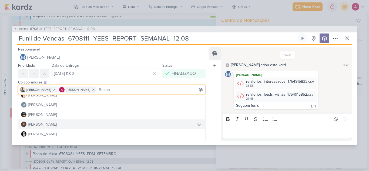
click at [50, 124] on div "Rafael Dornelles" at bounding box center [42, 125] width 29 height 6
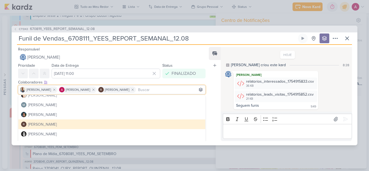
drag, startPoint x: 216, startPoint y: 131, endPoint x: 213, endPoint y: 131, distance: 3.0
click at [216, 131] on div "Feed Atrelar email Solte o email para atrelar ao kard" at bounding box center [215, 94] width 12 height 94
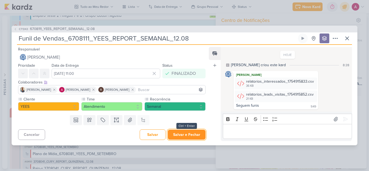
click at [192, 136] on button "Salvar e Fechar" at bounding box center [187, 135] width 38 height 10
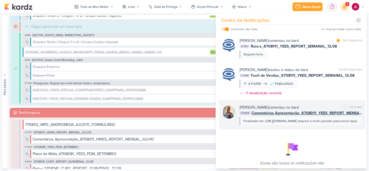
click at [301, 105] on div "Iara Santos comentou no kard marcar como não lida há 2 dias" at bounding box center [301, 108] width 123 height 6
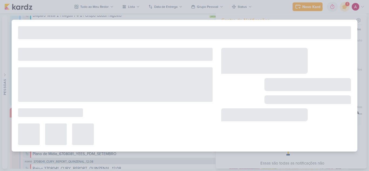
type input "Comentários Apresentação_6708011_YEES_REPORT_MENSAL_JULHO"
type input "8 de agosto de 2025 às 18:00"
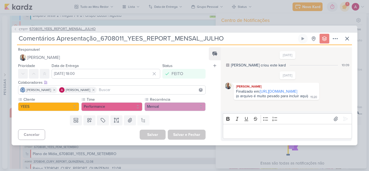
click at [22, 27] on span "CT1277" at bounding box center [23, 29] width 10 height 4
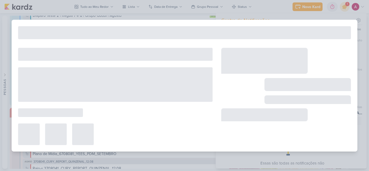
type input "6708011_YEES_REPORT_MENSAL_JULHO"
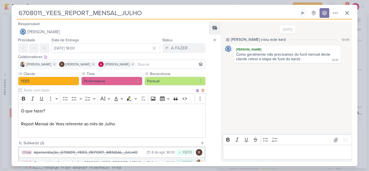
scroll to position [47, 0]
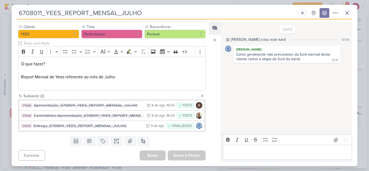
click at [245, 150] on p "Editor editing area: main" at bounding box center [286, 152] width 123 height 6
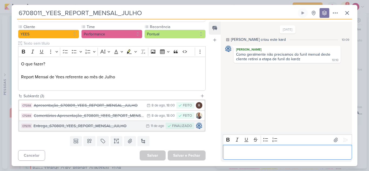
click at [117, 127] on div "Entrega_6708011_YEES_REPORT_MENSAL_JULHO" at bounding box center [88, 126] width 110 height 6
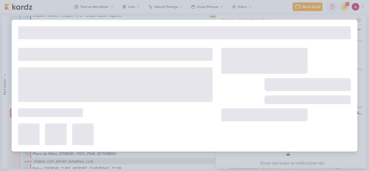
type input "Entrega_6708011_YEES_REPORT_MENSAL_JULHO"
type input "11 de agosto de 2025 às 23:59"
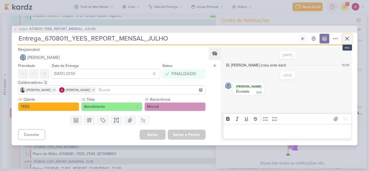
click at [348, 37] on icon at bounding box center [347, 38] width 6 height 6
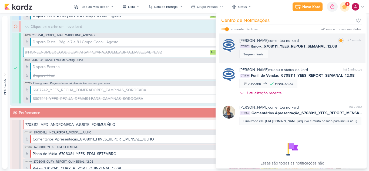
click at [340, 52] on div "Caroline Traven De Andrade comentou no kard marcar como lida há 1 minuto CT1347…" at bounding box center [301, 48] width 123 height 21
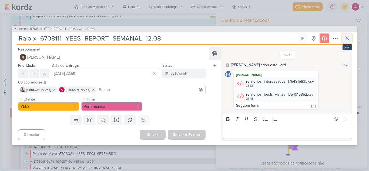
click at [347, 37] on icon at bounding box center [347, 38] width 6 height 6
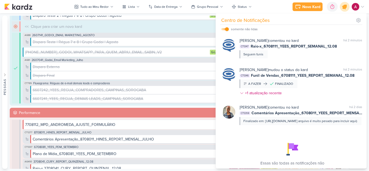
click at [346, 8] on icon at bounding box center [344, 6] width 9 height 9
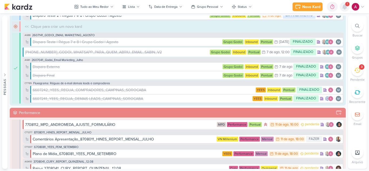
click at [343, 7] on icon at bounding box center [344, 6] width 4 height 5
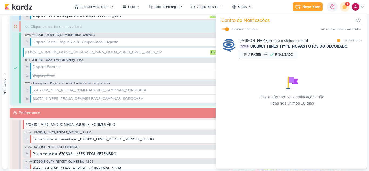
click at [325, 56] on div "Caroline Traven De Andrade mudou o status do kard marcar como lida há 3 minutos…" at bounding box center [301, 48] width 123 height 21
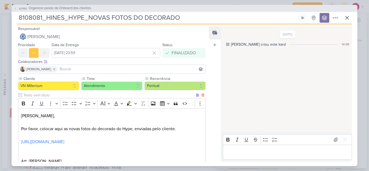
scroll to position [27, 0]
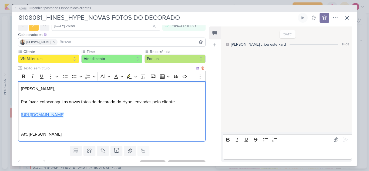
click at [64, 115] on link "https://drive.google.com/drive/folders/1Dek4lI4NCmZyru-Z06jgf_YAliHg0WLZ?usp=dr…" at bounding box center [42, 114] width 43 height 5
click at [346, 16] on icon at bounding box center [347, 18] width 6 height 6
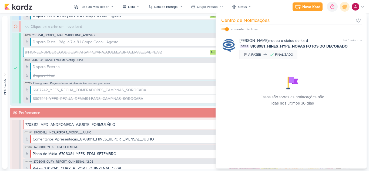
click at [344, 7] on icon at bounding box center [344, 7] width 6 height 6
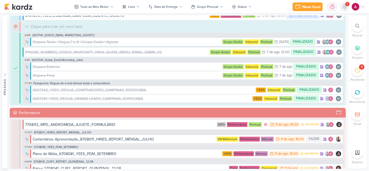
click at [345, 7] on icon at bounding box center [344, 6] width 4 height 5
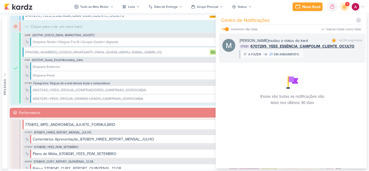
click at [329, 55] on div "Mariana Amorim mudou o status do kard marcar como lida há 24 segundos CT1321 67…" at bounding box center [301, 48] width 123 height 21
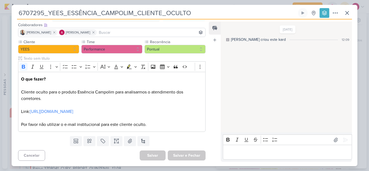
scroll to position [0, 0]
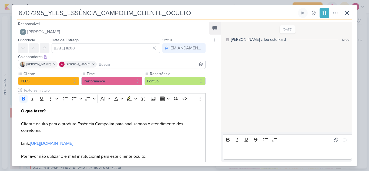
click at [185, 2] on div "6707295_YEES_ESSÊNCIA_CAMPOLIM_CLIENTE_OCULTO" at bounding box center [184, 85] width 369 height 171
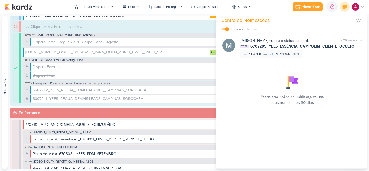
click at [346, 7] on icon at bounding box center [344, 7] width 6 height 6
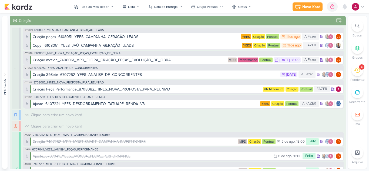
click at [358, 72] on icon at bounding box center [357, 70] width 6 height 6
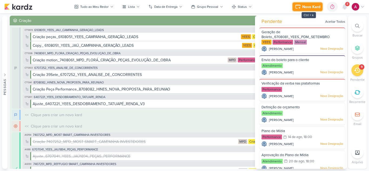
click at [301, 8] on icon at bounding box center [298, 7] width 6 height 6
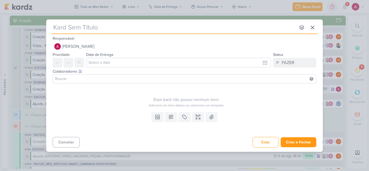
click at [119, 28] on input "text" at bounding box center [174, 28] width 244 height 10
paste input "Report semanal: Compilado semanal""
type input "Report semanal: Compilado semanal""
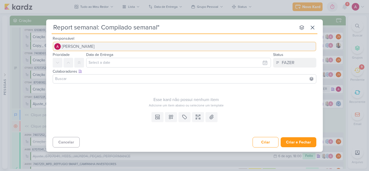
click at [95, 46] on span "[PERSON_NAME]" at bounding box center [78, 46] width 33 height 6
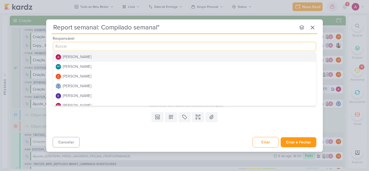
click at [176, 28] on input "Report semanal: Compilado semanal"" at bounding box center [174, 28] width 244 height 10
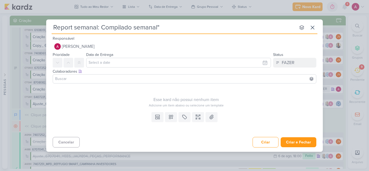
type input "Report semanal: Compilado semanal"
type input "Report semanal: Compilado semanal M"
type input "Report semanal: Compilado semanal MPD"
drag, startPoint x: 159, startPoint y: 27, endPoint x: 185, endPoint y: 30, distance: 26.2
click at [185, 30] on input "Report semanal: Compilado semanal MPD" at bounding box center [174, 28] width 244 height 10
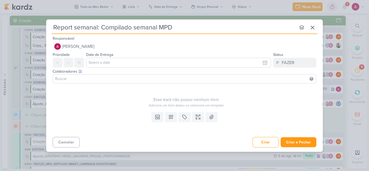
type input "Report semanal: Compilado semanal"
click at [53, 27] on input "Report semanal: Compilado semanal" at bounding box center [174, 28] width 244 height 10
paste input "MPD"
type input "MPD Report semanal: Compilado semanal"
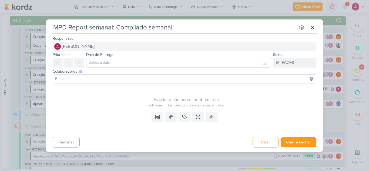
type input "MPD Report semanal: Compilado semanal"
click at [77, 43] on span "[PERSON_NAME]" at bounding box center [78, 46] width 33 height 6
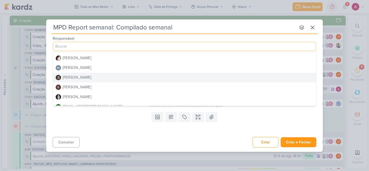
scroll to position [87, 0]
click at [86, 79] on button "Nelito Junior" at bounding box center [184, 77] width 263 height 10
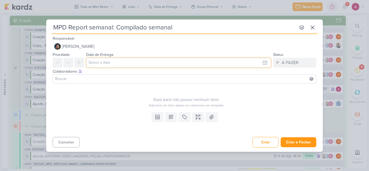
click at [97, 62] on input "text" at bounding box center [178, 63] width 185 height 10
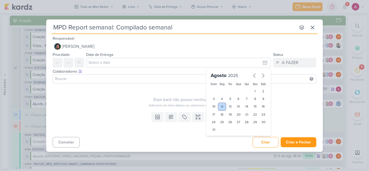
click at [221, 106] on div "11" at bounding box center [222, 107] width 8 height 8
type input "11 de agosto de 2025 às 23:59"
click at [223, 138] on select "00 01 02 03 04 05 06 07 08 09 10 11 12 13 14 15 16 17 18 19 20 21 22 23" at bounding box center [222, 139] width 8 height 6
select select "12"
click at [218, 136] on select "00 01 02 03 04 05 06 07 08 09 10 11 12 13 14 15 16 17 18 19 20 21 22 23" at bounding box center [222, 139] width 8 height 6
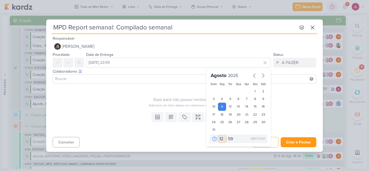
type input "11 de agosto de 2025 às 12:59"
click at [232, 136] on select "00 05 10 15 20 25 30 35 40 45 50 55 59" at bounding box center [231, 139] width 8 height 6
select select "0"
click at [227, 136] on select "00 05 10 15 20 25 30 35 40 45 50 55 59" at bounding box center [231, 139] width 8 height 6
type input "11 de agosto de 2025 às 12:00"
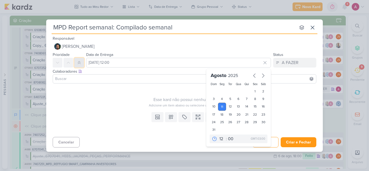
click at [78, 66] on button at bounding box center [79, 63] width 10 height 10
click at [76, 82] on div at bounding box center [185, 78] width 264 height 9
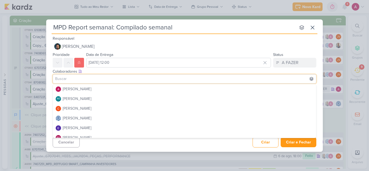
click at [76, 82] on div at bounding box center [185, 78] width 264 height 9
click at [76, 79] on input at bounding box center [184, 79] width 261 height 6
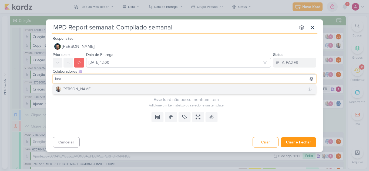
type input "iara"
click at [77, 89] on div "[PERSON_NAME]" at bounding box center [77, 89] width 29 height 6
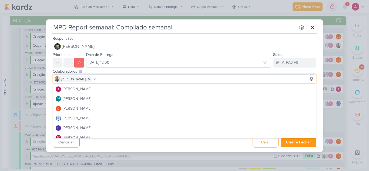
type input "a"
click at [77, 89] on div "[PERSON_NAME]" at bounding box center [77, 89] width 29 height 6
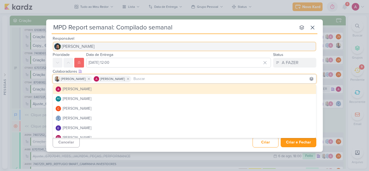
click at [234, 51] on button "[PERSON_NAME]" at bounding box center [185, 47] width 264 height 10
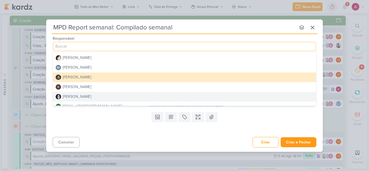
click at [124, 143] on div "Cancelar Criar Criar e Fechar Ctrl + Enter" at bounding box center [184, 142] width 277 height 14
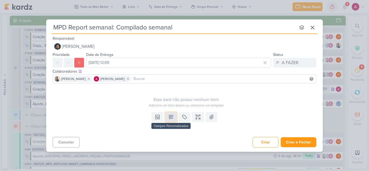
click at [172, 118] on icon at bounding box center [171, 117] width 4 height 4
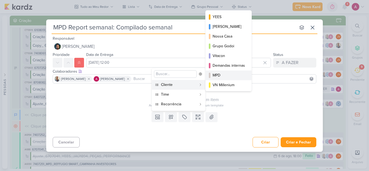
click at [221, 76] on div "MPD" at bounding box center [229, 75] width 32 height 6
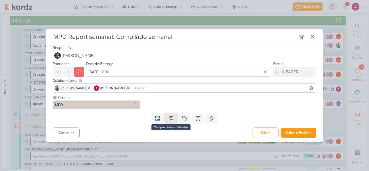
click at [172, 120] on icon at bounding box center [170, 118] width 5 height 5
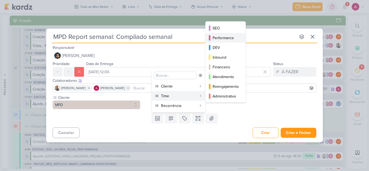
click at [229, 38] on div "Performance" at bounding box center [226, 38] width 26 height 6
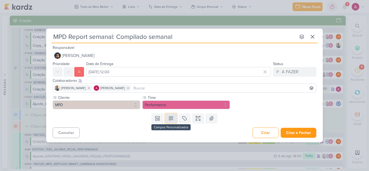
click at [175, 121] on button at bounding box center [171, 118] width 12 height 10
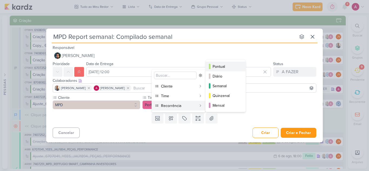
click at [223, 66] on div "Pontual" at bounding box center [226, 67] width 26 height 6
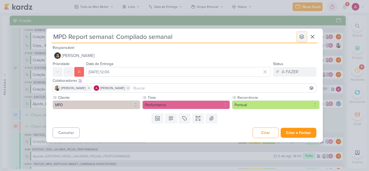
click at [303, 37] on icon at bounding box center [301, 36] width 5 height 5
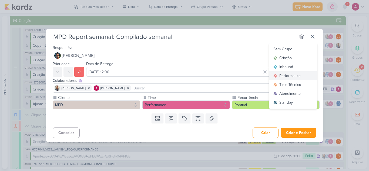
click at [288, 75] on div "Performance" at bounding box center [289, 76] width 21 height 6
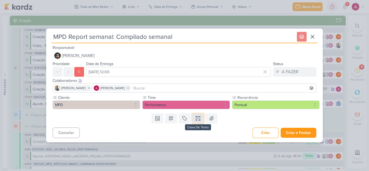
click at [200, 118] on icon at bounding box center [197, 118] width 5 height 5
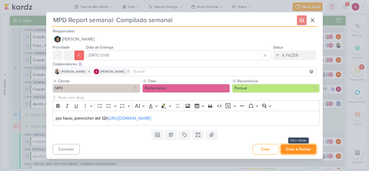
click at [288, 146] on button "Criar e Fechar" at bounding box center [299, 149] width 36 height 10
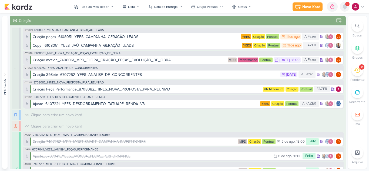
click at [343, 7] on icon at bounding box center [344, 6] width 4 height 5
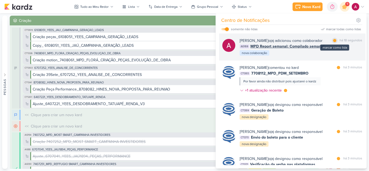
click at [334, 40] on div at bounding box center [334, 40] width 3 height 3
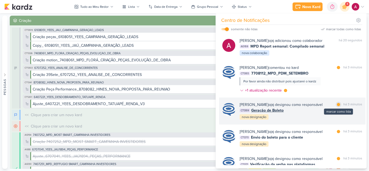
click at [337, 105] on div at bounding box center [338, 104] width 3 height 3
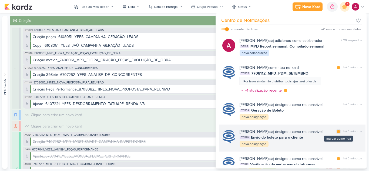
click at [337, 133] on div at bounding box center [338, 131] width 3 height 3
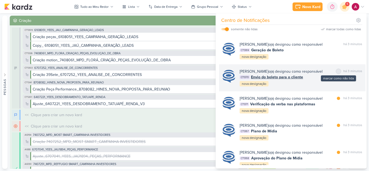
scroll to position [62, 0]
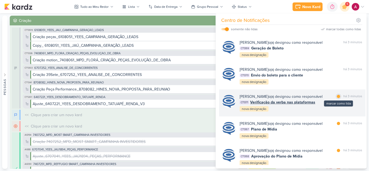
click at [338, 99] on div "marcar como lida" at bounding box center [338, 96] width 5 height 5
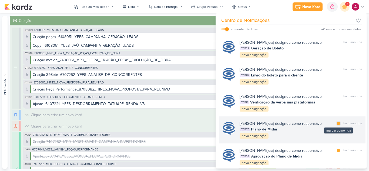
click at [338, 126] on div "marcar como lida" at bounding box center [338, 123] width 5 height 5
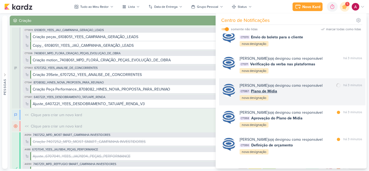
scroll to position [111, 0]
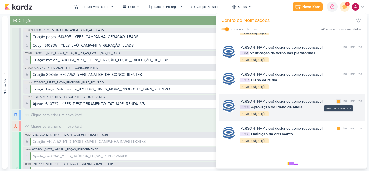
click at [337, 103] on div at bounding box center [338, 101] width 3 height 3
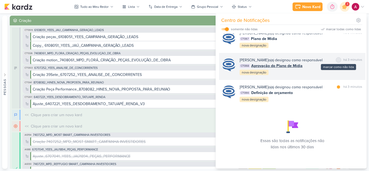
scroll to position [178, 0]
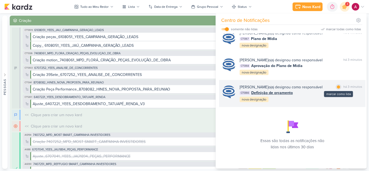
click at [338, 89] on div at bounding box center [338, 86] width 3 height 3
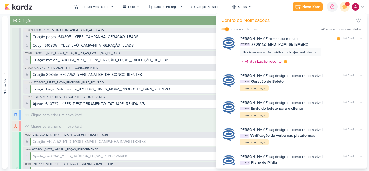
scroll to position [0, 0]
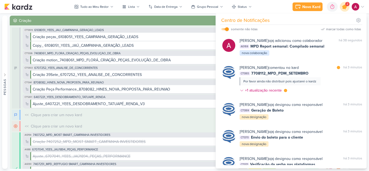
click at [343, 9] on icon at bounding box center [344, 7] width 6 height 6
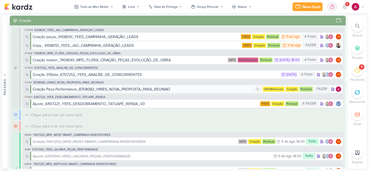
click at [138, 90] on div "Criação Peça Performance_8708082_HINES_NOVA_PROPOSTA_PARA_REUNIAO" at bounding box center [101, 89] width 137 height 6
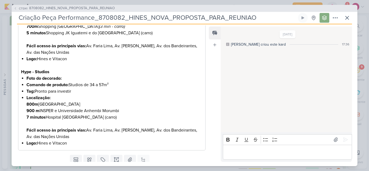
scroll to position [206, 0]
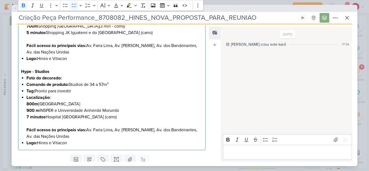
click at [76, 79] on li "Foto do decorado:" at bounding box center [114, 78] width 176 height 6
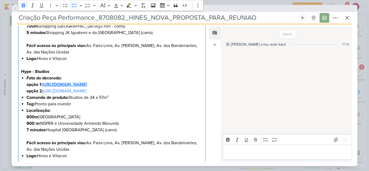
drag, startPoint x: 109, startPoint y: 90, endPoint x: 44, endPoint y: 85, distance: 65.0
click at [44, 85] on li "Foto do decorado: opção 1: https://drive.google.com/drive/folders/1zL-aNAIOKZU_…" at bounding box center [114, 84] width 176 height 19
click at [149, 101] on li "Comando de produto: Studios de 34 a 57m²" at bounding box center [114, 97] width 176 height 6
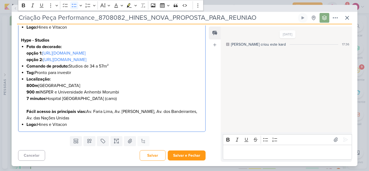
scroll to position [251, 0]
click at [137, 123] on li "Logo: Hines e Vitacon" at bounding box center [114, 124] width 176 height 6
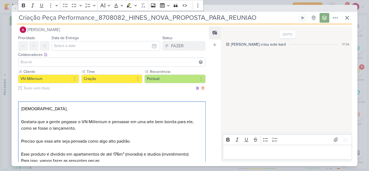
scroll to position [0, 0]
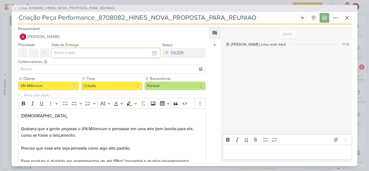
click at [83, 51] on input "text" at bounding box center [106, 53] width 109 height 10
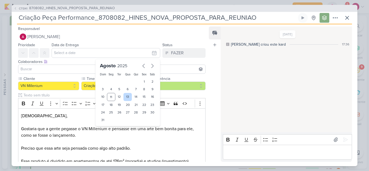
click at [128, 97] on div "13" at bounding box center [127, 97] width 8 height 8
type input "13 de agosto de 2025 às 23:59"
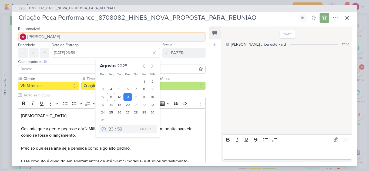
click at [59, 37] on span "[PERSON_NAME]" at bounding box center [43, 36] width 33 height 6
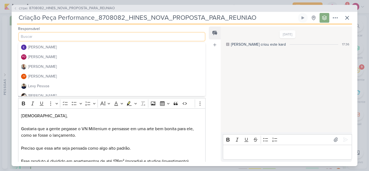
scroll to position [41, 0]
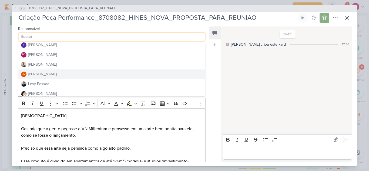
click at [64, 72] on button "JV Joney Viana" at bounding box center [111, 74] width 187 height 10
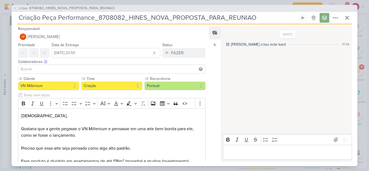
click at [64, 72] on input at bounding box center [111, 69] width 185 height 6
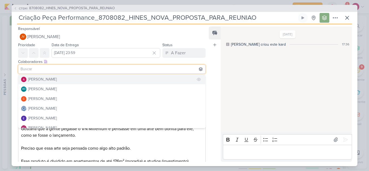
click at [57, 80] on div "[PERSON_NAME]" at bounding box center [42, 79] width 29 height 6
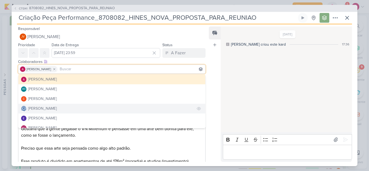
click at [57, 107] on div "[PERSON_NAME]" at bounding box center [42, 109] width 29 height 6
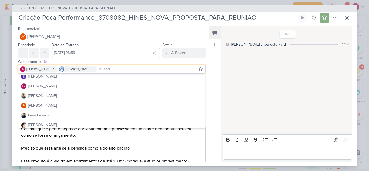
scroll to position [42, 0]
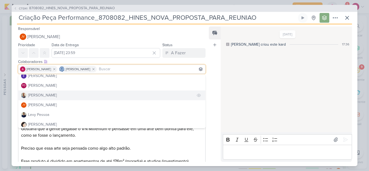
click at [59, 95] on button "[PERSON_NAME]" at bounding box center [111, 95] width 187 height 10
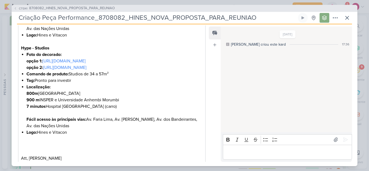
scroll to position [277, 0]
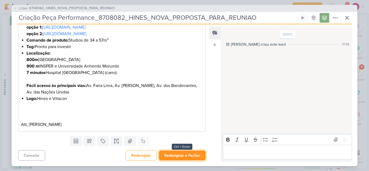
click at [185, 155] on button "Redesignar e Fechar" at bounding box center [182, 155] width 47 height 10
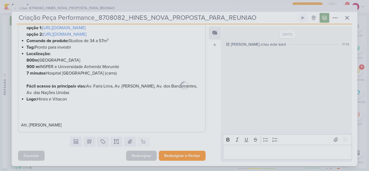
scroll to position [276, 0]
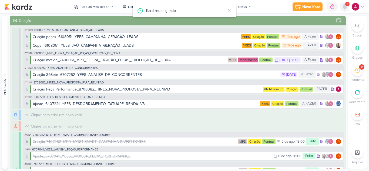
click at [346, 6] on icon at bounding box center [344, 6] width 4 height 5
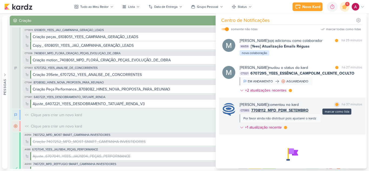
click at [336, 106] on div "marcar como lida" at bounding box center [336, 104] width 5 height 5
click at [286, 127] on div at bounding box center [285, 127] width 3 height 3
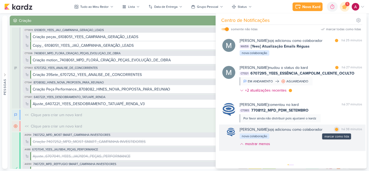
click at [336, 129] on div at bounding box center [336, 129] width 3 height 3
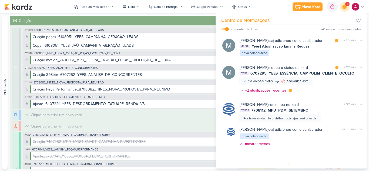
click at [345, 10] on icon at bounding box center [344, 6] width 9 height 9
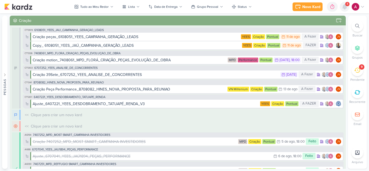
click at [346, 7] on icon at bounding box center [344, 6] width 4 height 5
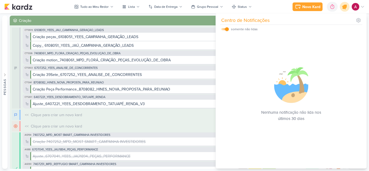
click at [344, 10] on icon at bounding box center [344, 6] width 9 height 9
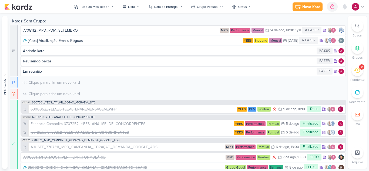
scroll to position [2318, 0]
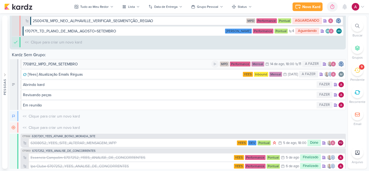
click at [99, 63] on div "7708112_MPD_PDM_SETEMBRO" at bounding box center [117, 64] width 188 height 6
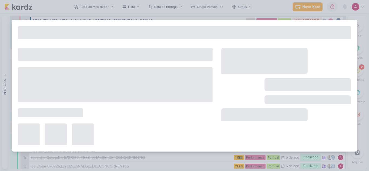
type input "7708112_MPD_PDM_SETEMBRO"
type input "14 de agosto de 2025 às 18:00"
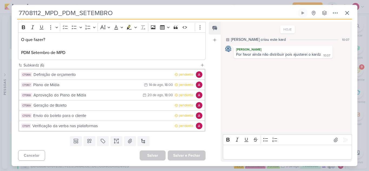
scroll to position [0, 0]
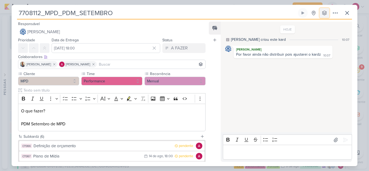
click at [325, 13] on icon at bounding box center [324, 12] width 5 height 5
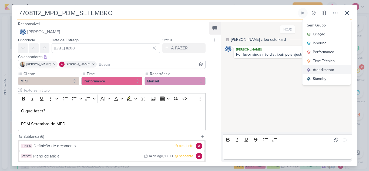
click at [327, 69] on div "Atendimento" at bounding box center [323, 70] width 21 height 6
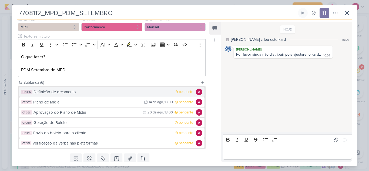
scroll to position [2328, 0]
click at [96, 92] on div "Definição de orçamento" at bounding box center [102, 92] width 138 height 6
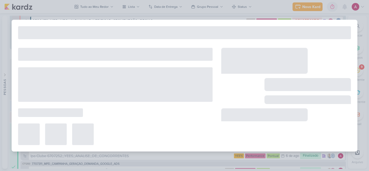
type input "Definição de orçamento"
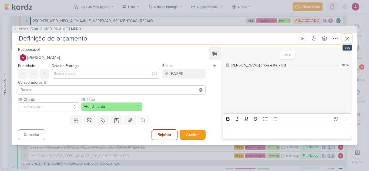
drag, startPoint x: 351, startPoint y: 41, endPoint x: 341, endPoint y: 45, distance: 11.0
click at [351, 41] on button at bounding box center [347, 39] width 10 height 10
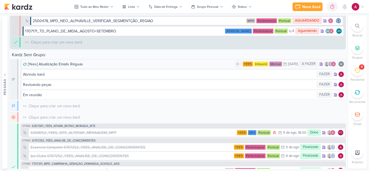
click at [136, 65] on div "[Yees] Atualização Emails Réguas" at bounding box center [128, 64] width 211 height 6
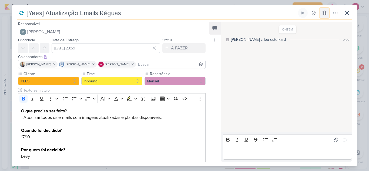
click at [328, 15] on button at bounding box center [324, 13] width 10 height 10
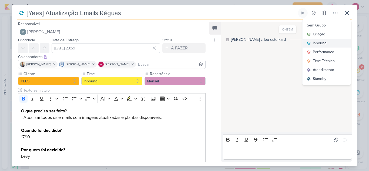
click at [322, 42] on div "Inbound" at bounding box center [320, 43] width 14 height 6
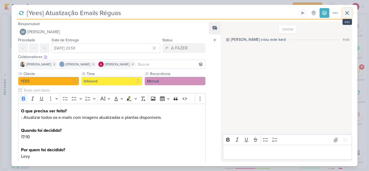
click at [351, 13] on button at bounding box center [347, 13] width 10 height 10
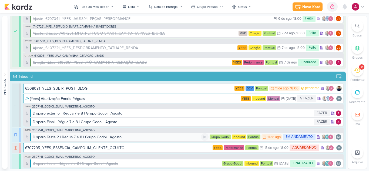
scroll to position [135, 0]
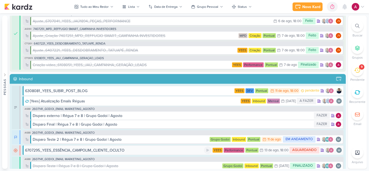
click at [135, 150] on div "6707295_YEES_ESSÊNCIA_CAMPOLIM_CLIENTE_OCULTO" at bounding box center [114, 150] width 179 height 6
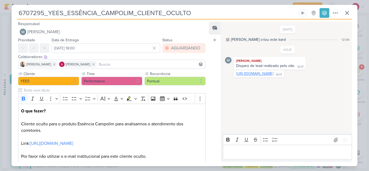
click at [256, 74] on link "https://docs.google.com/spreadsheets/d/12uZ8q_hGlC7AMz9_gbpVti6b3M1NrfaOH7-QYdF…" at bounding box center [254, 73] width 37 height 5
click at [348, 14] on icon at bounding box center [346, 12] width 3 height 3
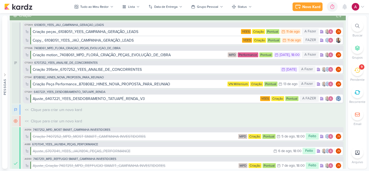
scroll to position [0, 0]
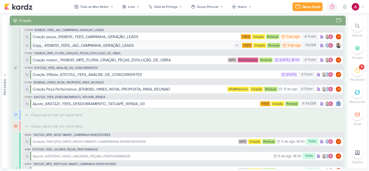
click at [127, 45] on div "Copy_ 6108051_YEES_JAÚ_CAMPANHA_GERAÇÃO_LEADS" at bounding box center [83, 46] width 101 height 6
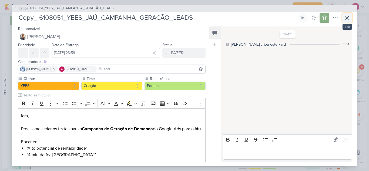
click at [348, 18] on icon at bounding box center [346, 17] width 3 height 3
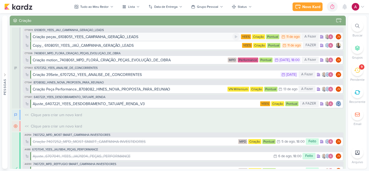
click at [194, 38] on div "Criação peças_6108051_YEES_CAMPANHA_GERAÇÃO_LEADS" at bounding box center [133, 37] width 200 height 6
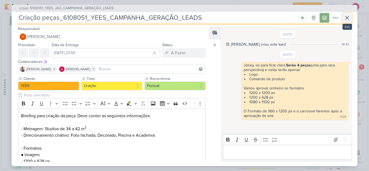
click at [346, 19] on icon at bounding box center [347, 18] width 6 height 6
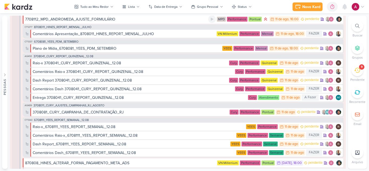
scroll to position [378, 0]
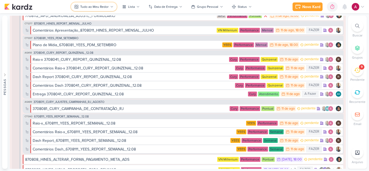
click at [94, 4] on button "Tudo ao Meu Redor" at bounding box center [94, 6] width 46 height 9
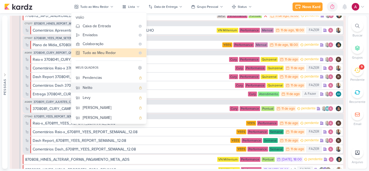
click at [100, 87] on div "Nelito" at bounding box center [109, 88] width 53 height 6
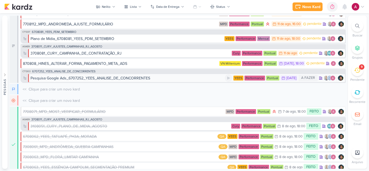
scroll to position [0, 0]
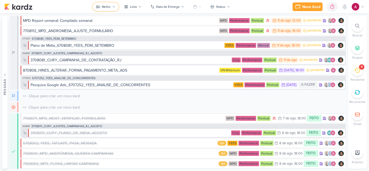
click at [110, 6] on div "Nelito" at bounding box center [106, 6] width 9 height 5
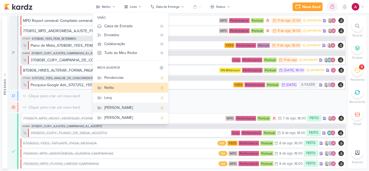
click at [119, 107] on div "Eduardo" at bounding box center [130, 108] width 53 height 6
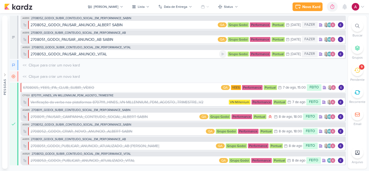
click at [122, 56] on div "2708053_GODOI_PAUSAR_ANUNCIO_VITAL" at bounding box center [125, 54] width 188 height 6
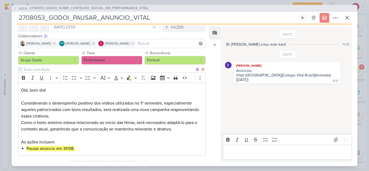
scroll to position [50, 0]
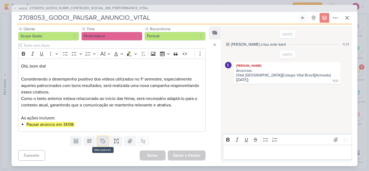
click at [103, 139] on icon at bounding box center [102, 140] width 5 height 5
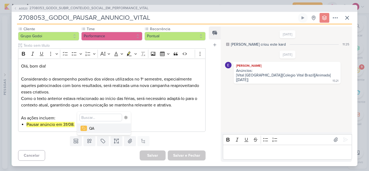
click at [99, 129] on div "QA" at bounding box center [106, 129] width 35 height 6
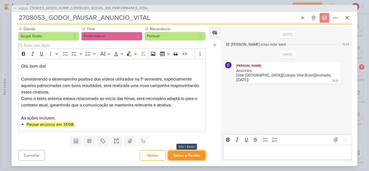
click at [187, 154] on button "Salvar e Fechar" at bounding box center [187, 155] width 38 height 10
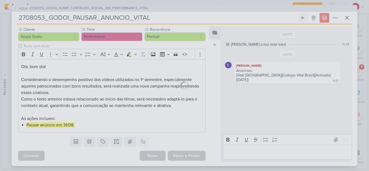
scroll to position [67, 0]
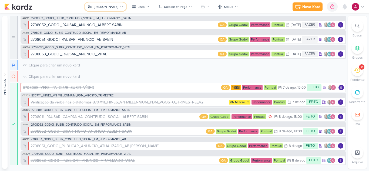
click at [110, 9] on button "Eduardo" at bounding box center [106, 6] width 42 height 9
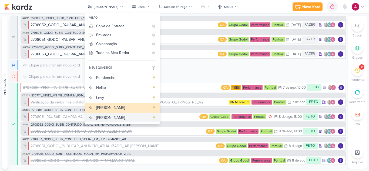
click at [121, 119] on div "Rafael" at bounding box center [122, 118] width 53 height 6
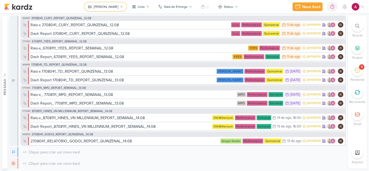
click at [106, 6] on div "Rafael" at bounding box center [106, 6] width 25 height 5
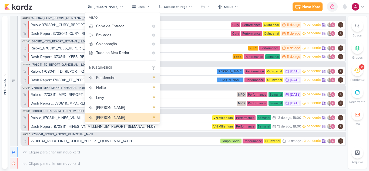
click at [115, 80] on div "Pendencias" at bounding box center [122, 78] width 53 height 6
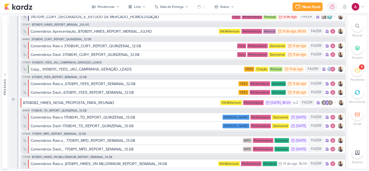
scroll to position [0, 0]
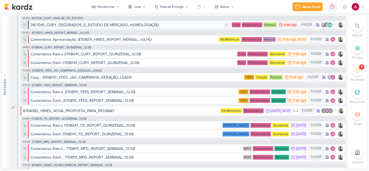
click at [171, 25] on div "3107041_CURY_DECORADOS_E_ESTUDO DE MERCADO_HOMOLOGAÇÃO" at bounding box center [127, 25] width 193 height 6
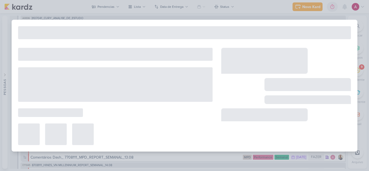
type input "3107041_CURY_DECORADOS_E_ESTUDO DE MERCADO_HOMOLOGAÇÃO"
type input "4 de agosto de 2025 às 23:59"
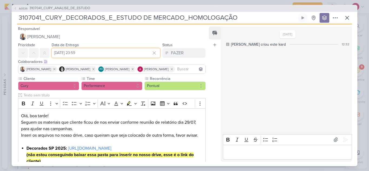
click at [87, 53] on input "4 de agosto de 2025 às 23:59" at bounding box center [106, 53] width 109 height 10
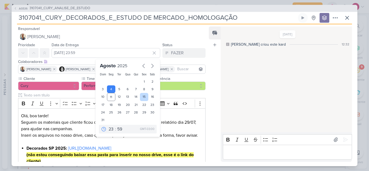
click at [142, 96] on div "15" at bounding box center [144, 97] width 8 height 8
type input "15 de agosto de 2025 às 23:59"
click at [109, 129] on select "00 01 02 03 04 05 06 07 08 09 10 11 12 13 14 15 16 17 18 19 20 21 22 23" at bounding box center [111, 129] width 8 height 6
select select "18"
click at [107, 126] on select "00 01 02 03 04 05 06 07 08 09 10 11 12 13 14 15 16 17 18 19 20 21 22 23" at bounding box center [111, 129] width 8 height 6
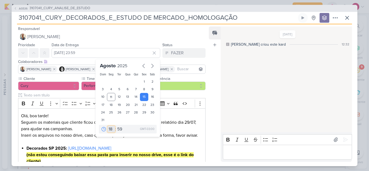
type input "15 de agosto de 2025 às 18:59"
click at [117, 129] on select "00 05 10 15 20 25 30 35 40 45 50 55 59" at bounding box center [120, 129] width 8 height 6
select select "0"
click at [116, 126] on select "00 05 10 15 20 25 30 35 40 45 50 55 59" at bounding box center [120, 129] width 8 height 6
type input "15 de agosto de 2025 às 18:00"
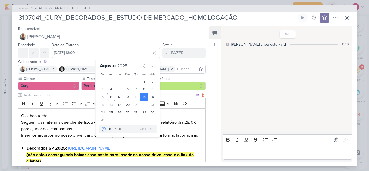
click at [167, 113] on p "Olá, boa tarde! Seguem os materiais que cliente ficou de nos enviar conforme re…" at bounding box center [111, 126] width 181 height 26
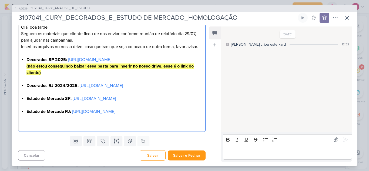
scroll to position [114, 0]
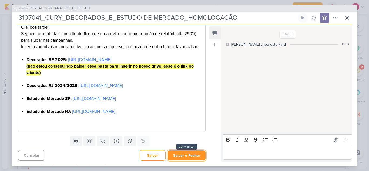
click at [184, 154] on button "Salvar e Fechar" at bounding box center [187, 155] width 38 height 10
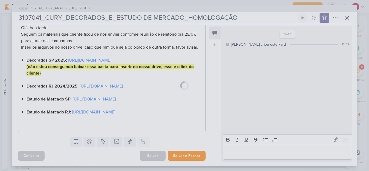
click at [184, 154] on div "AG536 3107041_CURY_ANALISE_DE_ESTUDO 3107041_CURY_DECORADOS_E_ESTUDO DE MERCADO…" at bounding box center [185, 85] width 346 height 161
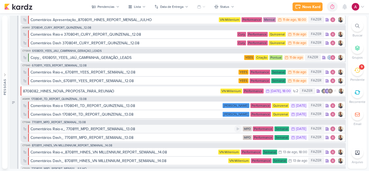
scroll to position [0, 0]
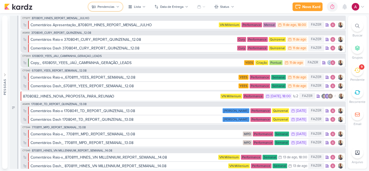
click at [108, 8] on div "Pendencias" at bounding box center [105, 6] width 17 height 5
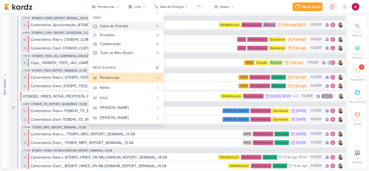
click at [114, 25] on div "Caixa de Entrada" at bounding box center [126, 26] width 53 height 6
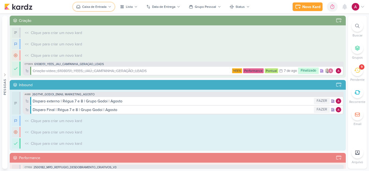
click at [109, 7] on icon at bounding box center [109, 6] width 3 height 3
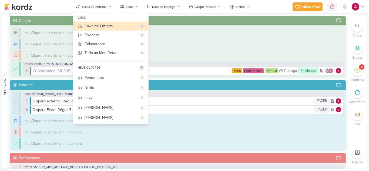
click at [215, 44] on div "<< Clique para criar um novo kard O título do kard deve ter menos que 100 carac…" at bounding box center [183, 44] width 321 height 10
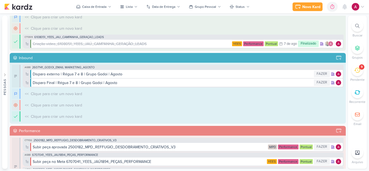
scroll to position [54, 0]
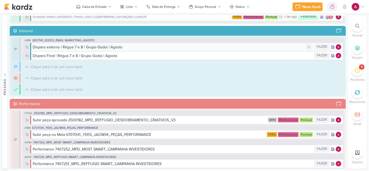
click at [125, 48] on div "Disparo externo | Régua 7 e 8 | Grupo Godoi | Agosto" at bounding box center [169, 47] width 272 height 6
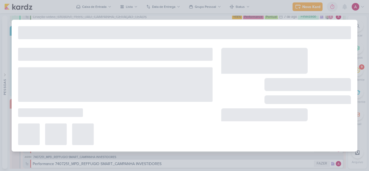
type input "Disparo externo | Régua 7 e 8 | Grupo Godoi | Agosto"
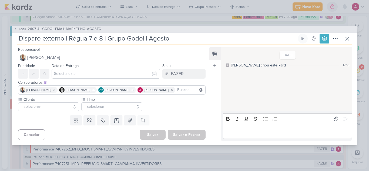
scroll to position [0, 0]
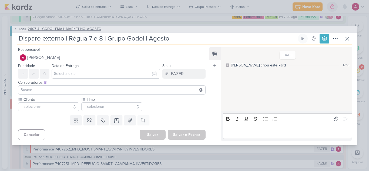
click at [79, 31] on span "2607141_GODOI_EMAIL MARKETING_AGOSTO" at bounding box center [64, 28] width 73 height 5
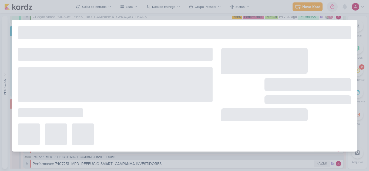
type input "2607141_GODOI_EMAIL MARKETING_AGOSTO"
type input "30 de julho de 2025 às 23:59"
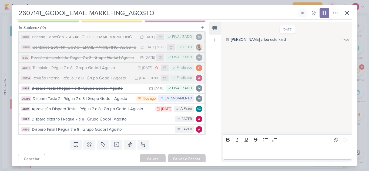
scroll to position [66, 0]
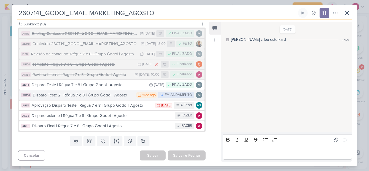
click at [113, 95] on div "Disparo Teste 2 | Régua 7 e 8 | Grupo Godoi | Agosto" at bounding box center [83, 95] width 101 height 6
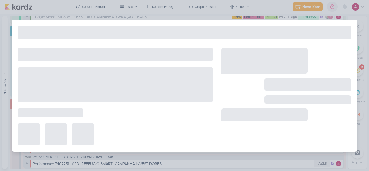
type input "Disparo Teste 2 | Régua 7 e 8 | Grupo Godoi | Agosto"
type input "11 de agosto de 2025 às 23:59"
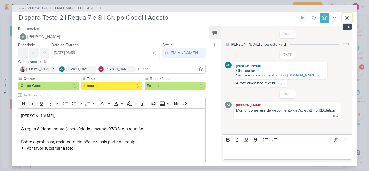
click at [345, 20] on icon at bounding box center [347, 18] width 6 height 6
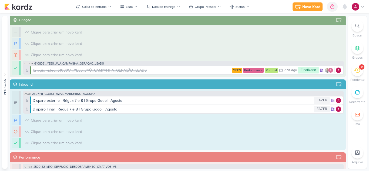
scroll to position [0, 0]
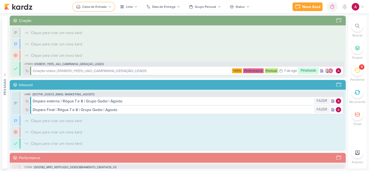
click at [97, 9] on div "Caixa de Entrada" at bounding box center [94, 6] width 24 height 5
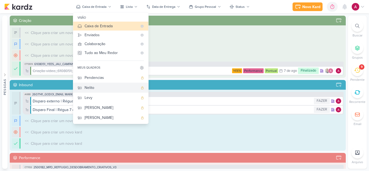
click at [96, 87] on div "Nelito" at bounding box center [111, 88] width 53 height 6
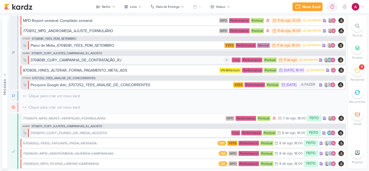
click at [198, 60] on div "3708081_CURY_CAMPANHA_DE_CONTRATAÇÃO_RJ" at bounding box center [127, 60] width 193 height 6
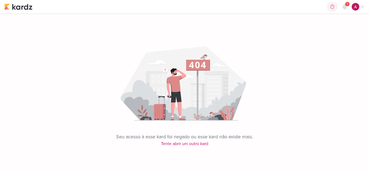
click at [346, 5] on span "5" at bounding box center [347, 4] width 2 height 4
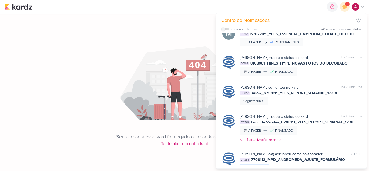
scroll to position [298, 0]
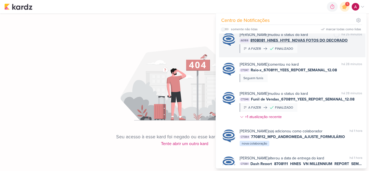
click at [326, 53] on div "[PERSON_NAME] mudou o status do kard marcar como não lida há 25 minutos AG169 8…" at bounding box center [301, 42] width 123 height 21
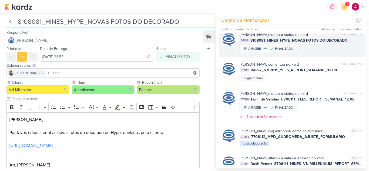
click at [303, 43] on span "8108081_HINES_HYPE_NOVAS FOTOS DO DECORADO" at bounding box center [298, 41] width 97 height 6
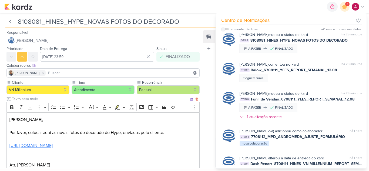
click at [53, 147] on link "[URL][DOMAIN_NAME]" at bounding box center [30, 145] width 43 height 5
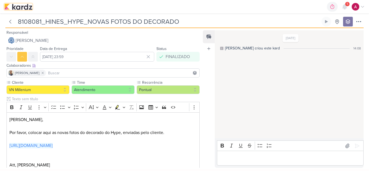
click at [19, 7] on img at bounding box center [18, 7] width 28 height 6
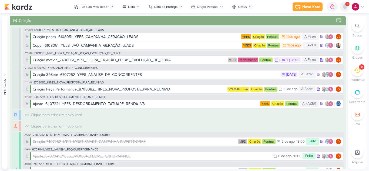
click at [342, 8] on icon at bounding box center [344, 6] width 4 height 5
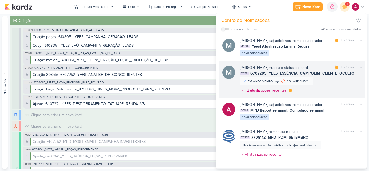
click at [335, 88] on div "[PERSON_NAME] mudou o status do kard marcar como lida há 42 minutos CT1321 6707…" at bounding box center [301, 80] width 123 height 31
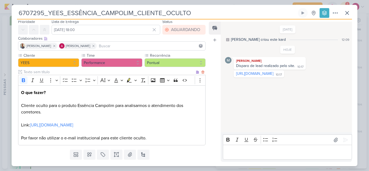
scroll to position [32, 0]
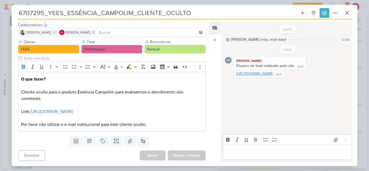
click at [273, 75] on link "[URL][DOMAIN_NAME]" at bounding box center [254, 73] width 37 height 5
click at [350, 14] on icon at bounding box center [347, 13] width 6 height 6
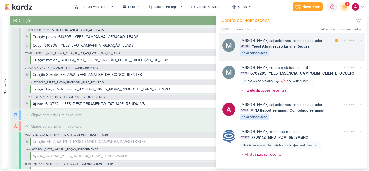
click at [318, 53] on div "[PERSON_NAME] o(a) adicionou como colaborador marcar como lida há 40 minutos MA…" at bounding box center [301, 47] width 123 height 18
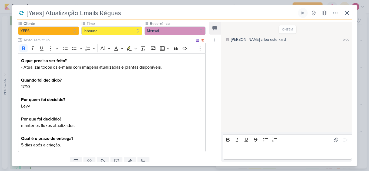
scroll to position [71, 0]
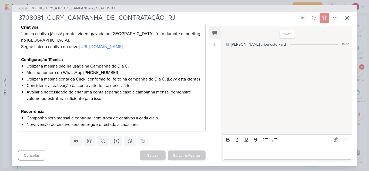
scroll to position [160, 0]
click at [103, 142] on icon at bounding box center [102, 140] width 5 height 5
click at [90, 128] on div "QA" at bounding box center [106, 129] width 35 height 6
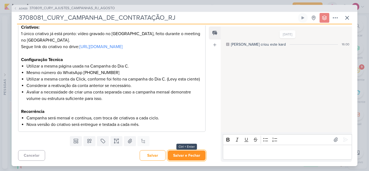
click at [182, 155] on button "Salvar e Fechar" at bounding box center [187, 155] width 38 height 10
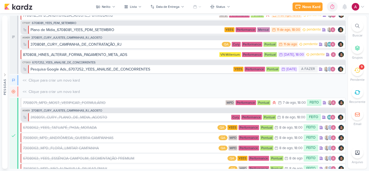
scroll to position [22, 0]
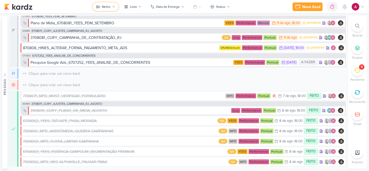
click at [111, 7] on button "Nelito" at bounding box center [106, 6] width 26 height 9
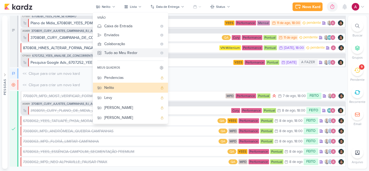
click at [120, 55] on div "Tudo ao Meu Redor" at bounding box center [130, 53] width 53 height 6
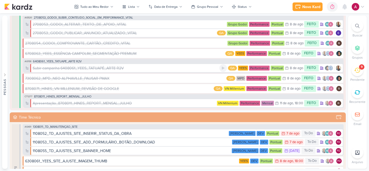
scroll to position [1242, 0]
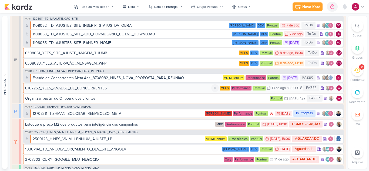
click at [183, 89] on div "6707252_YEES_ANALISE_DE_CONCORRENTES" at bounding box center [118, 88] width 186 height 6
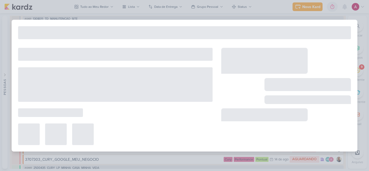
type input "6707252_YEES_ANALISE_DE_CONCORRENTES"
type input "[DATE] 18:00"
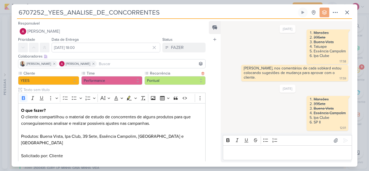
scroll to position [118, 0]
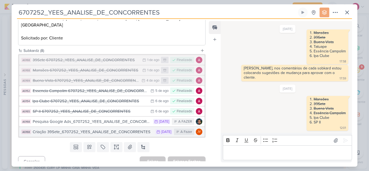
click at [105, 129] on div "Criação 39Sete_6707252_YEES_ANALISE_DE_CONCORRENTES" at bounding box center [93, 132] width 120 height 6
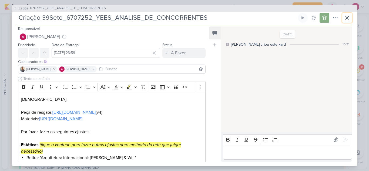
click at [346, 18] on icon at bounding box center [347, 18] width 6 height 6
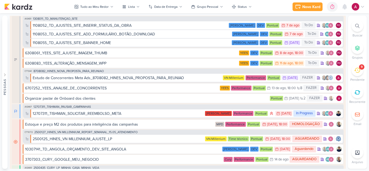
scroll to position [1296, 0]
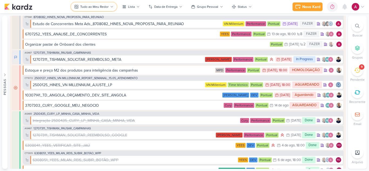
click at [92, 4] on button "Tudo ao Meu Redor" at bounding box center [94, 6] width 46 height 9
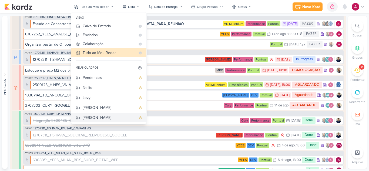
click at [95, 117] on div "[PERSON_NAME]" at bounding box center [109, 118] width 53 height 6
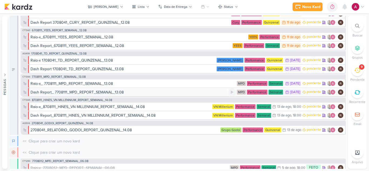
scroll to position [0, 0]
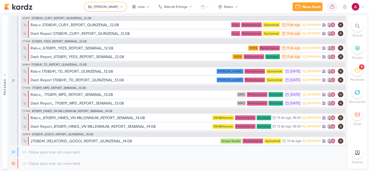
click at [110, 7] on div "[PERSON_NAME]" at bounding box center [106, 6] width 25 height 5
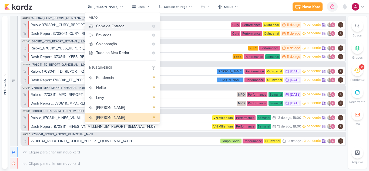
click at [116, 25] on div "Caixa de Entrada" at bounding box center [122, 26] width 53 height 6
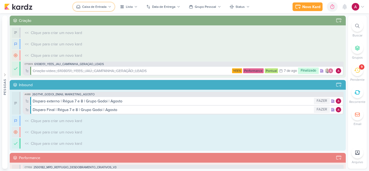
click at [102, 6] on div "Caixa de Entrada" at bounding box center [94, 6] width 24 height 5
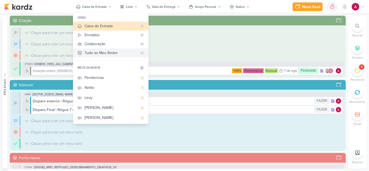
click at [108, 54] on div "Tudo ao Meu Redor" at bounding box center [111, 53] width 53 height 6
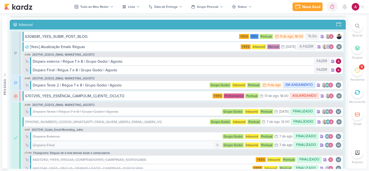
scroll to position [189, 0]
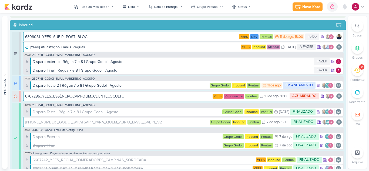
click at [76, 78] on span "2607141_GODOI_EMAIL MARKETING_AGOSTO" at bounding box center [63, 78] width 62 height 3
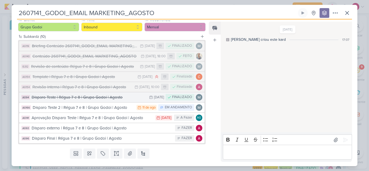
scroll to position [66, 0]
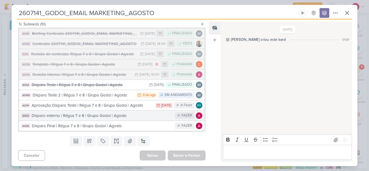
click at [197, 116] on img at bounding box center [199, 115] width 6 height 6
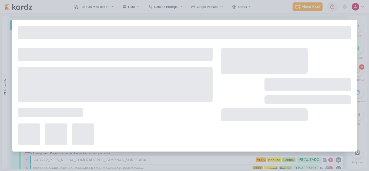
type input "Disparo externo | Régua 7 e 8 | Grupo Godoi | Agosto"
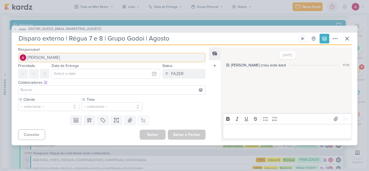
click at [26, 57] on img at bounding box center [23, 57] width 6 height 6
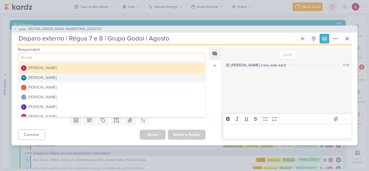
click at [53, 78] on div "[PERSON_NAME]" at bounding box center [42, 78] width 29 height 6
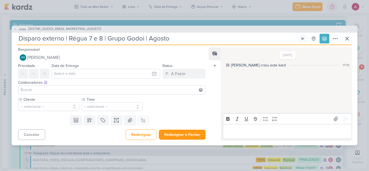
click at [237, 131] on p "Editor editing area: main" at bounding box center [286, 131] width 123 height 6
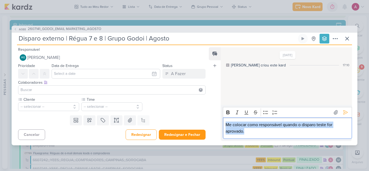
click at [260, 135] on div "Me colocar como responsável quando o disparo teste for aprovado." at bounding box center [287, 127] width 129 height 21
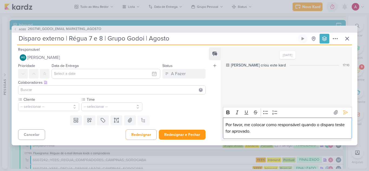
click at [265, 133] on p "Por favor, me colocar como responsável quando o disparo teste for aprovado." at bounding box center [286, 128] width 123 height 13
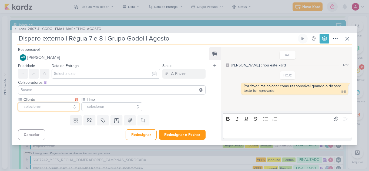
click at [49, 103] on button "-- selecionar --" at bounding box center [48, 106] width 61 height 9
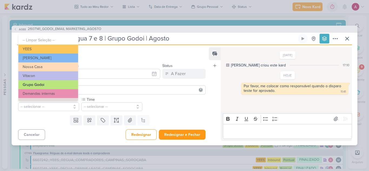
click at [50, 86] on button "Grupo Godoi" at bounding box center [48, 84] width 60 height 9
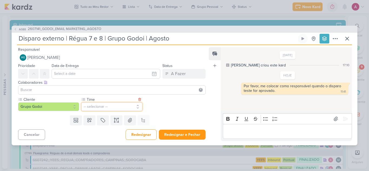
click at [105, 109] on button "-- selecionar --" at bounding box center [111, 106] width 61 height 9
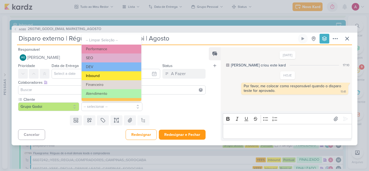
click at [110, 77] on button "Inbound" at bounding box center [112, 75] width 60 height 9
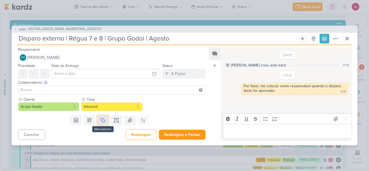
click at [105, 120] on button at bounding box center [103, 120] width 12 height 10
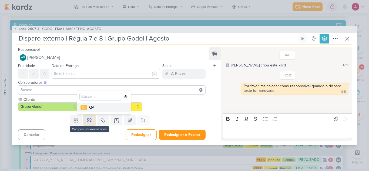
click at [89, 122] on icon at bounding box center [89, 119] width 5 height 5
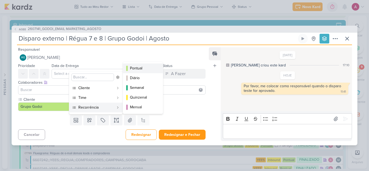
click at [147, 70] on div "Pontual" at bounding box center [143, 68] width 26 height 6
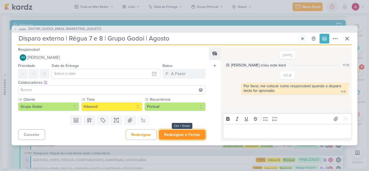
click at [181, 136] on button "Redesignar e Fechar" at bounding box center [182, 135] width 47 height 10
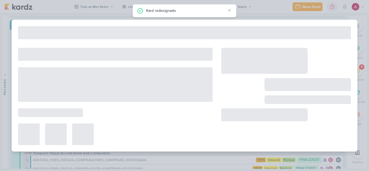
type input "2607141_GODOI_EMAIL MARKETING_AGOSTO"
type input "[DATE] 23:59"
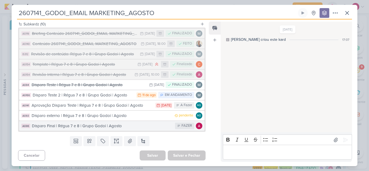
click at [110, 129] on div "Disparo Final | Régua 7 e 8 | Grupo Godoi | Agosto" at bounding box center [102, 126] width 140 height 6
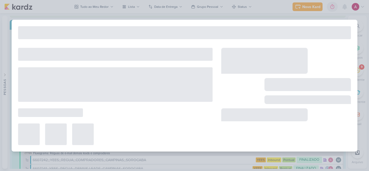
type input "Disparo Final | Régua 7 e 8 | Grupo Godoi | Agosto"
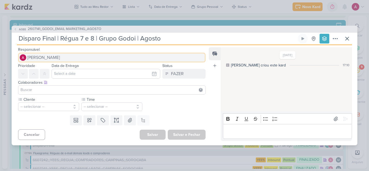
click at [22, 55] on img at bounding box center [23, 57] width 6 height 6
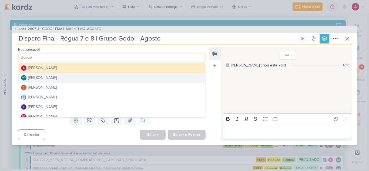
click at [47, 78] on div "[PERSON_NAME]" at bounding box center [42, 78] width 29 height 6
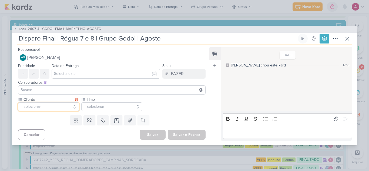
click at [52, 106] on button "-- selecionar --" at bounding box center [48, 106] width 61 height 9
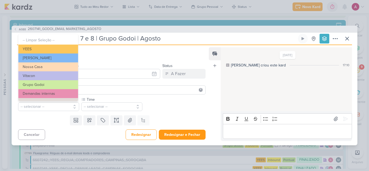
click at [52, 85] on button "Grupo Godoi" at bounding box center [48, 84] width 60 height 9
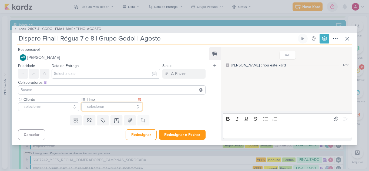
click at [101, 104] on button "-- selecionar --" at bounding box center [111, 106] width 61 height 9
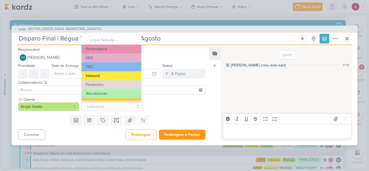
click at [113, 75] on button "Inbound" at bounding box center [112, 75] width 60 height 9
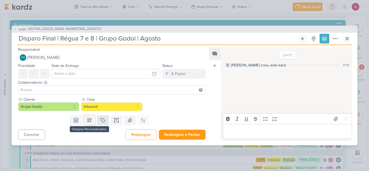
drag, startPoint x: 89, startPoint y: 122, endPoint x: 98, endPoint y: 116, distance: 10.8
click at [89, 122] on icon at bounding box center [89, 119] width 5 height 5
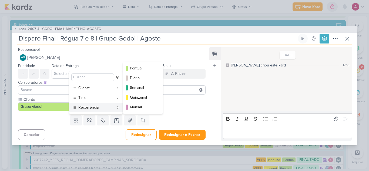
click at [96, 108] on div "Recorrência" at bounding box center [96, 108] width 36 height 6
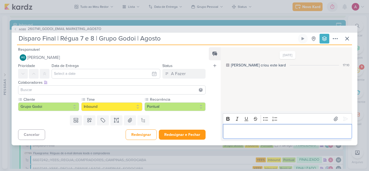
click at [277, 132] on p "Editor editing area: main" at bounding box center [286, 131] width 123 height 6
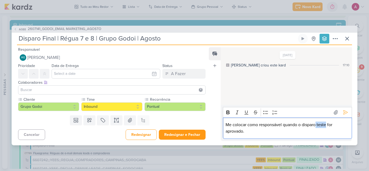
drag, startPoint x: 317, startPoint y: 125, endPoint x: 327, endPoint y: 125, distance: 10.0
click at [327, 125] on p "Me colocar como responsável quando o disparo teste for aprovado." at bounding box center [286, 128] width 123 height 13
click at [318, 123] on p "Me colocar como responsável quando o disparoexterno for aprovado." at bounding box center [286, 128] width 123 height 13
click at [172, 136] on button "Redesignar e Fechar" at bounding box center [182, 135] width 47 height 10
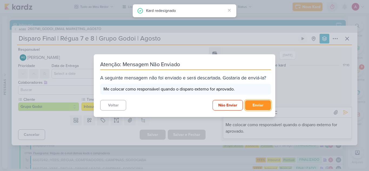
click at [256, 104] on button "Enviar" at bounding box center [258, 105] width 26 height 10
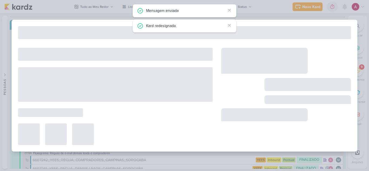
type input "2607141_GODOI_EMAIL MARKETING_AGOSTO"
type input "[DATE] 23:59"
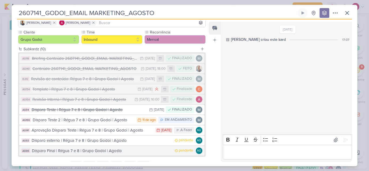
scroll to position [0, 0]
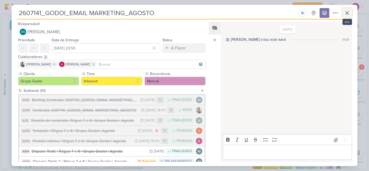
click at [345, 15] on icon at bounding box center [347, 13] width 6 height 6
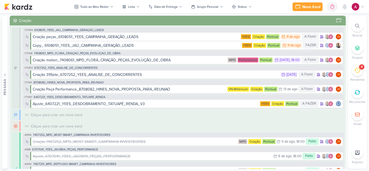
click at [358, 70] on icon at bounding box center [357, 70] width 6 height 6
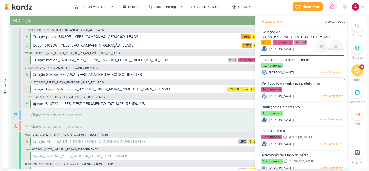
click at [297, 32] on div "Geração de Boleto_6708081_YEES_PDM_SETEMBRO" at bounding box center [302, 35] width 82 height 10
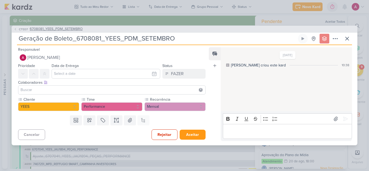
click at [59, 31] on span "6708081_YEES_PDM_SETEMBRO" at bounding box center [56, 28] width 53 height 5
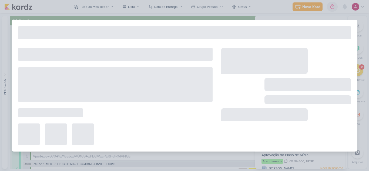
type input "6708081_YEES_PDM_SETEMBRO"
type input "[DATE] 18:00"
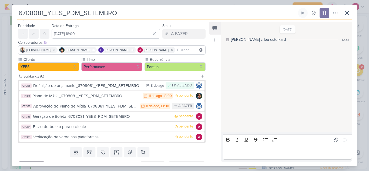
scroll to position [25, 0]
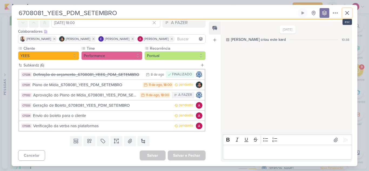
drag, startPoint x: 346, startPoint y: 12, endPoint x: 344, endPoint y: 15, distance: 3.5
click at [346, 13] on icon at bounding box center [346, 12] width 3 height 3
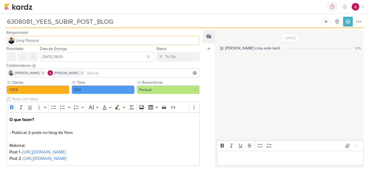
click at [72, 41] on button "Levy Pessoa" at bounding box center [102, 41] width 193 height 10
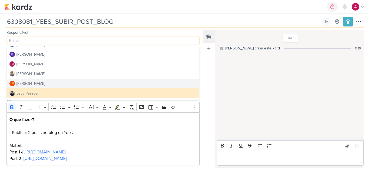
scroll to position [27, 0]
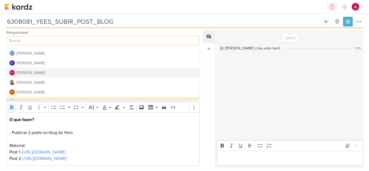
click at [33, 76] on button "FO [PERSON_NAME]" at bounding box center [103, 73] width 193 height 10
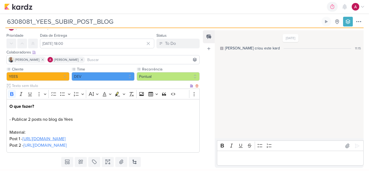
scroll to position [0, 0]
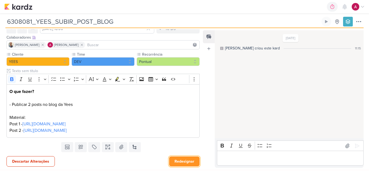
click at [180, 160] on button "Redesignar" at bounding box center [184, 161] width 31 height 10
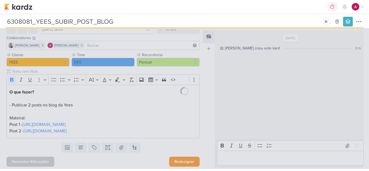
scroll to position [28, 0]
